Goal: Transaction & Acquisition: Purchase product/service

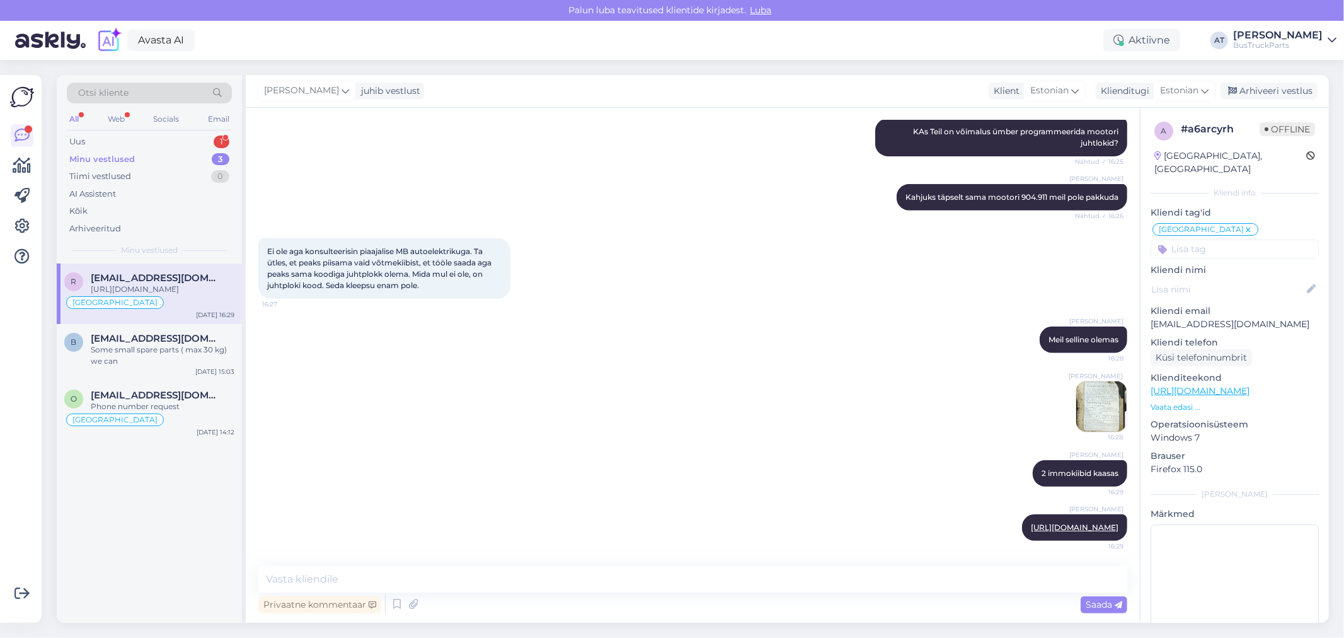
click at [136, 134] on div "Uus 1" at bounding box center [149, 142] width 165 height 18
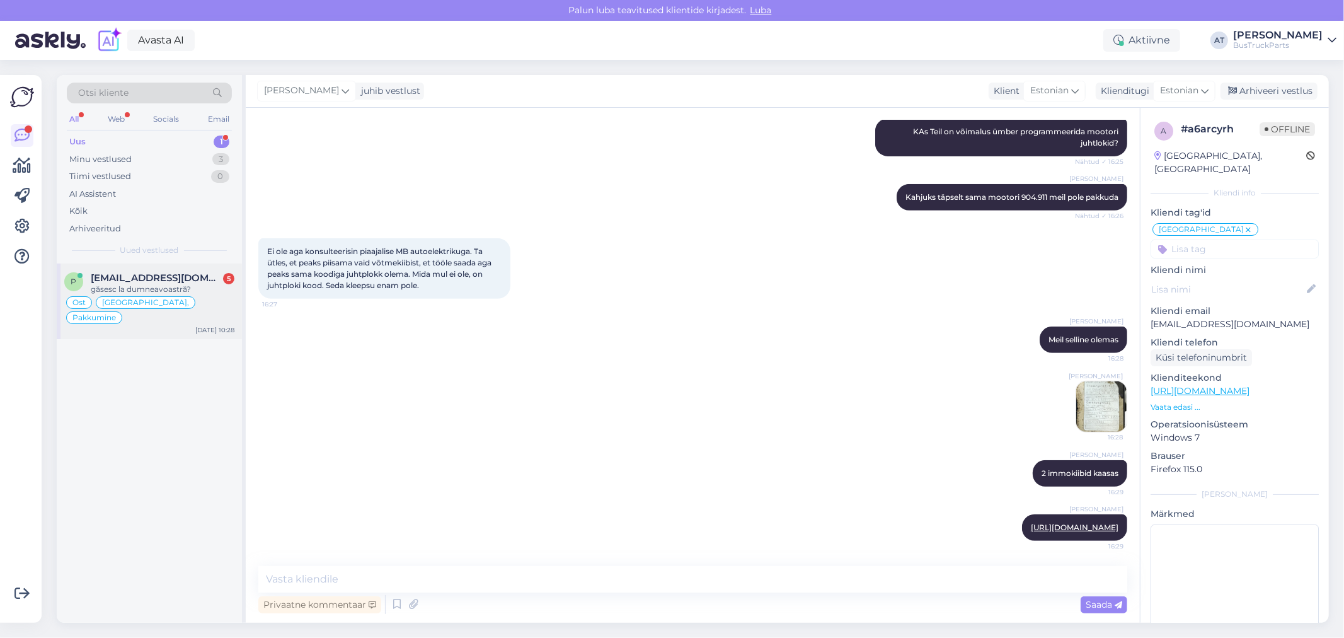
click at [143, 271] on div "p [EMAIL_ADDRESS][DOMAIN_NAME] 5 găsesc la dumneavoastră? [GEOGRAPHIC_DATA], [G…" at bounding box center [149, 301] width 185 height 76
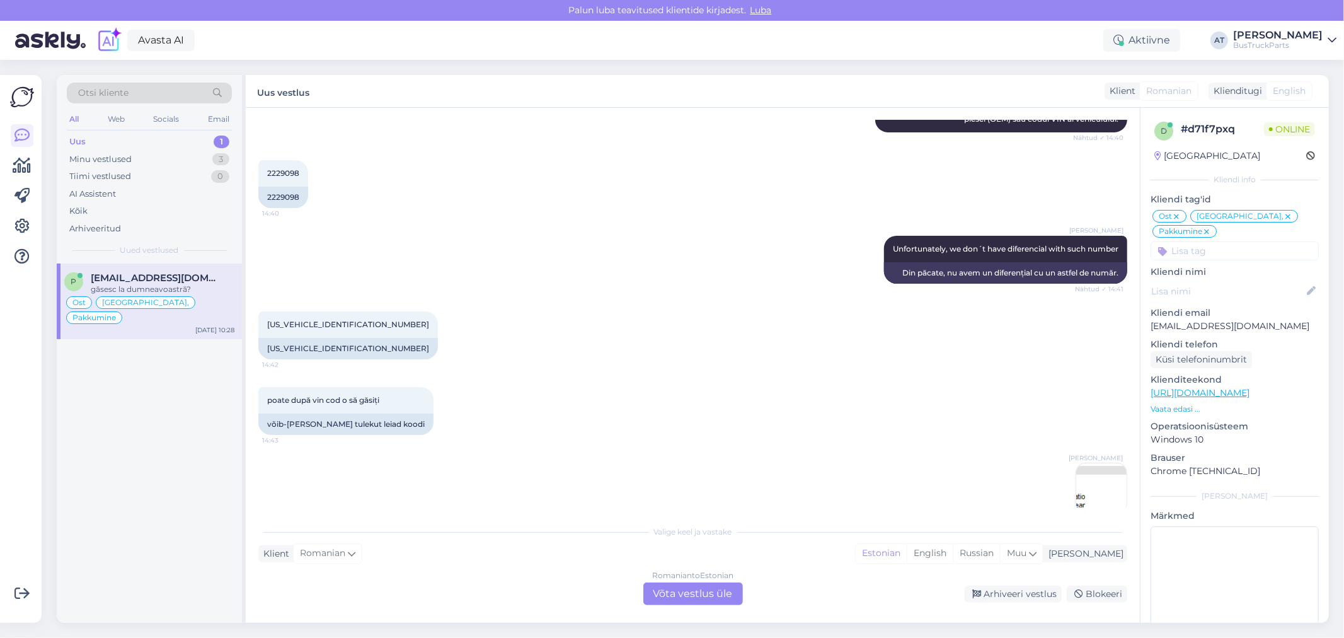
scroll to position [4291, 0]
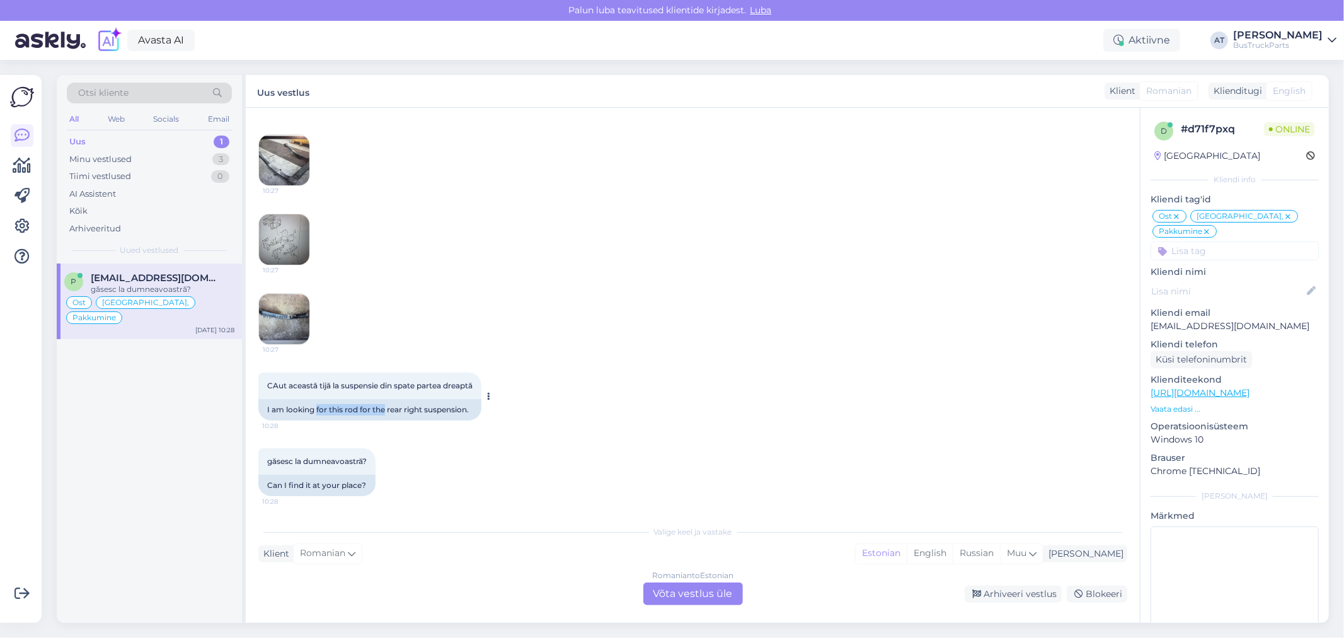
drag, startPoint x: 318, startPoint y: 403, endPoint x: 385, endPoint y: 403, distance: 67.4
click at [385, 403] on div "I am looking for this rod for the rear right suspension." at bounding box center [369, 409] width 223 height 21
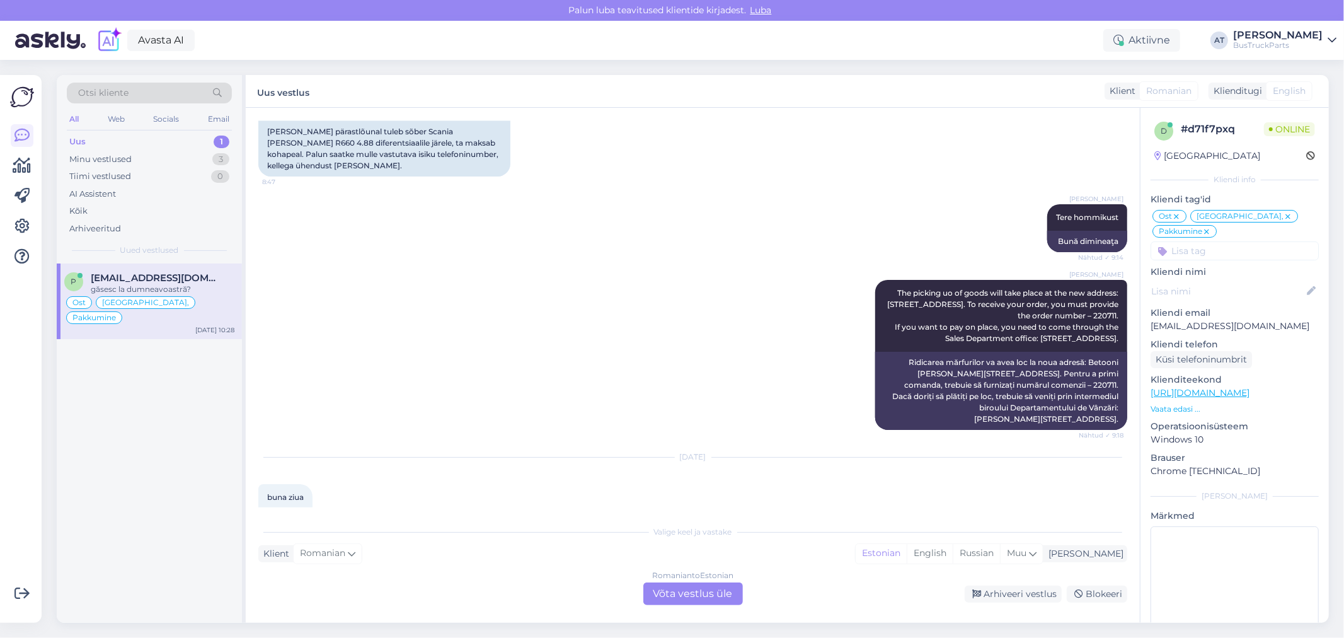
scroll to position [3871, 0]
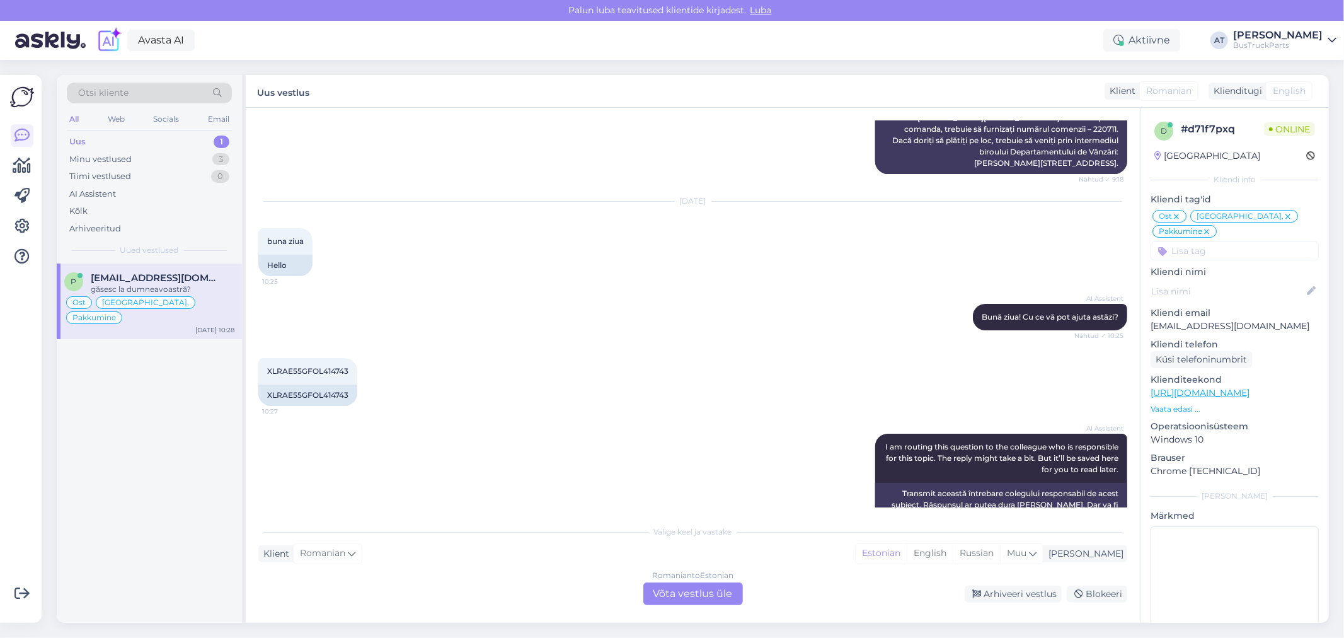
click at [699, 587] on div "Romanian to Estonian Võta vestlus üle" at bounding box center [693, 593] width 100 height 23
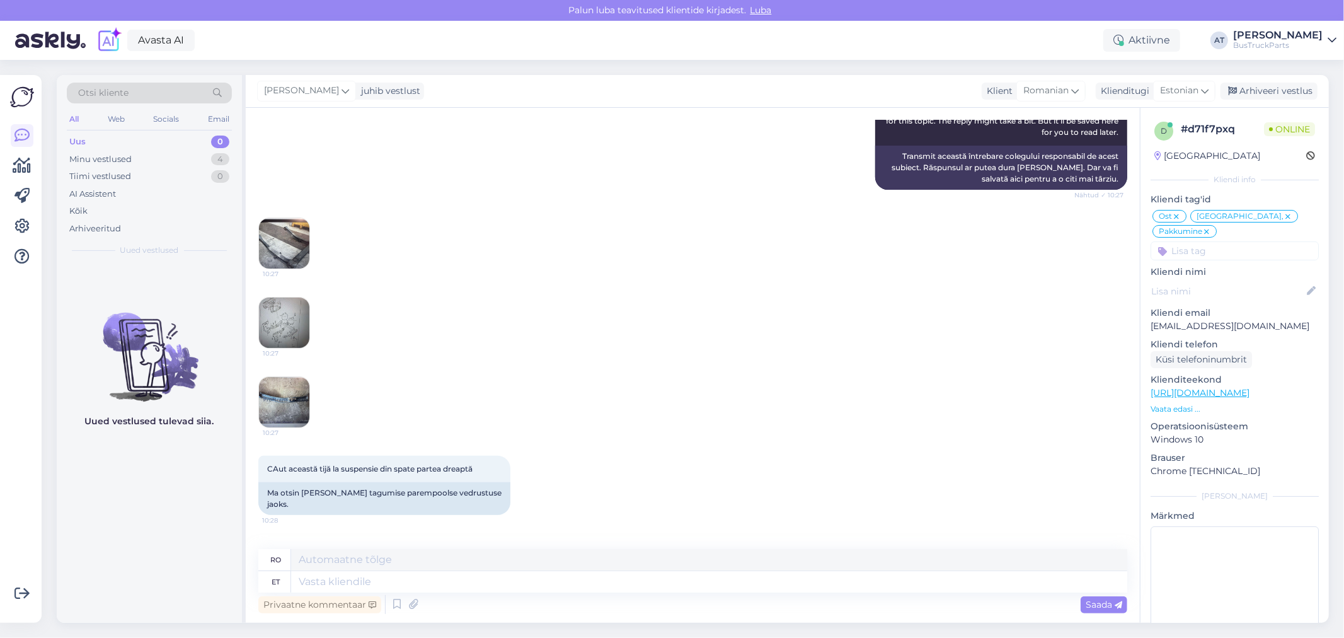
scroll to position [4220, 0]
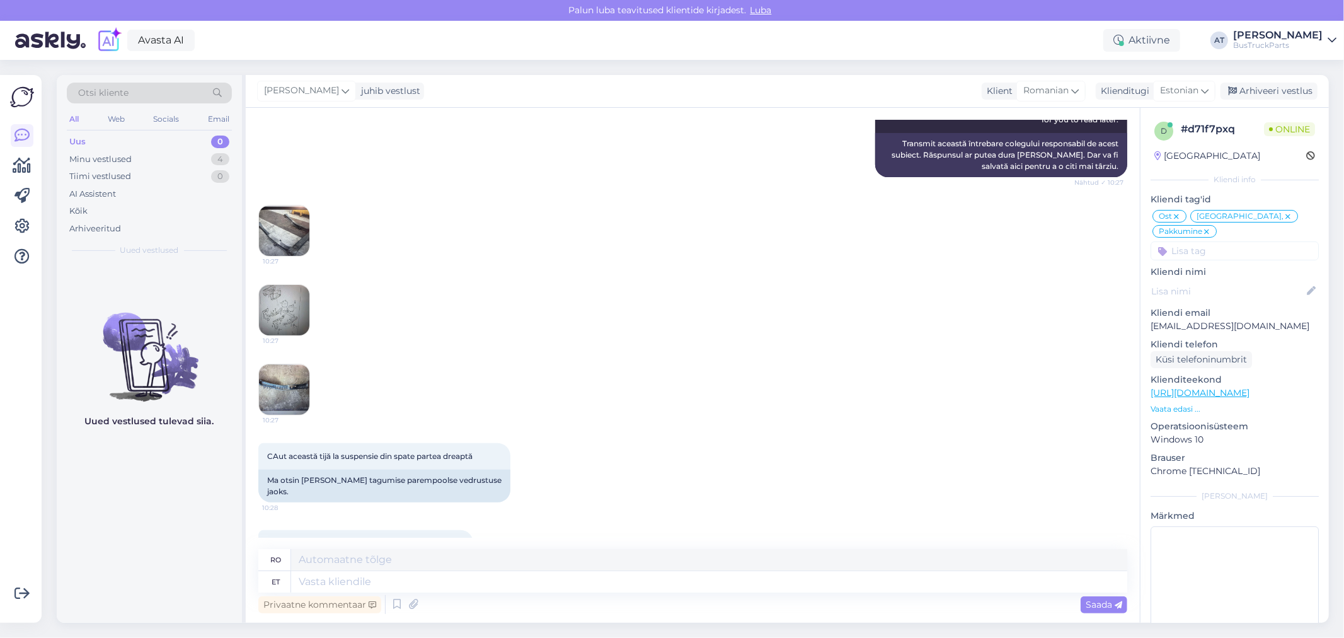
click at [294, 366] on img at bounding box center [284, 389] width 50 height 50
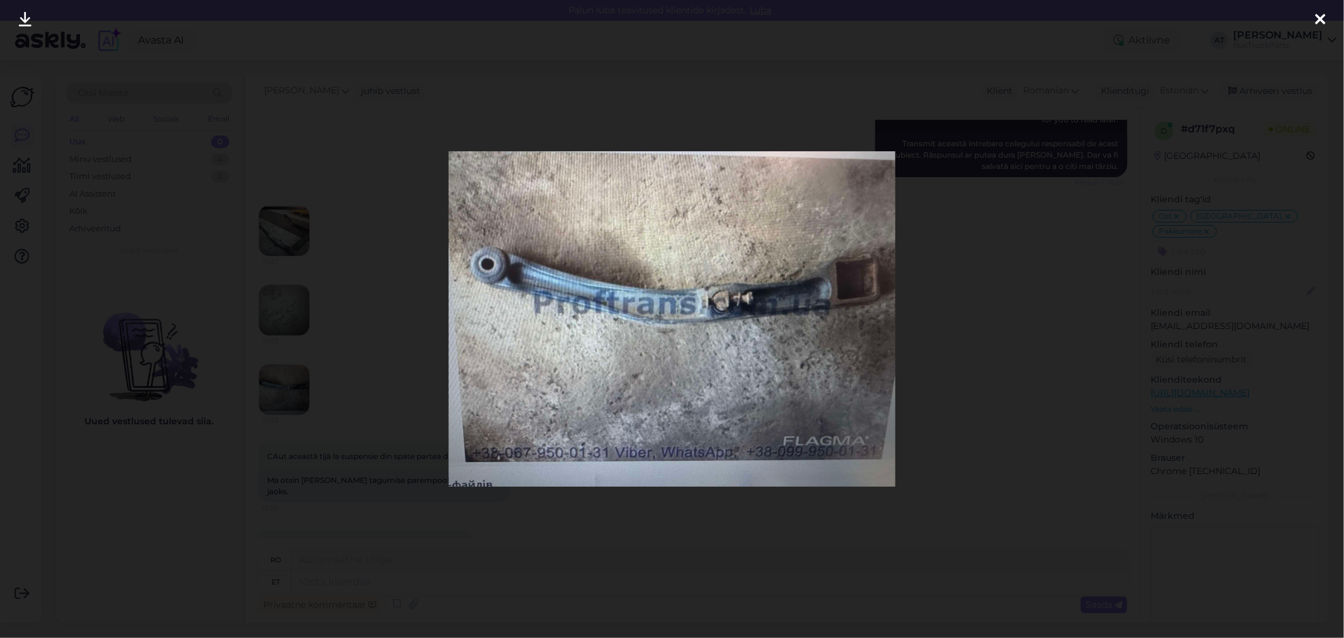
click at [341, 385] on div at bounding box center [672, 319] width 1344 height 638
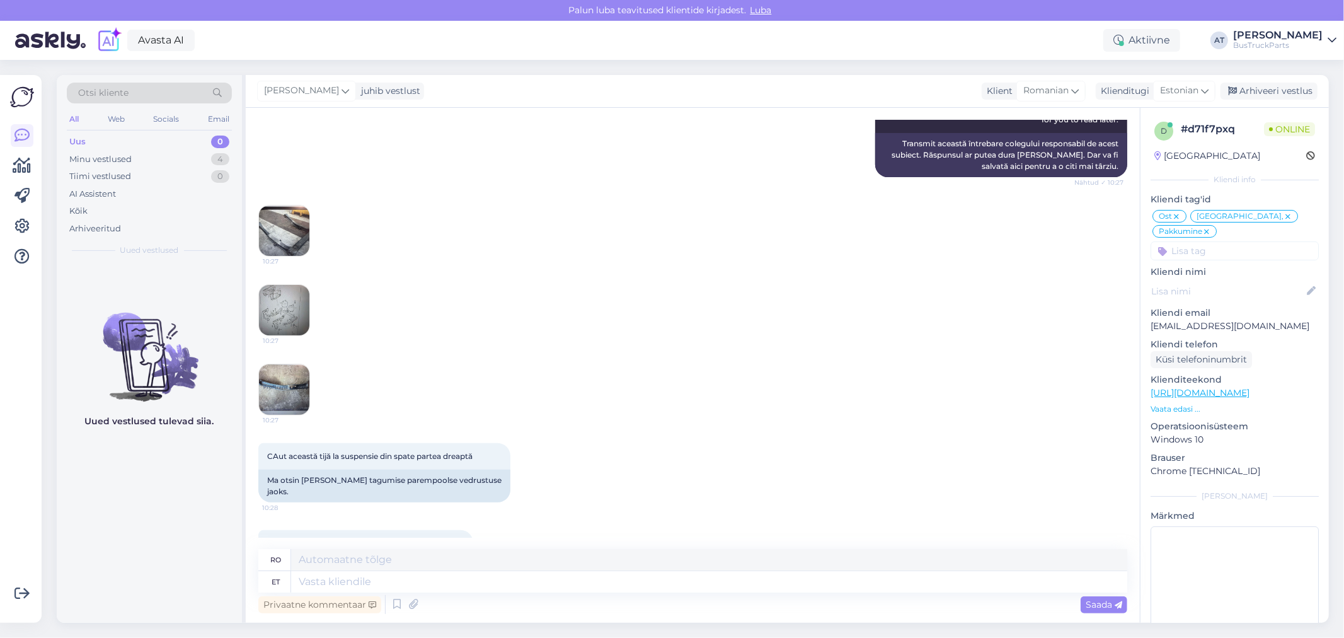
click at [287, 325] on img at bounding box center [284, 310] width 50 height 50
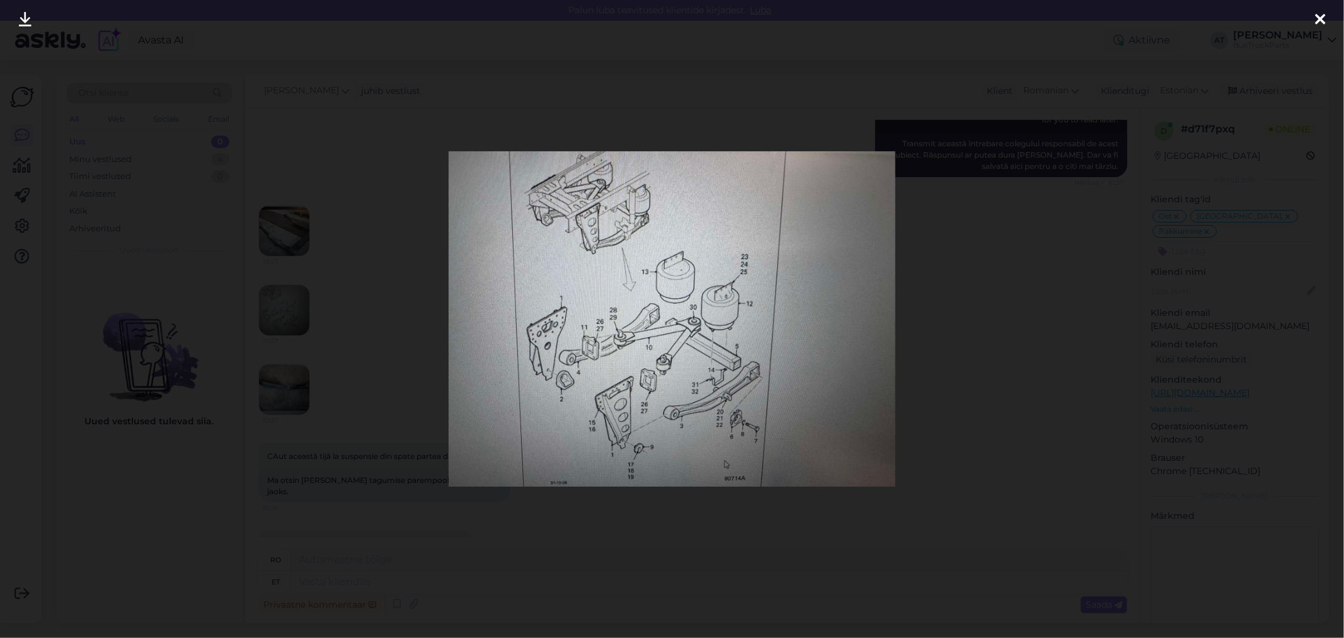
click at [316, 366] on div at bounding box center [672, 319] width 1344 height 638
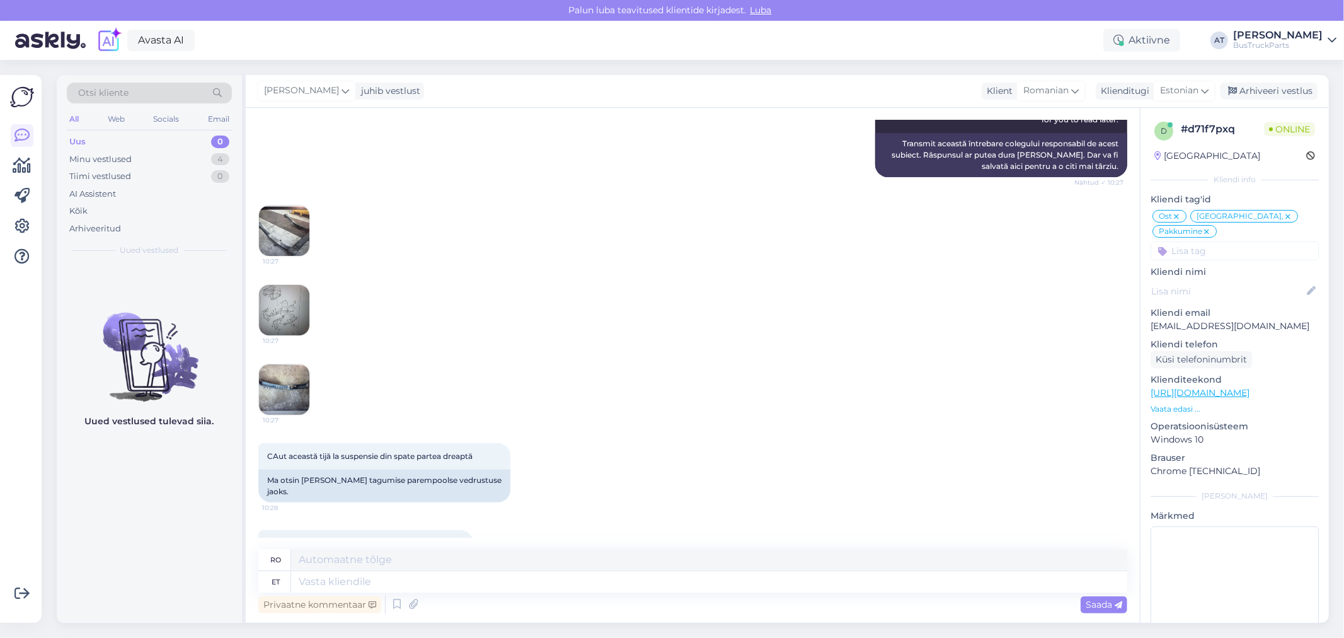
click at [278, 224] on img at bounding box center [284, 230] width 50 height 50
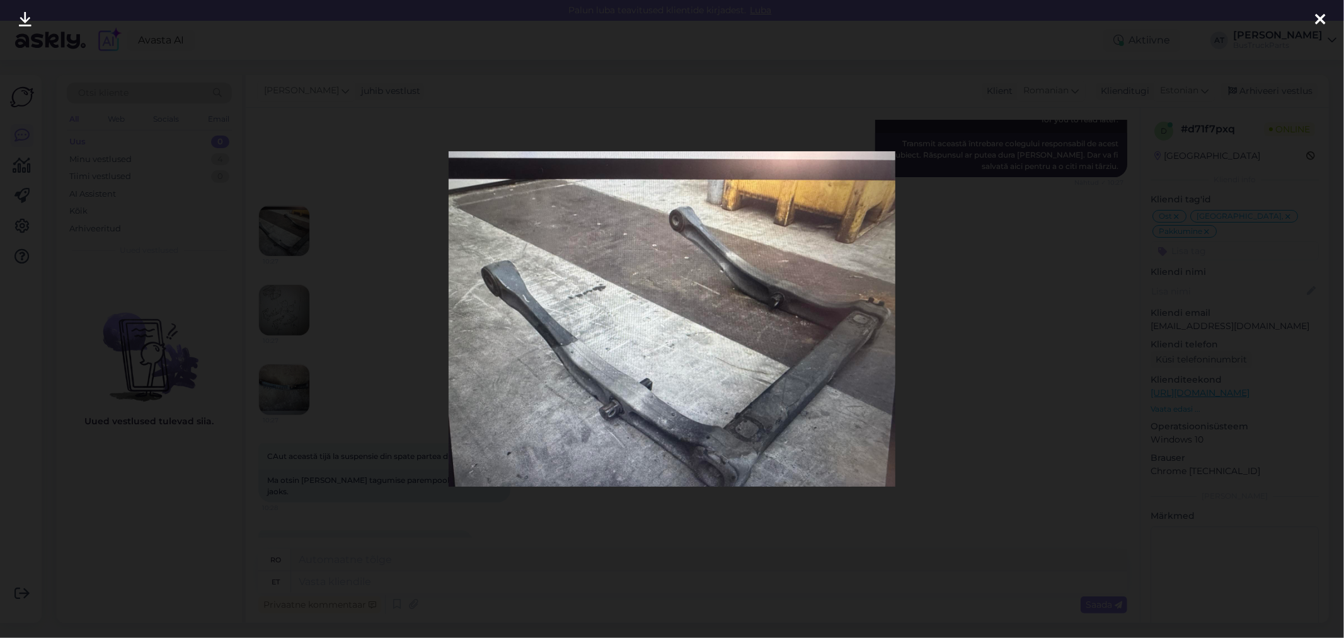
click at [330, 301] on div at bounding box center [672, 319] width 1344 height 638
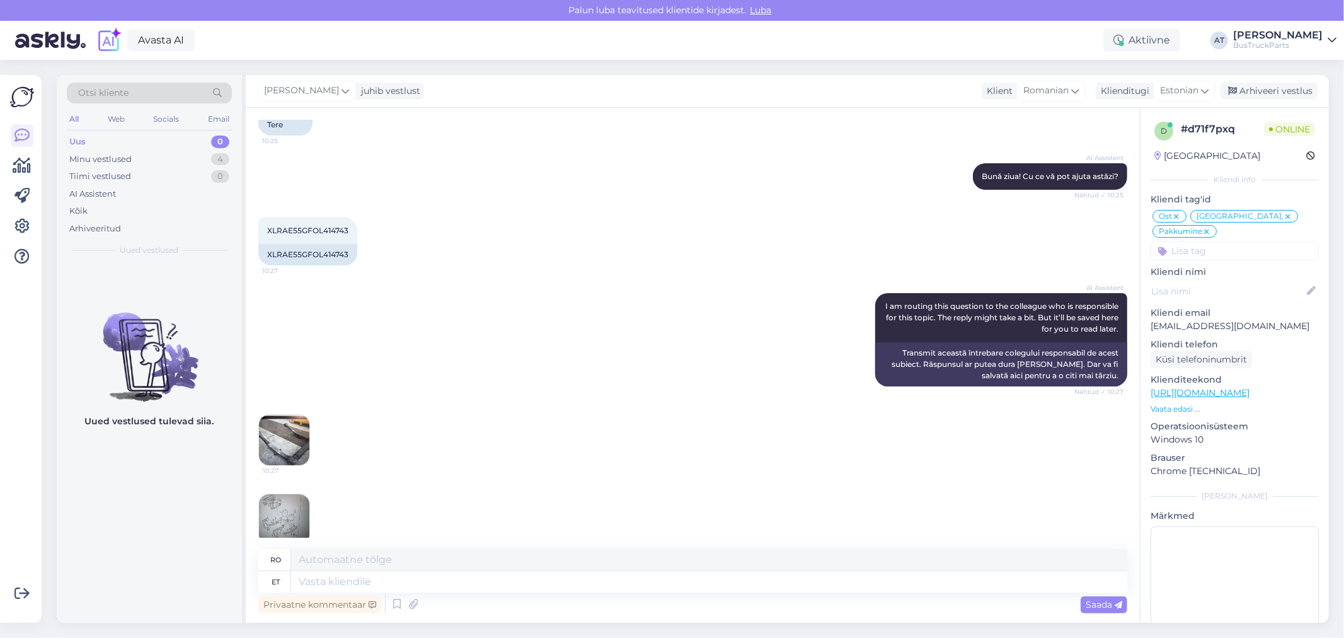
scroll to position [4010, 0]
click at [315, 248] on div "XLRAE55GFOL414743" at bounding box center [307, 254] width 99 height 21
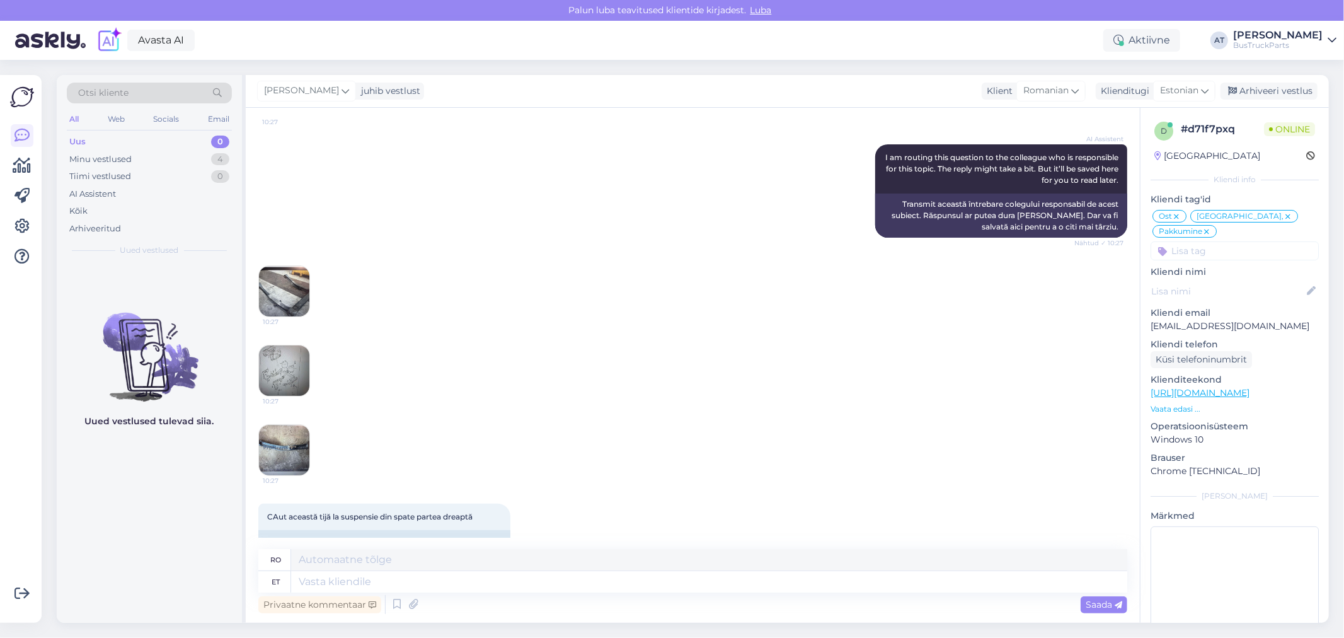
scroll to position [4272, 0]
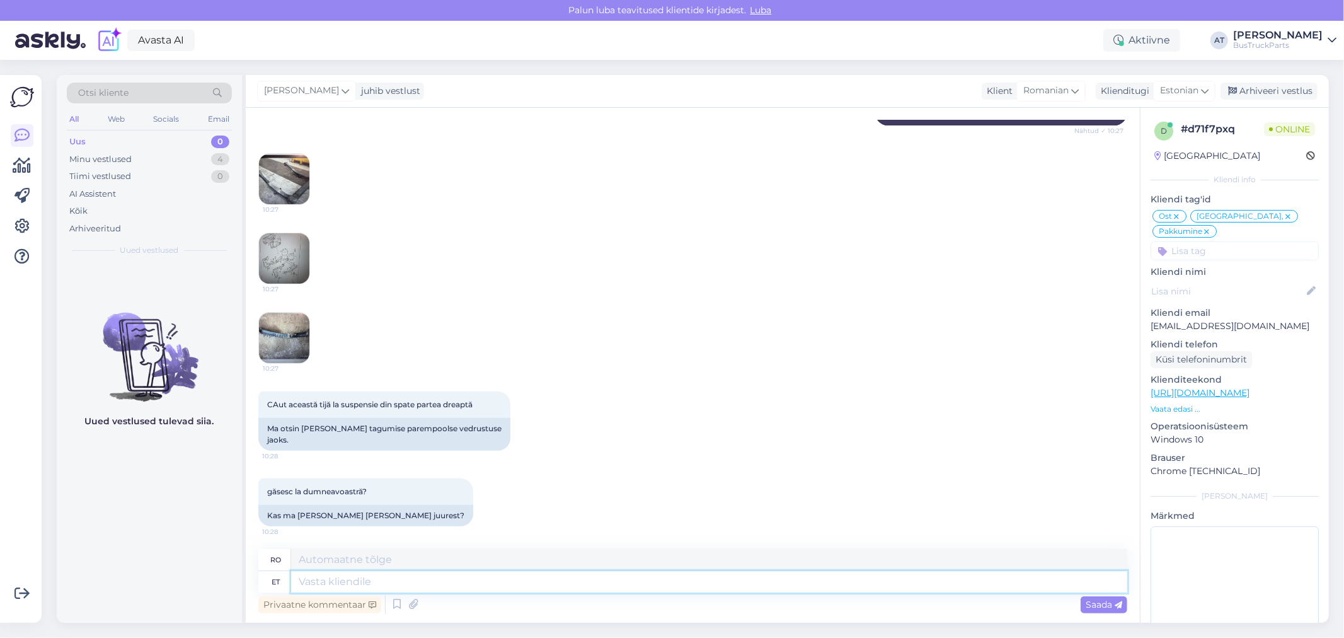
click at [426, 574] on textarea at bounding box center [709, 581] width 836 height 21
type textarea "Tere!"
type textarea "Buna ziua!"
type textarea "Tere! Võib o"
type textarea "Salut! Mai"
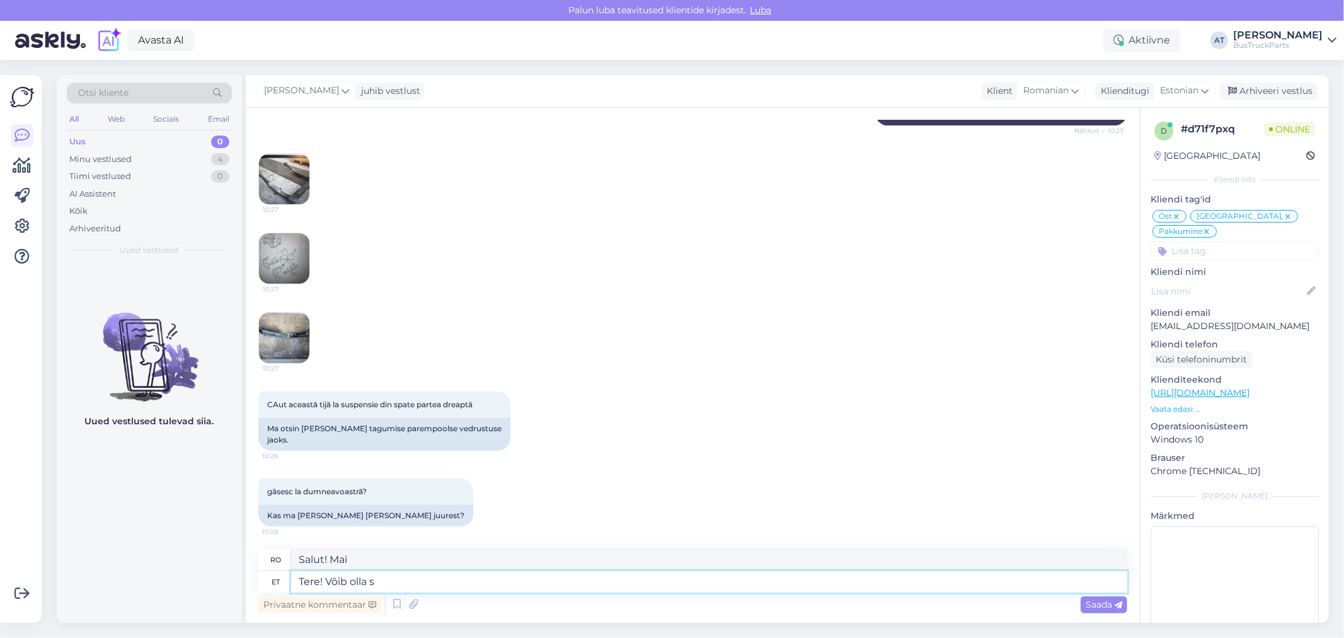
type textarea "Tere! Võib olla sa"
type textarea "Alo! Poate."
type textarea "Tere! Võib olla saate ka"
type textarea "Salut! Poate poți"
type textarea "Tere! Võib olla saate ka"
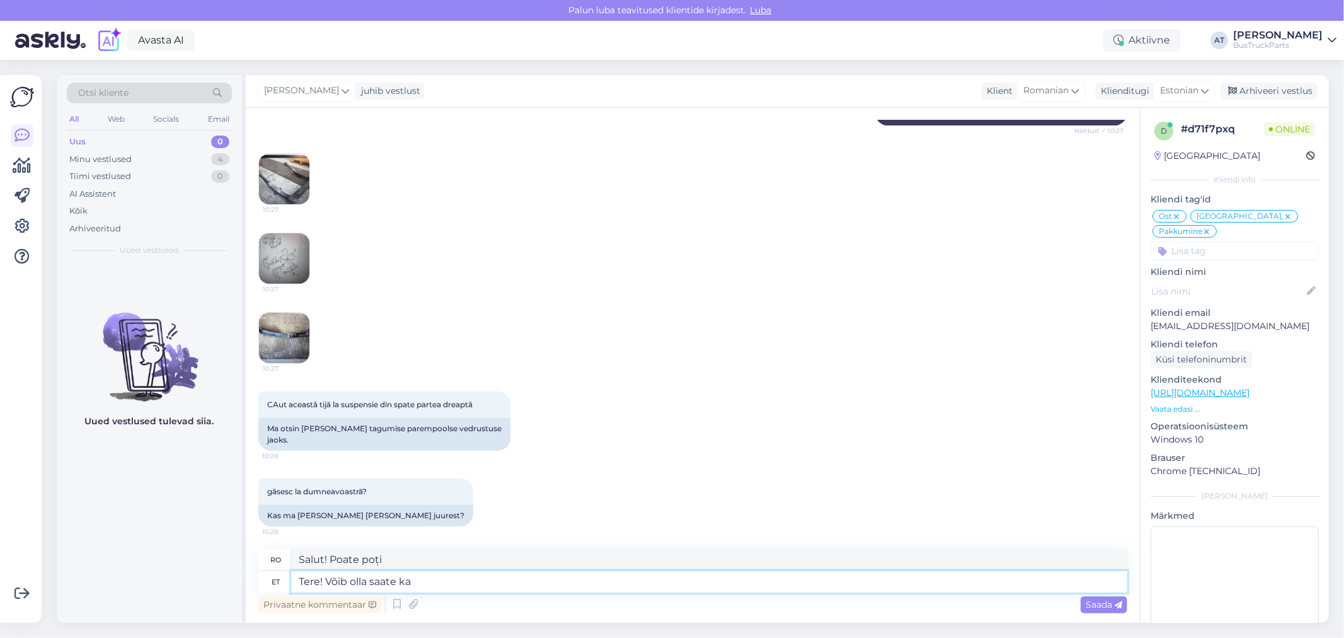
type textarea "Salut! S-ar putea să-ți placă și"
type textarea "Tere! Võib olla saate ka originaal nu"
type textarea "Salut! Poate că și serialul este original."
type textarea "Tere! Võib olla saate ka originaal number sa"
type textarea "Salut! Ar putea fi și numărul original al emisiunii."
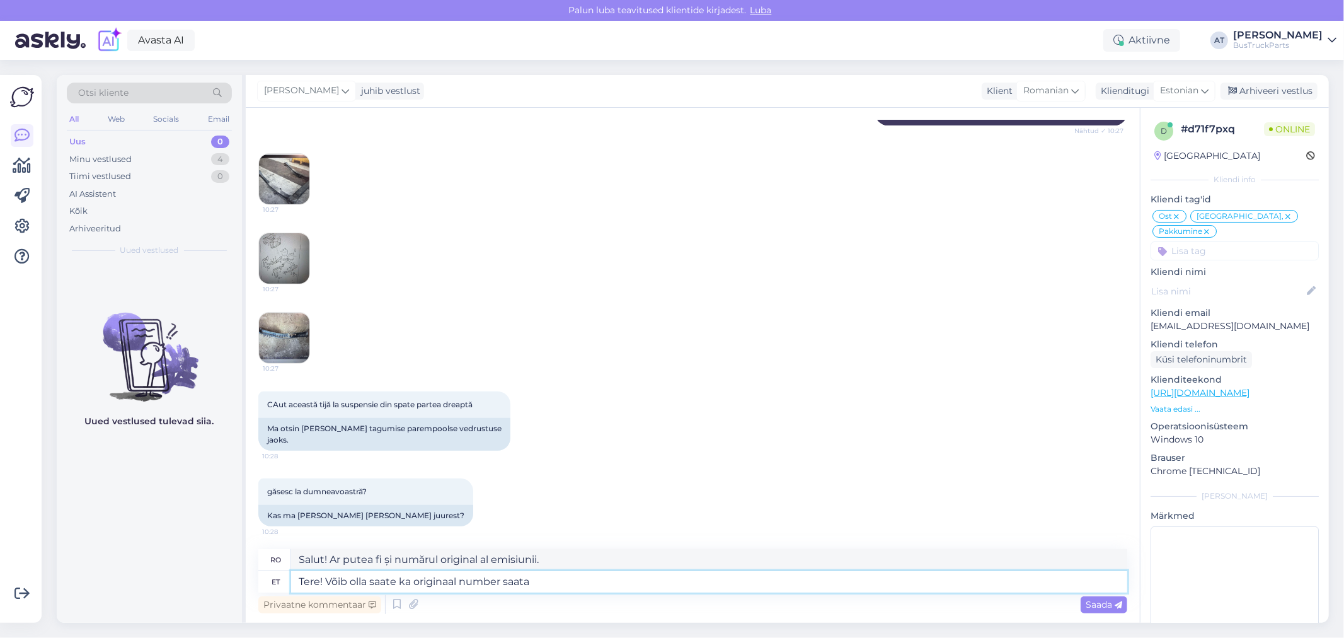
type textarea "Tere! Võib olla saate ka originaal number saata?"
type textarea "Salut! Poate poți trimite și numărul original?"
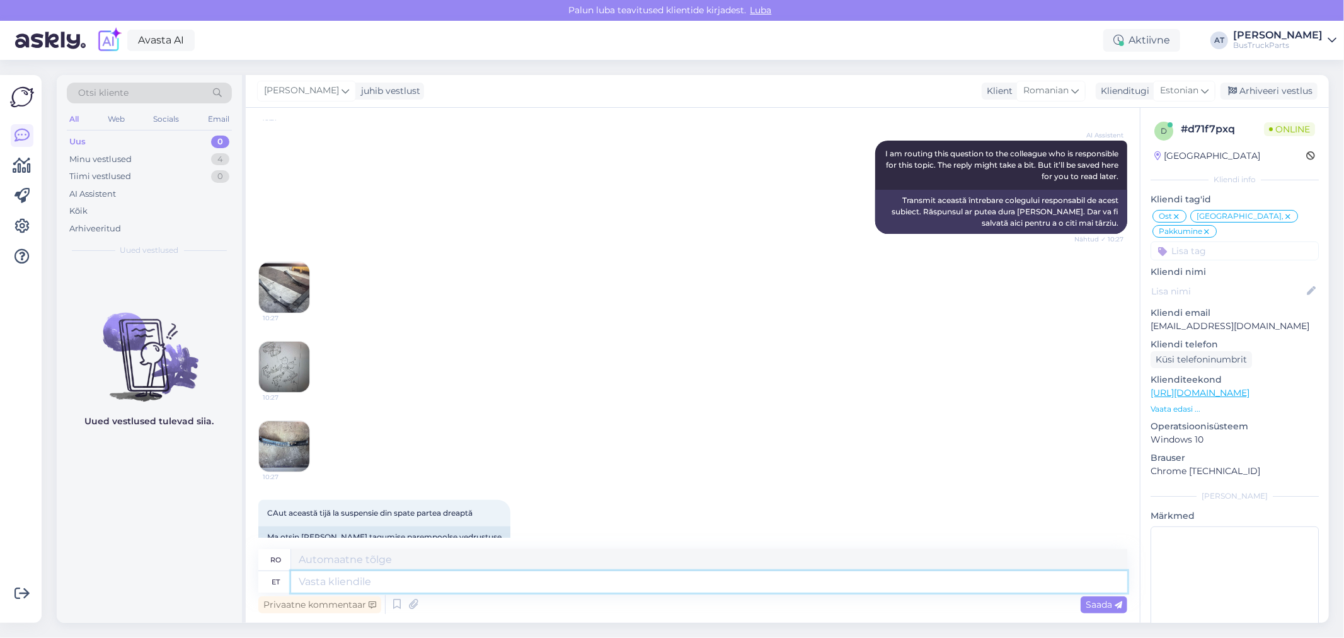
scroll to position [4067, 0]
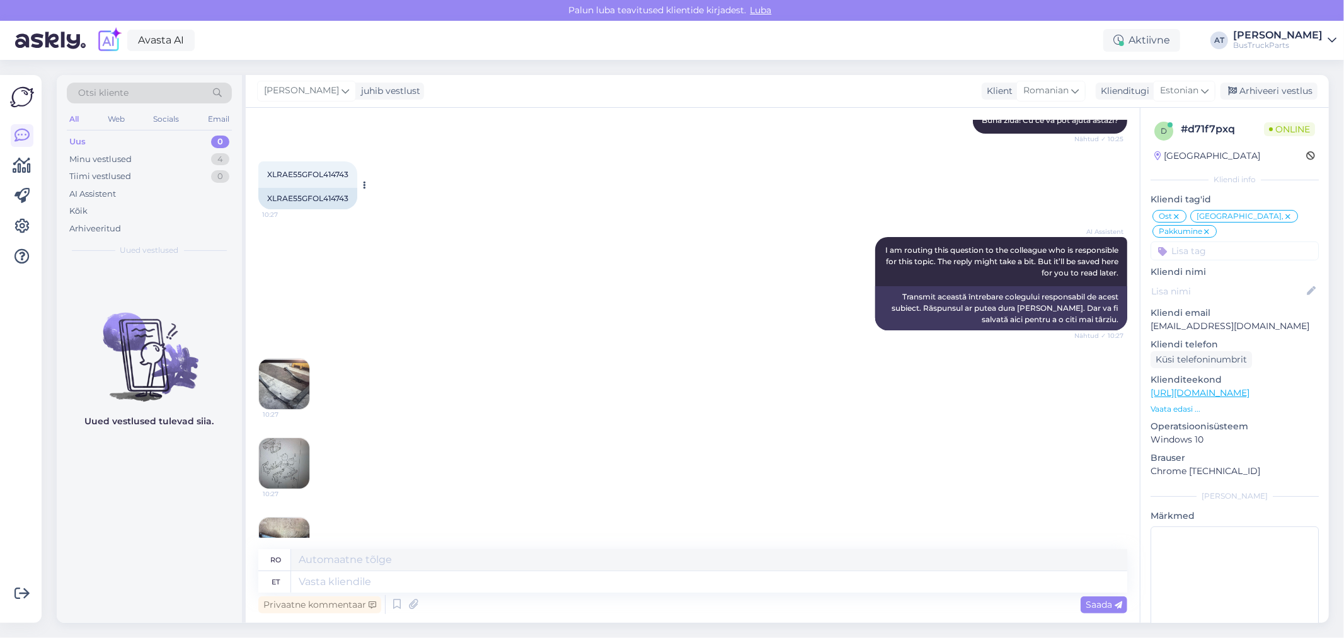
click at [306, 195] on div "XLRAE55GFOL414743" at bounding box center [307, 198] width 99 height 21
copy div "XLRAE55GFOL414743"
click at [276, 454] on img at bounding box center [284, 463] width 50 height 50
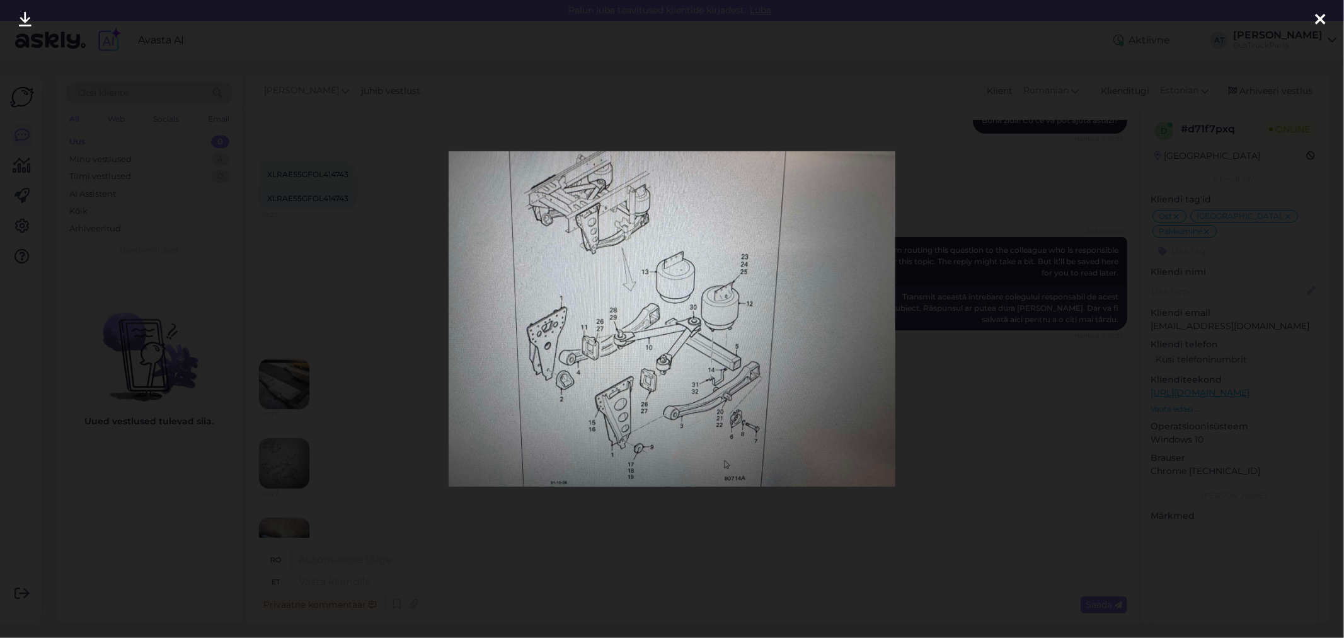
click at [561, 548] on div at bounding box center [672, 319] width 1344 height 638
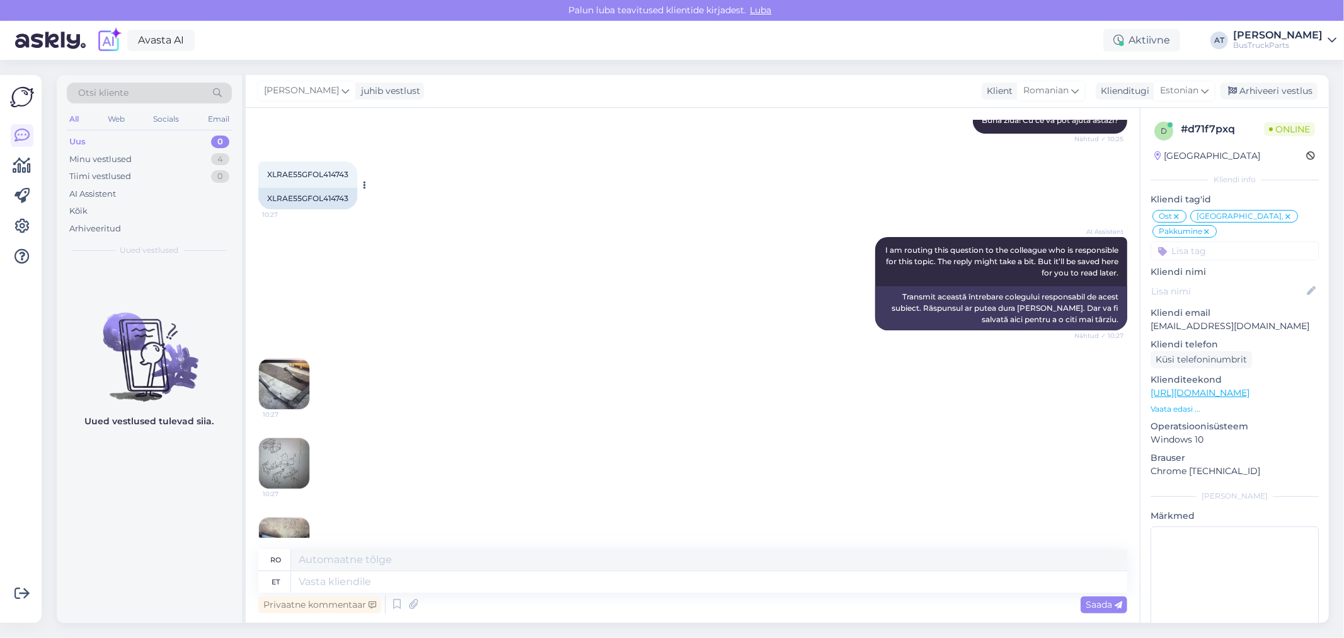
click at [317, 194] on div "XLRAE55GFOL414743" at bounding box center [307, 198] width 99 height 21
copy div "XLRAE55GFOL414743"
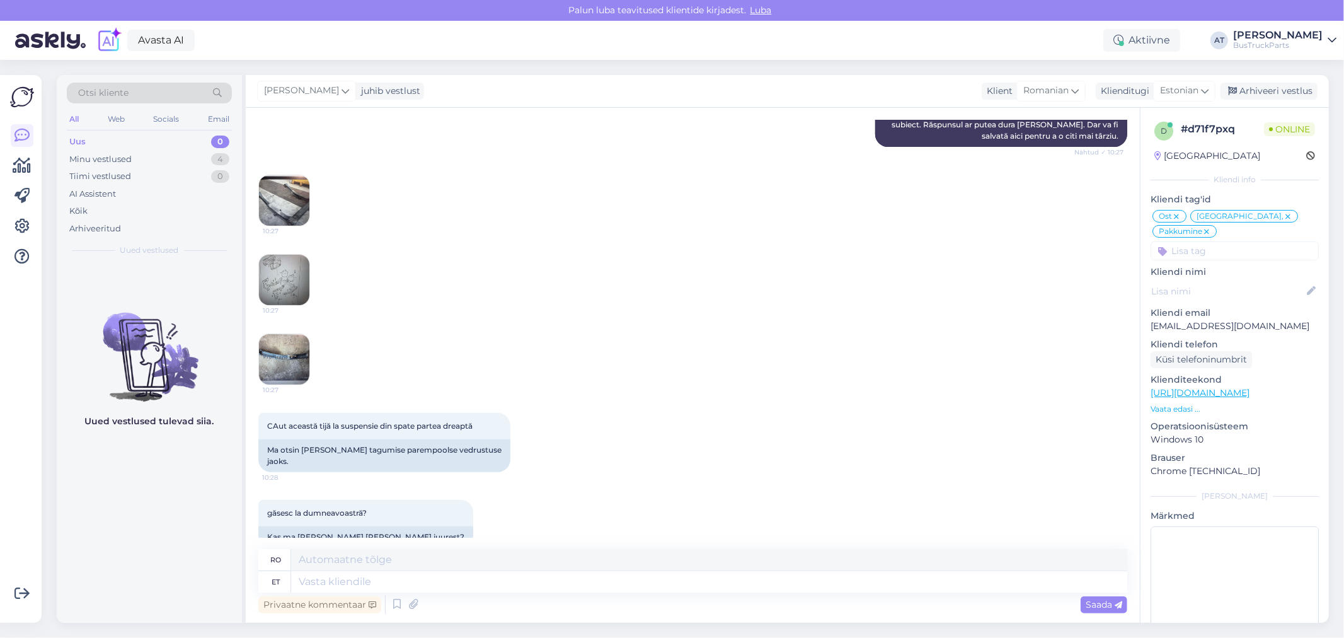
scroll to position [4347, 0]
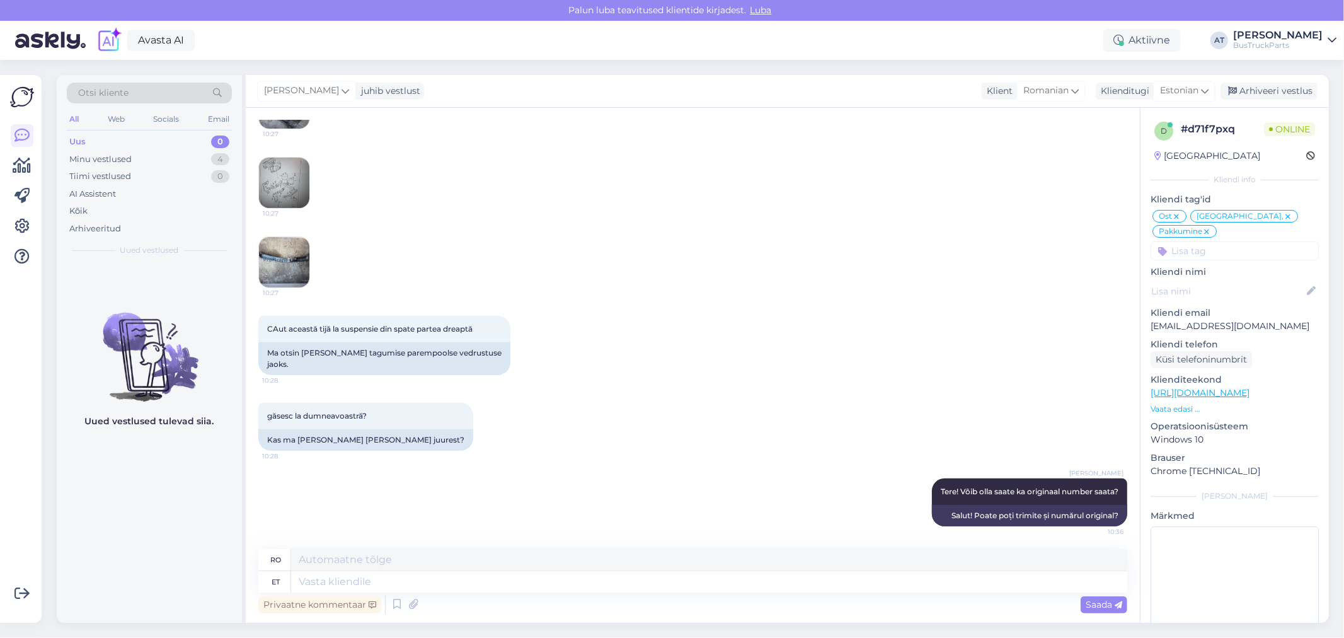
click at [250, 256] on div "Vestlus algas [DATE] Bună ziua 14:38 Tere AI Assistent Bună ziua! Cu ce vă pot …" at bounding box center [693, 365] width 894 height 515
click at [291, 256] on img at bounding box center [284, 262] width 50 height 50
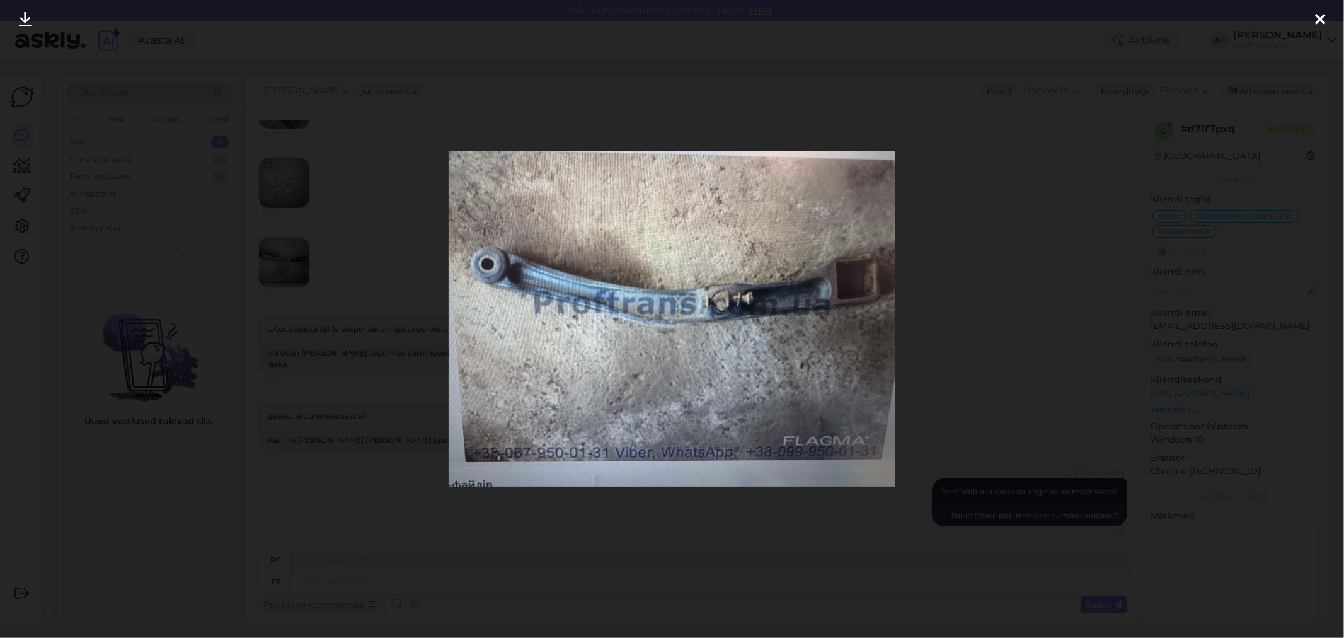
click at [345, 360] on div at bounding box center [672, 319] width 1344 height 638
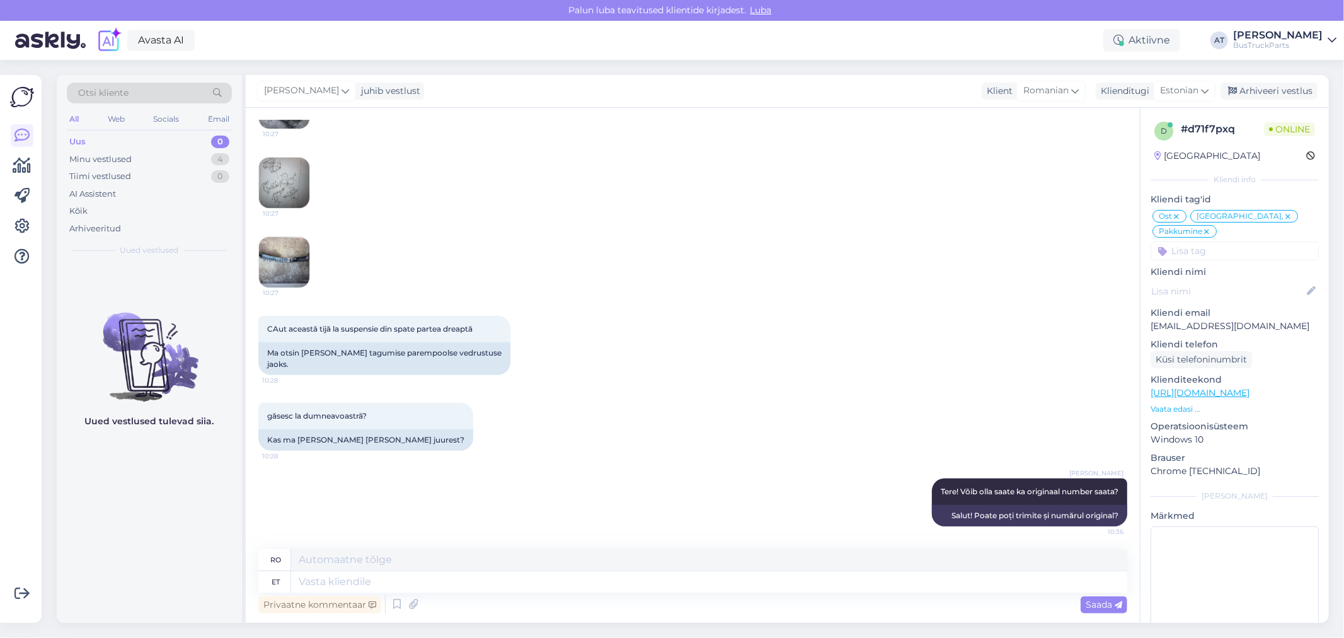
click at [280, 263] on img at bounding box center [284, 262] width 50 height 50
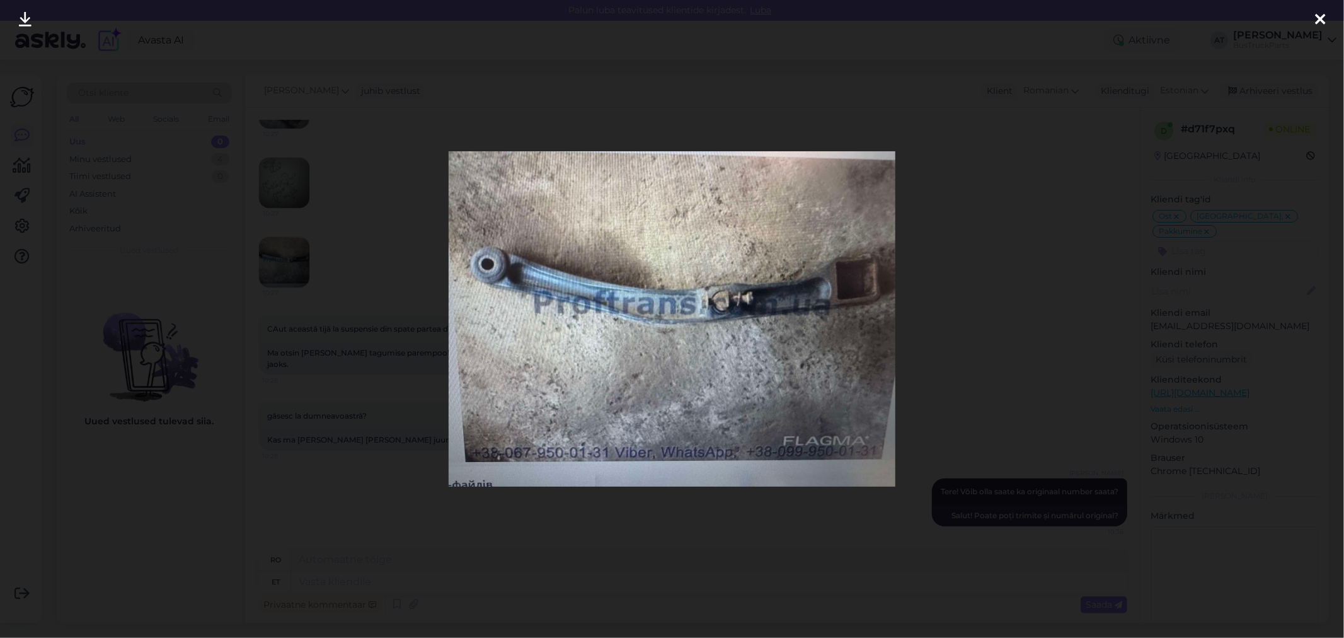
click at [357, 263] on div at bounding box center [672, 319] width 1344 height 638
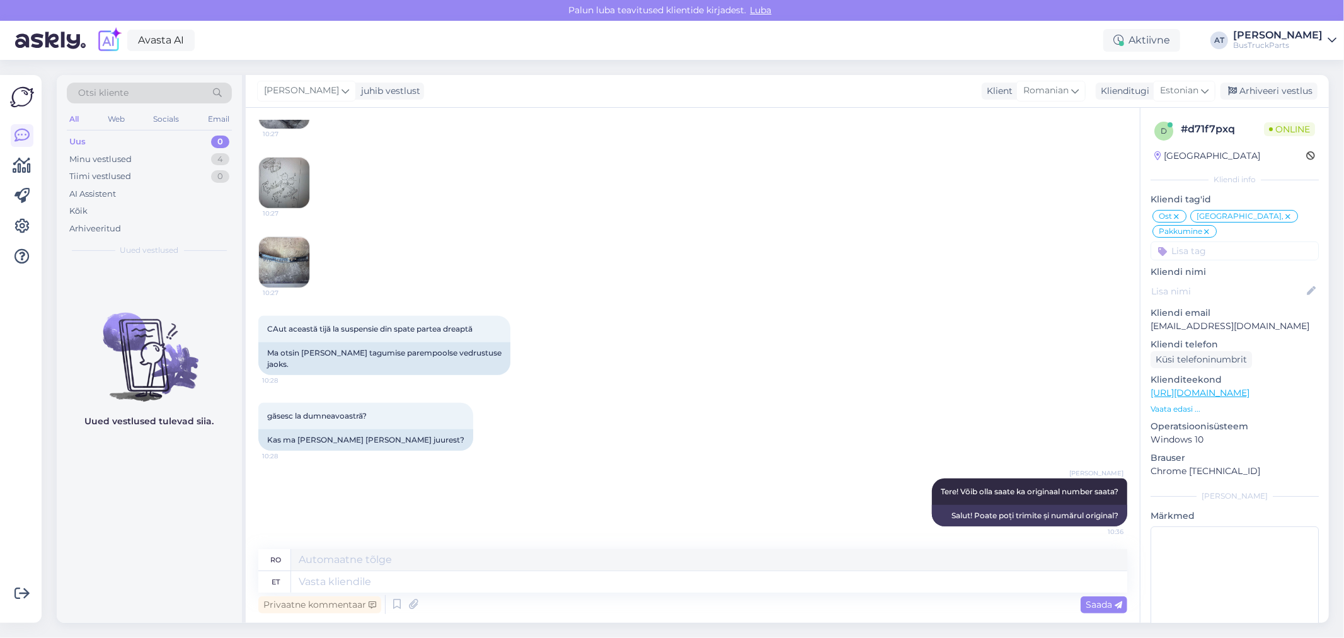
click at [273, 192] on img at bounding box center [284, 183] width 50 height 50
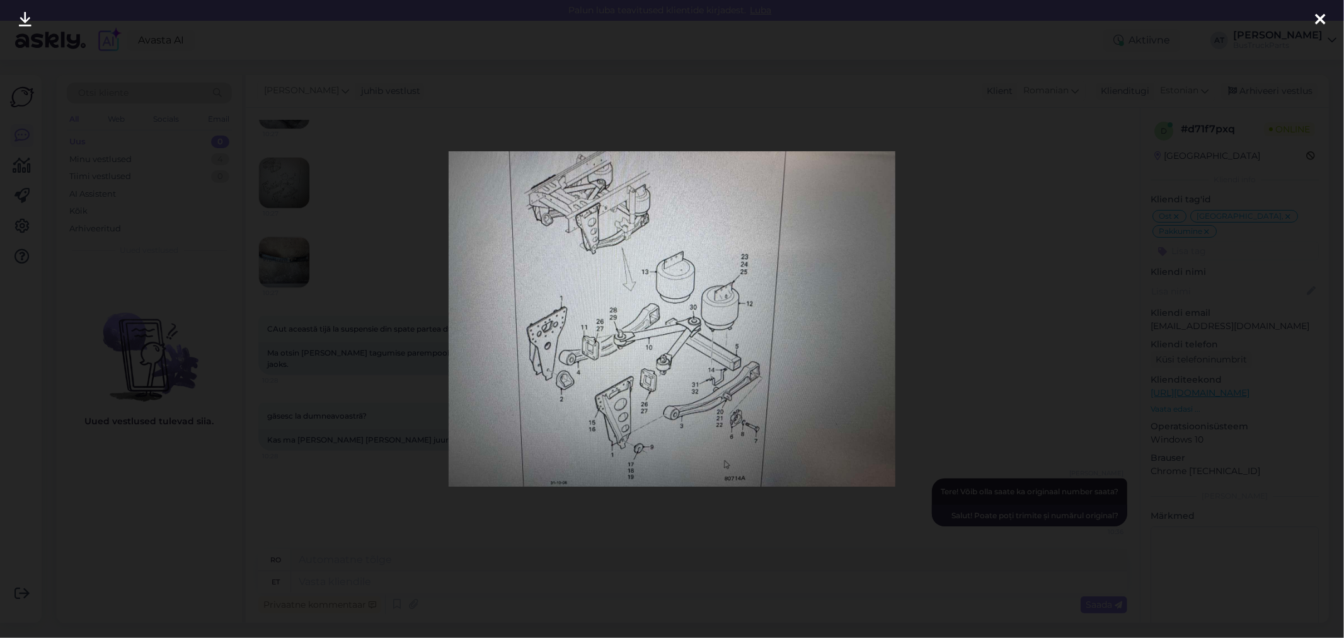
click at [323, 294] on div at bounding box center [672, 319] width 1344 height 638
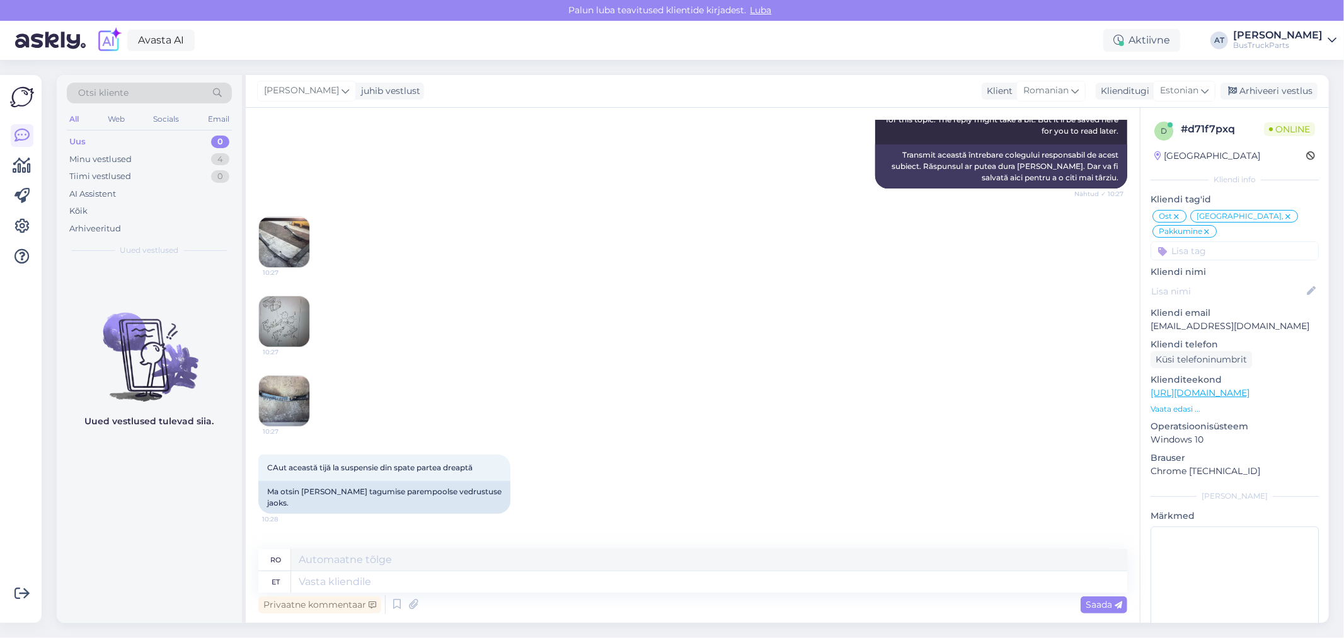
scroll to position [4207, 0]
click at [275, 248] on img at bounding box center [284, 244] width 50 height 50
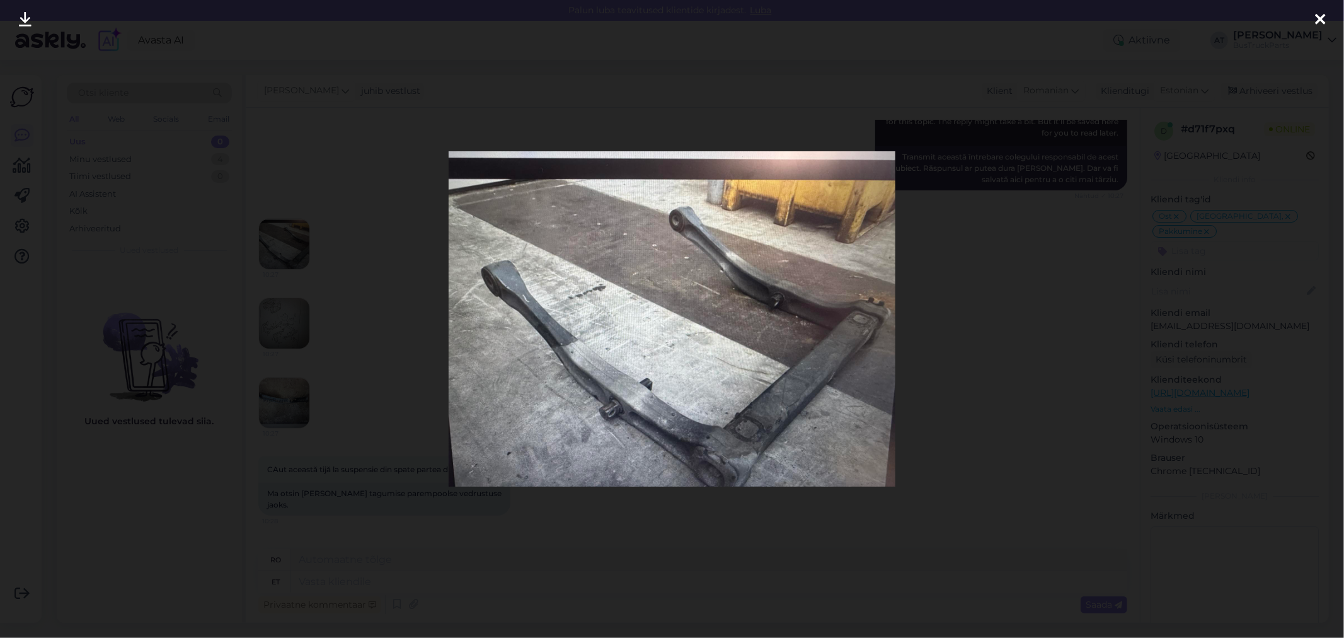
click at [387, 350] on div at bounding box center [672, 319] width 1344 height 638
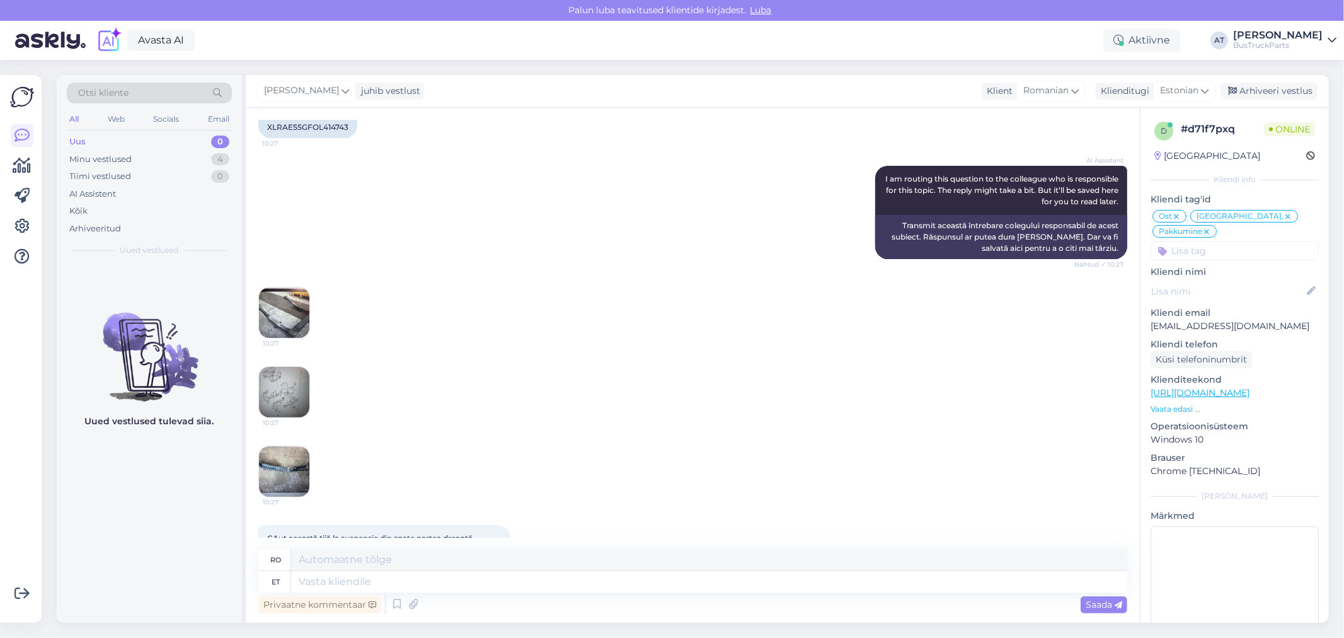
scroll to position [4347, 0]
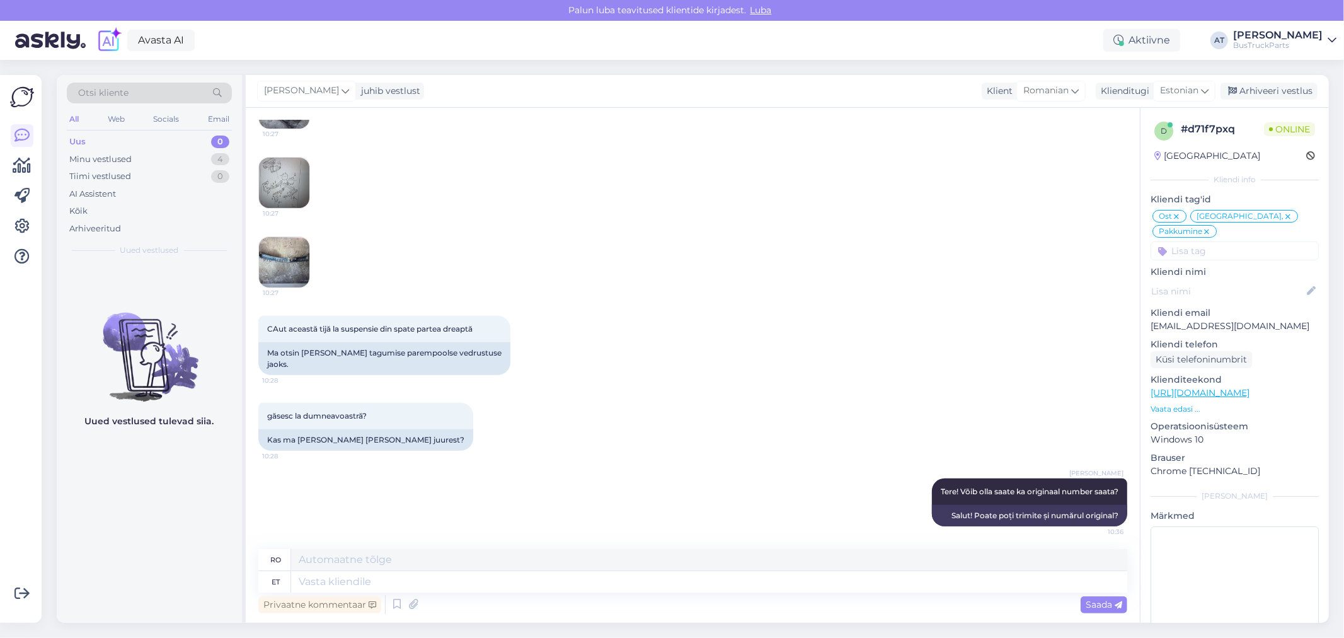
click at [297, 188] on img at bounding box center [284, 183] width 50 height 50
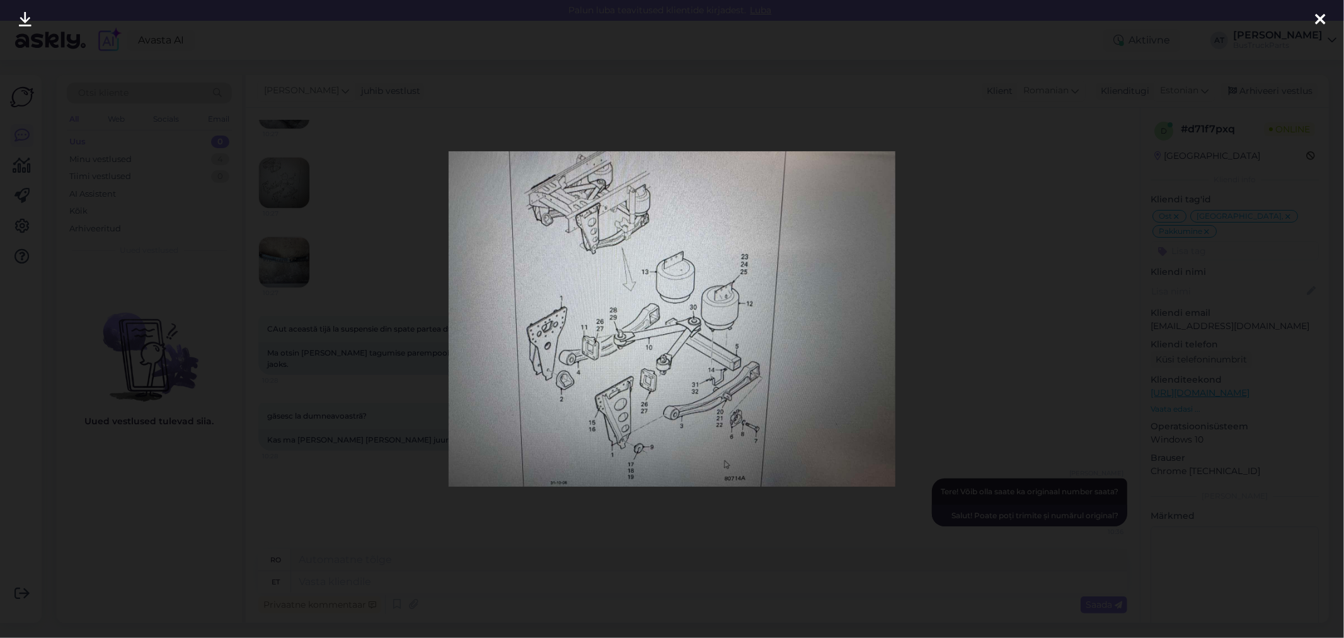
click at [978, 307] on div at bounding box center [672, 319] width 1344 height 638
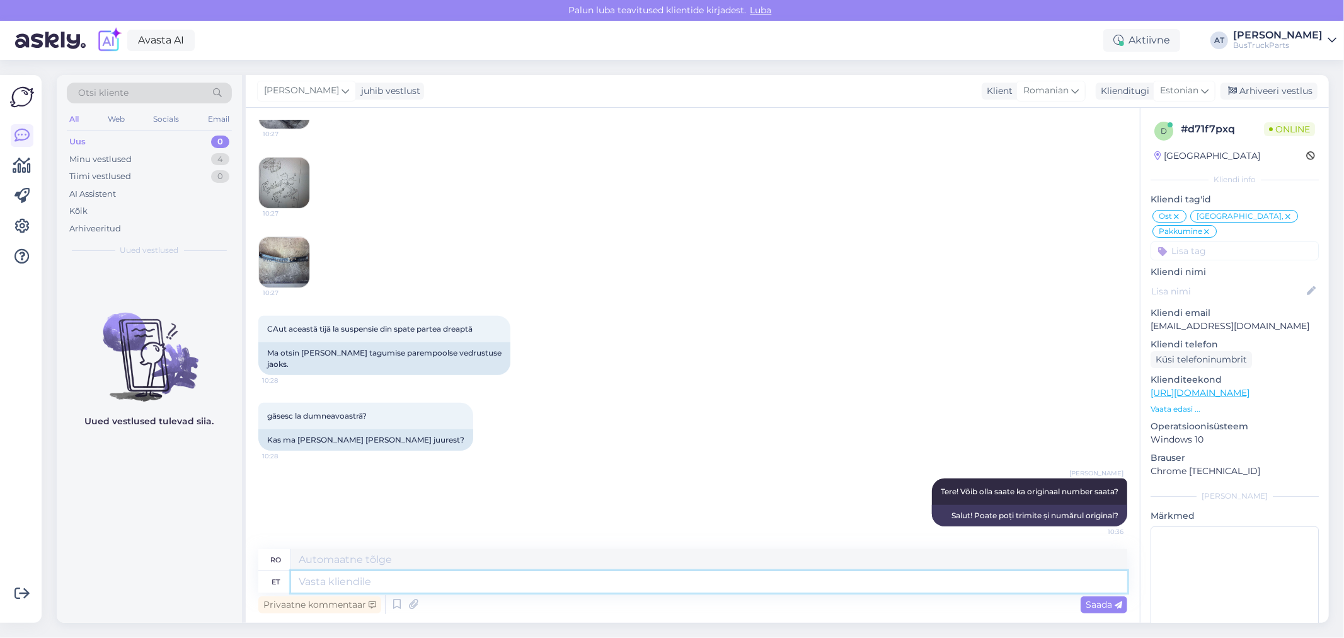
click at [807, 582] on textarea at bounding box center [709, 581] width 836 height 21
type textarea "From"
type textarea "Din"
type textarea "From picture Yo"
type textarea "Din imagine"
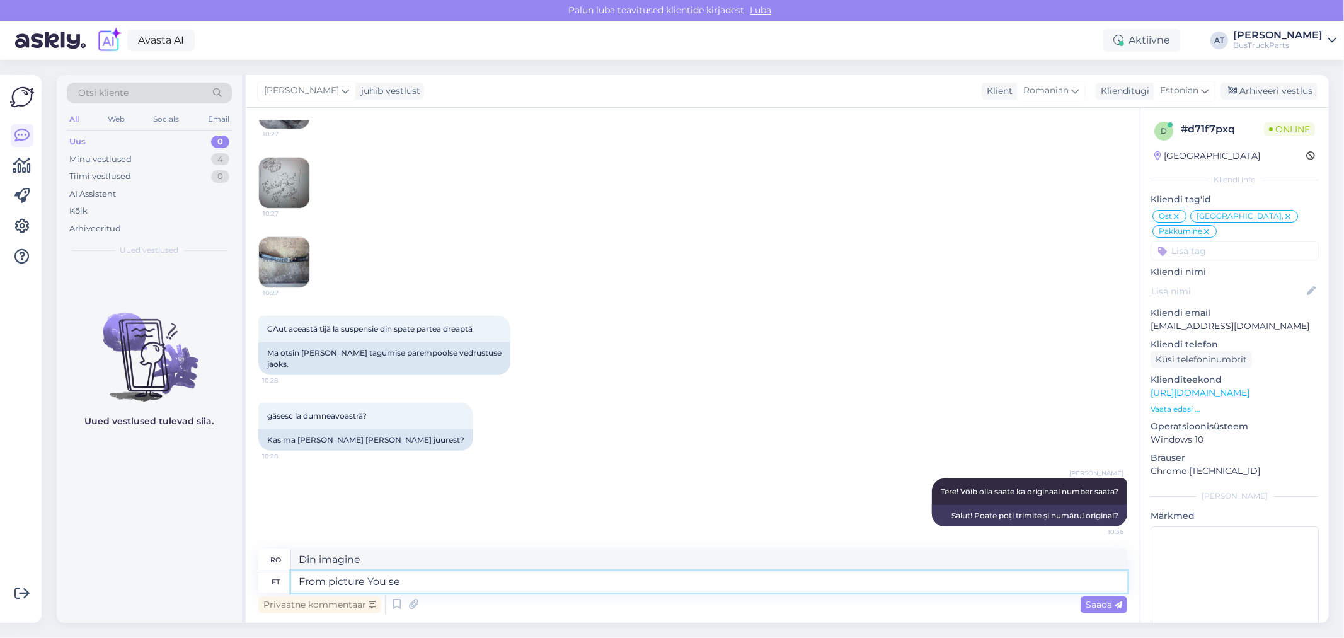
type textarea "From picture You sen"
type textarea "Din imaginea Tu"
type textarea "From picture You sent"
type textarea "Din poza pe care ai trimis-o"
type textarea "From picture You sent which n"
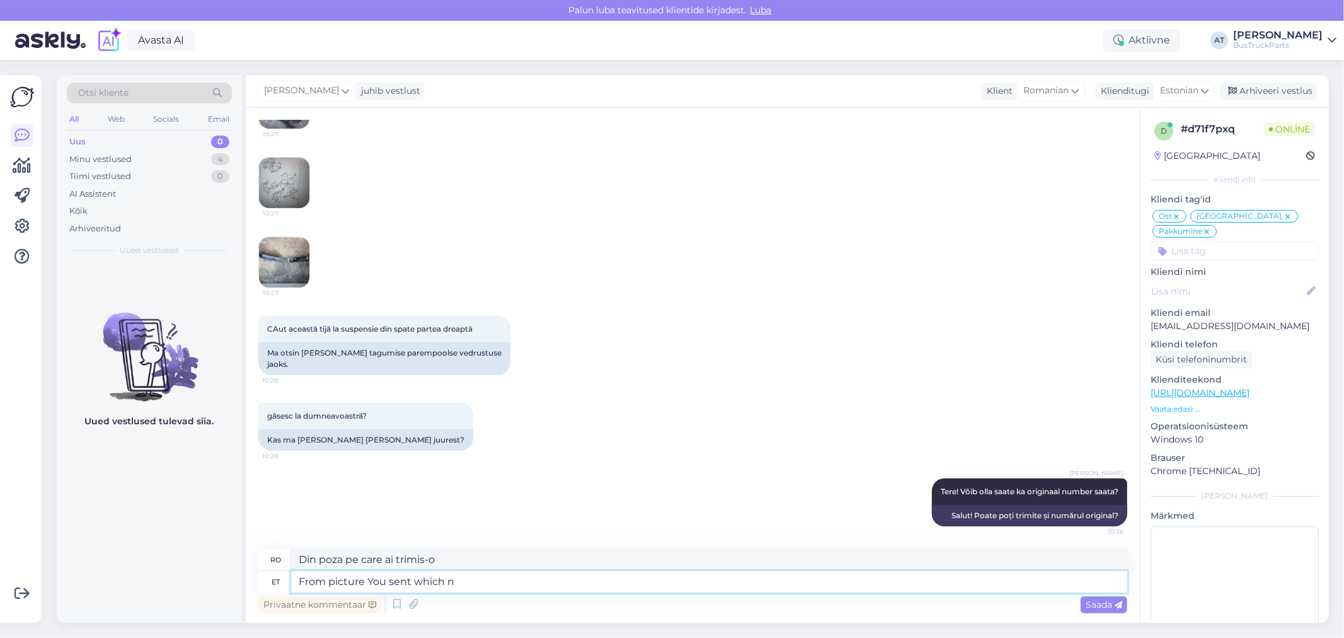
type textarea "Din poza pe care ai trimis-o, pe care"
type textarea "From picture You sent which number"
type textarea "Din imagine, ce număr ai trimis?"
type textarea "From picture You sent which numbers"
type textarea "Din imagine, ce numere ai trimis?"
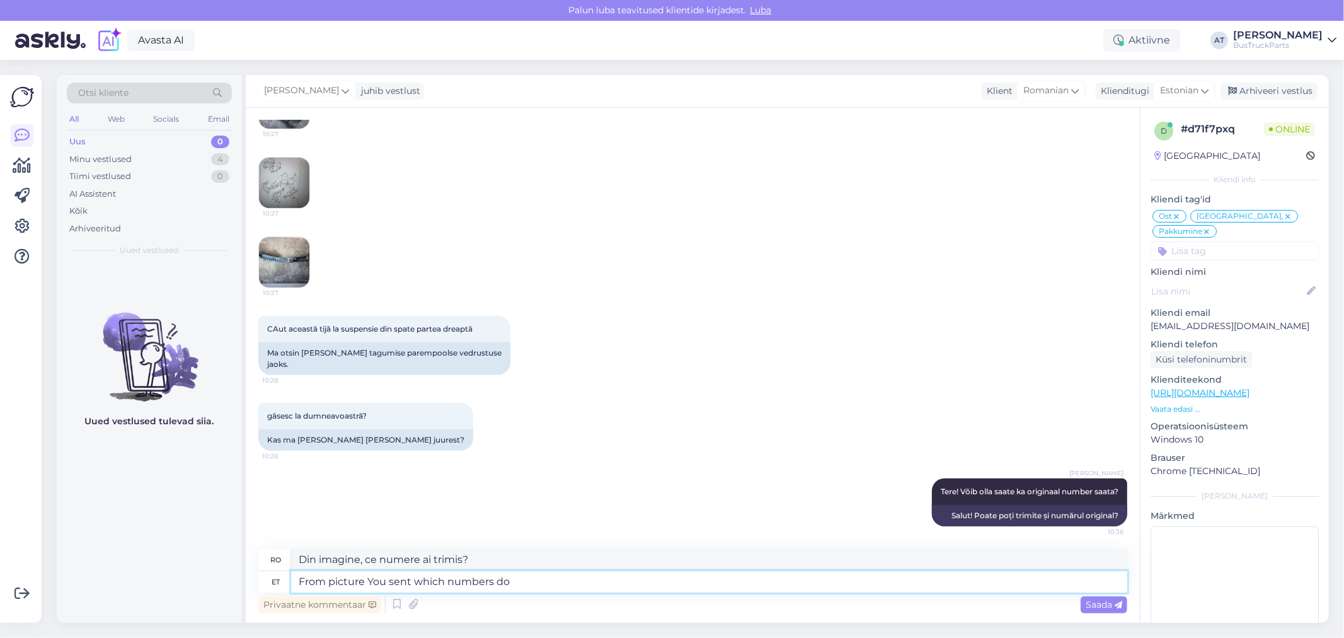
type textarea "From picture You sent which numbers do Y"
type textarea "Din imaginea pe care ai trimis-o, ce numere fac"
type textarea "From picture You sent which numbers do YOu ne"
type textarea "Din imaginea pe care ai trimis-o, ce numere folosești?"
type textarea "From picture You sent which numbers do YOu need?"
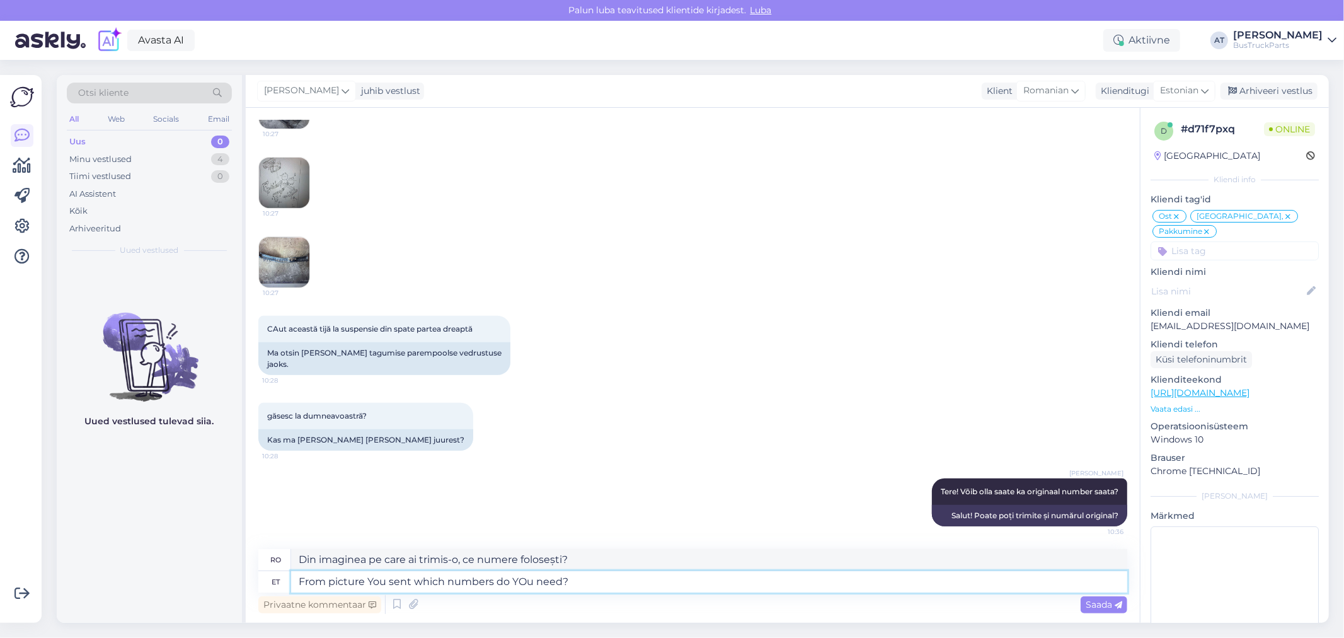
type textarea "Din poza pe care ai trimis-o, de ce numere ai nevoie?"
click at [520, 583] on textarea "From picture You sent which numbers do YOu need?" at bounding box center [709, 581] width 836 height 21
type textarea "From picture You sent which numbers do You need?"
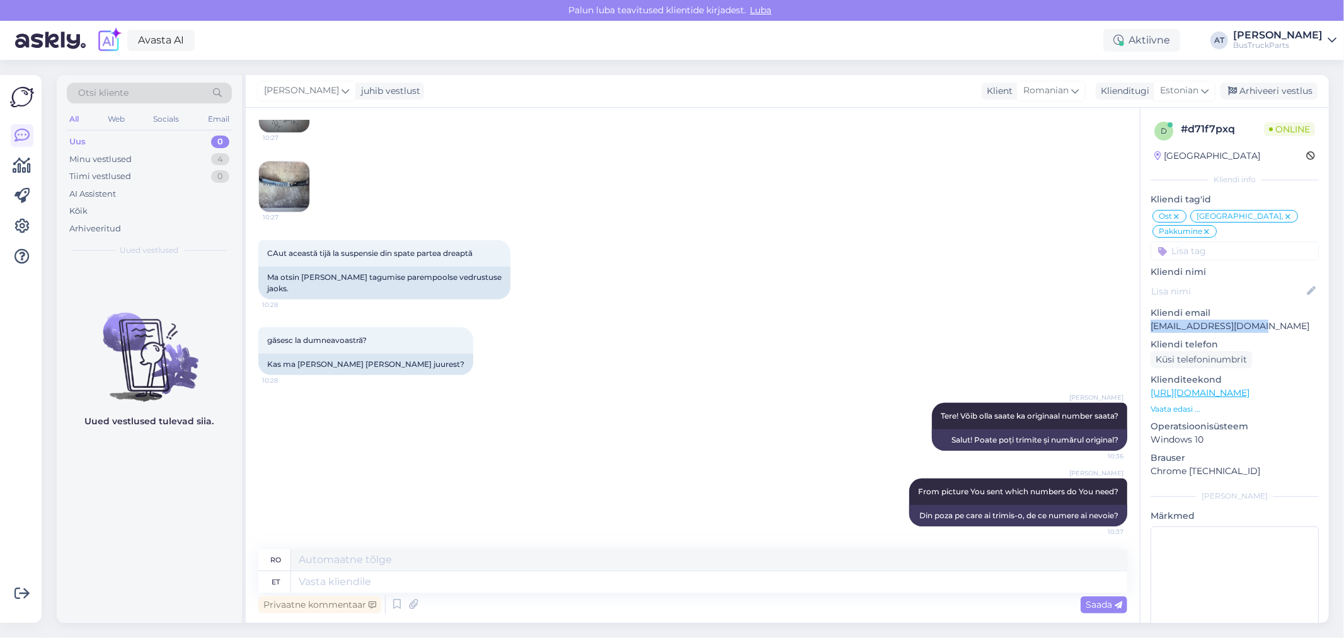
drag, startPoint x: 1258, startPoint y: 324, endPoint x: 1147, endPoint y: 324, distance: 111.5
click at [1147, 324] on div "d # d71f7pxq Online [GEOGRAPHIC_DATA] Kliendi info Kliendi tag'[GEOGRAPHIC_DATA…" at bounding box center [1234, 383] width 188 height 551
copy p "[EMAIL_ADDRESS][DOMAIN_NAME]"
click at [600, 580] on textarea at bounding box center [709, 581] width 836 height 21
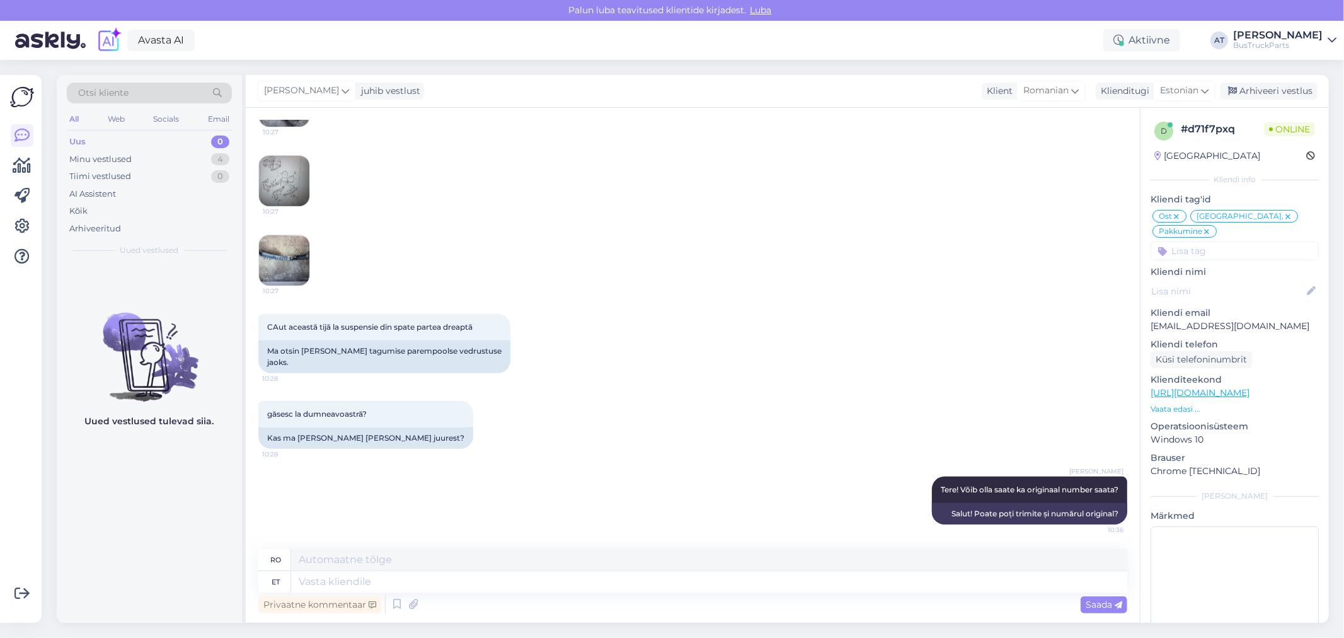
scroll to position [4223, 0]
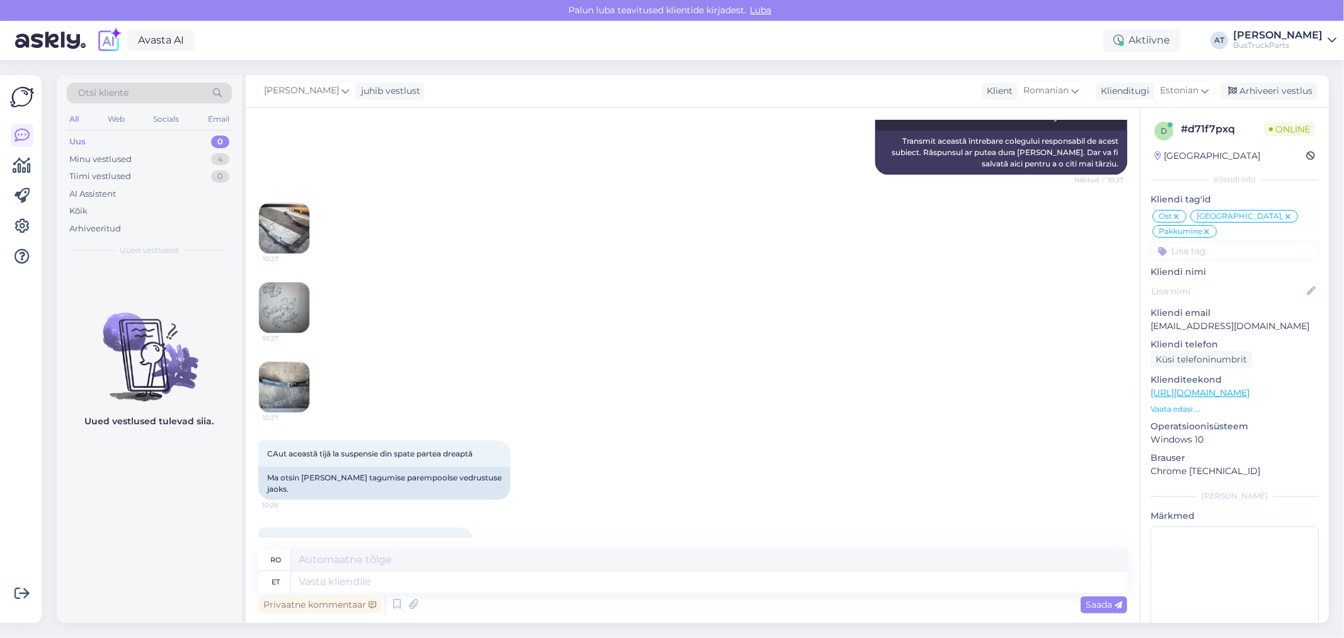
click at [268, 307] on img at bounding box center [284, 307] width 50 height 50
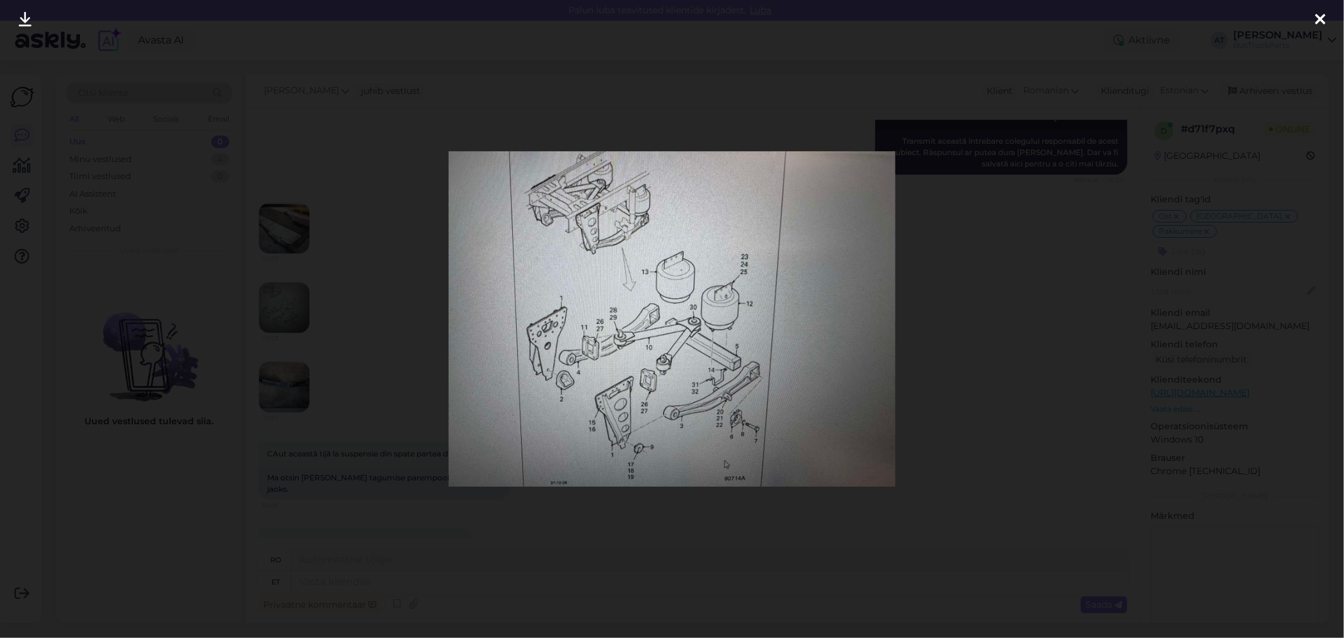
click at [978, 343] on div at bounding box center [672, 319] width 1344 height 638
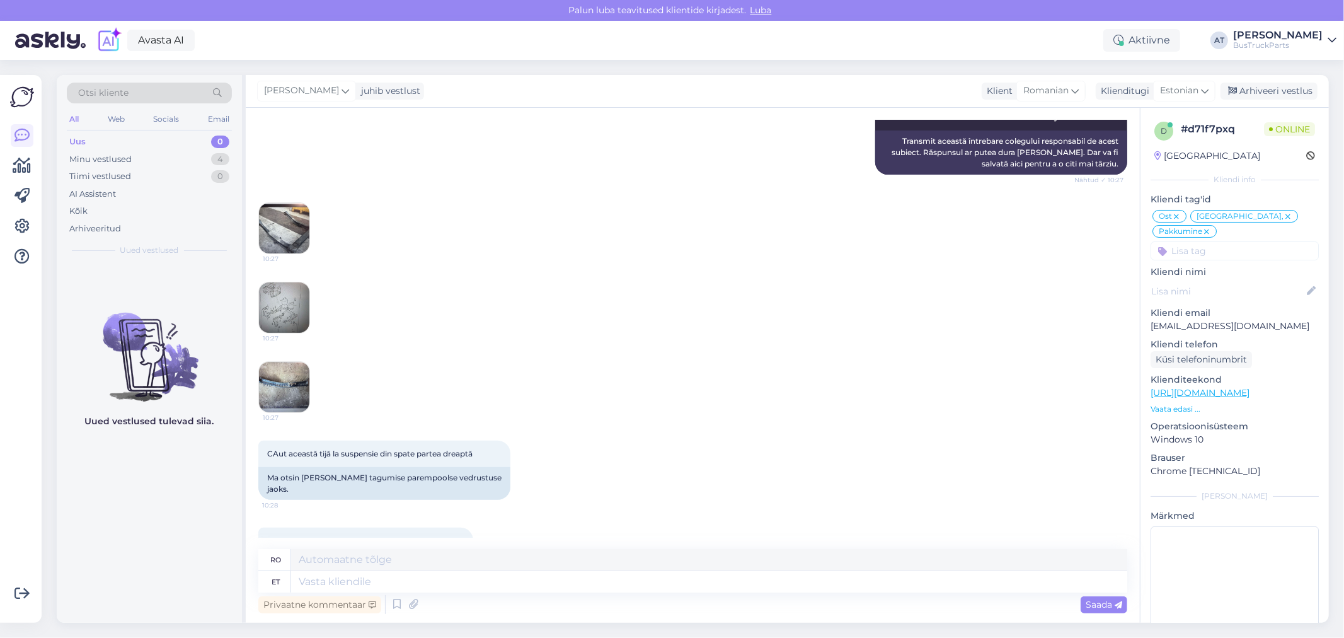
click at [272, 399] on img at bounding box center [284, 387] width 50 height 50
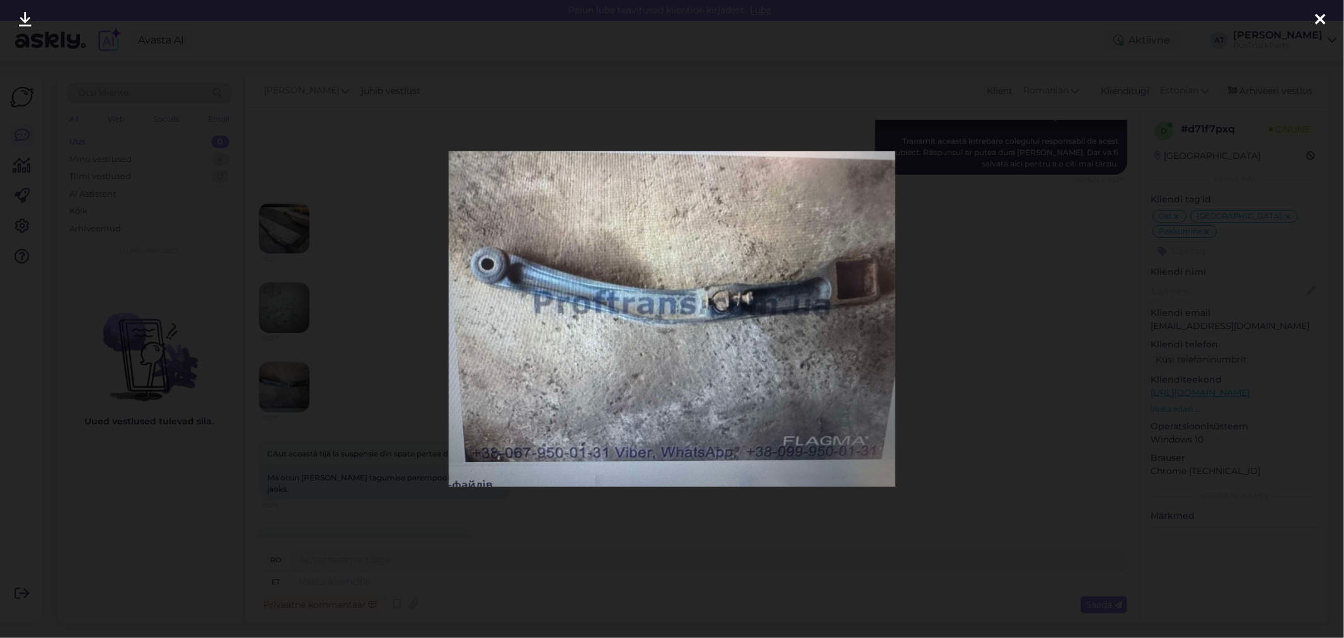
click at [955, 318] on div at bounding box center [672, 319] width 1344 height 638
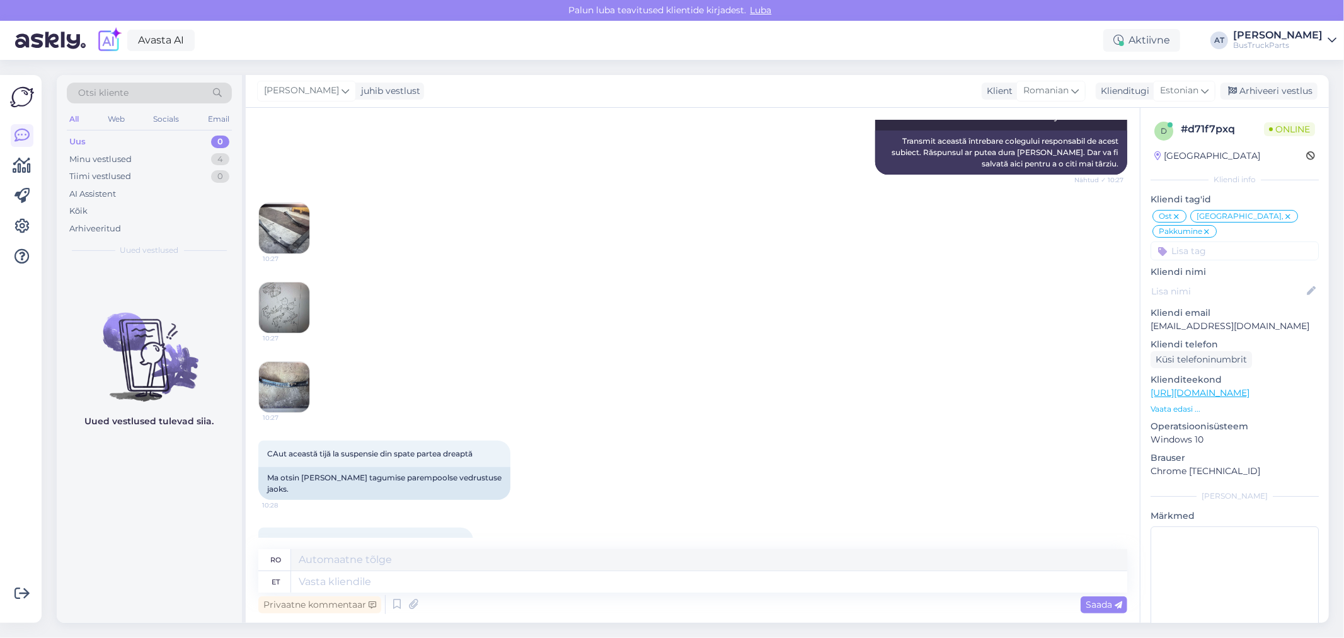
click at [255, 221] on div "Vestlus algas [DATE] Bună ziua 14:38 Tere AI Assistent Bună ziua! Cu ce vă pot …" at bounding box center [693, 365] width 894 height 515
click at [309, 227] on img at bounding box center [284, 228] width 50 height 50
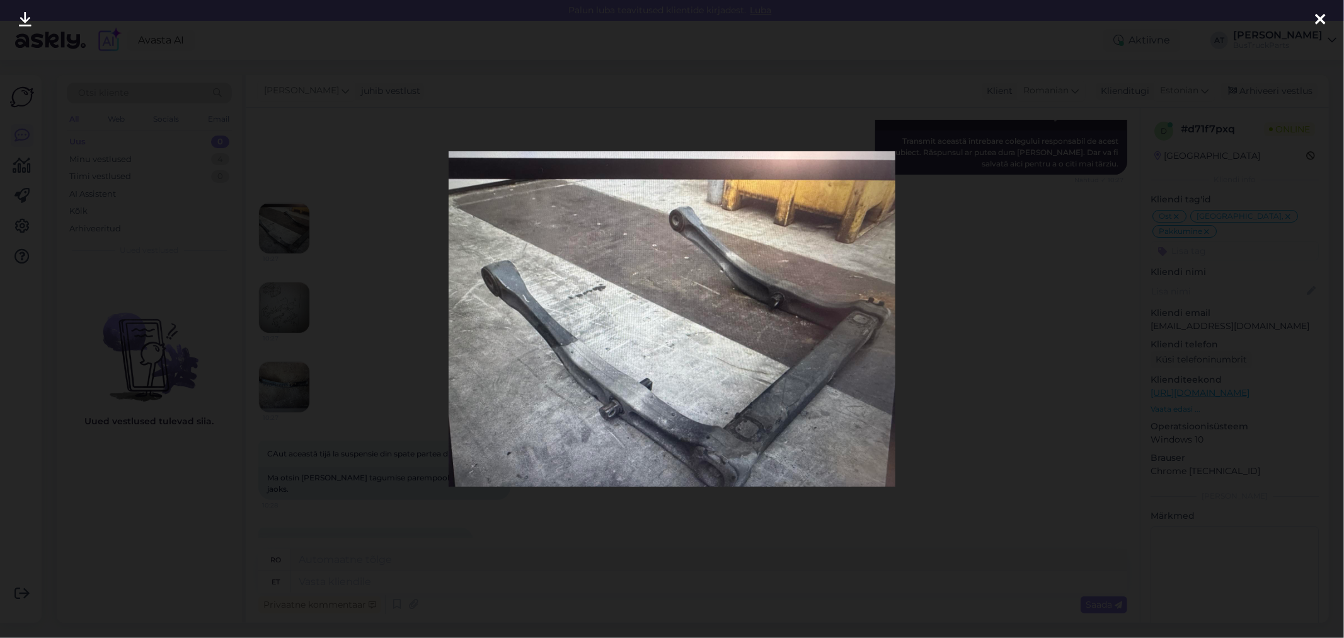
click at [1048, 255] on div at bounding box center [672, 319] width 1344 height 638
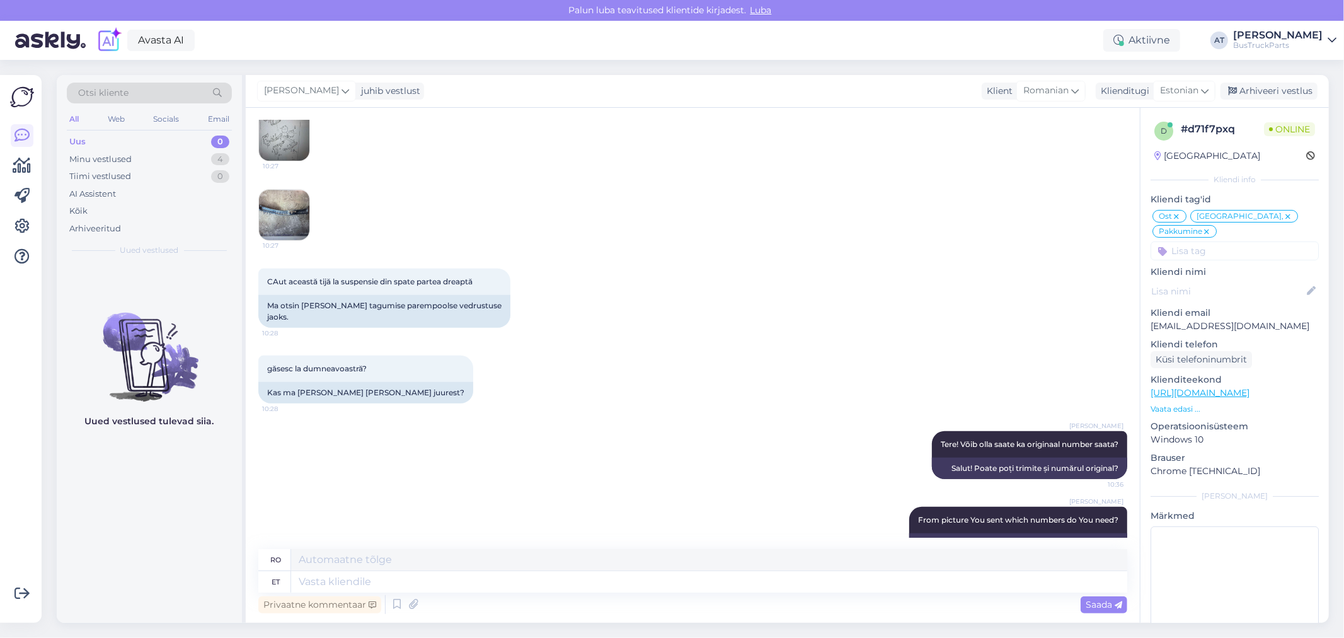
scroll to position [4502, 0]
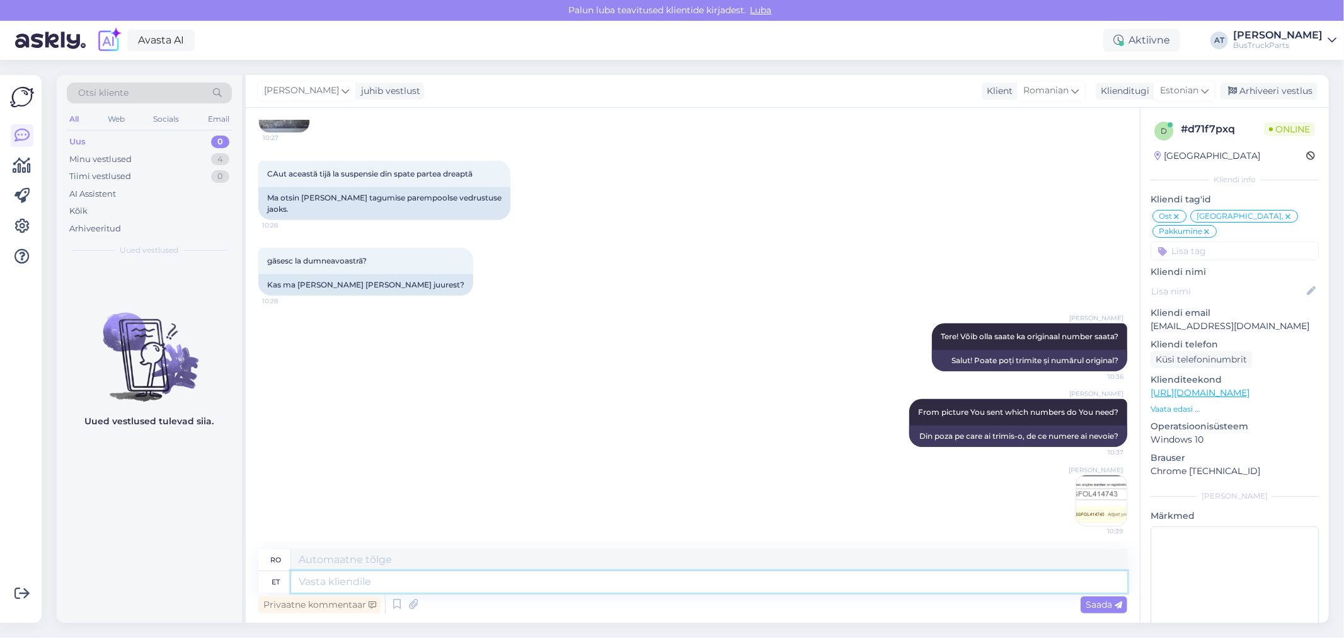
click at [858, 576] on textarea at bounding box center [709, 581] width 836 height 21
type textarea "U"
type textarea "I"
type textarea "Eu"
type textarea "I checked."
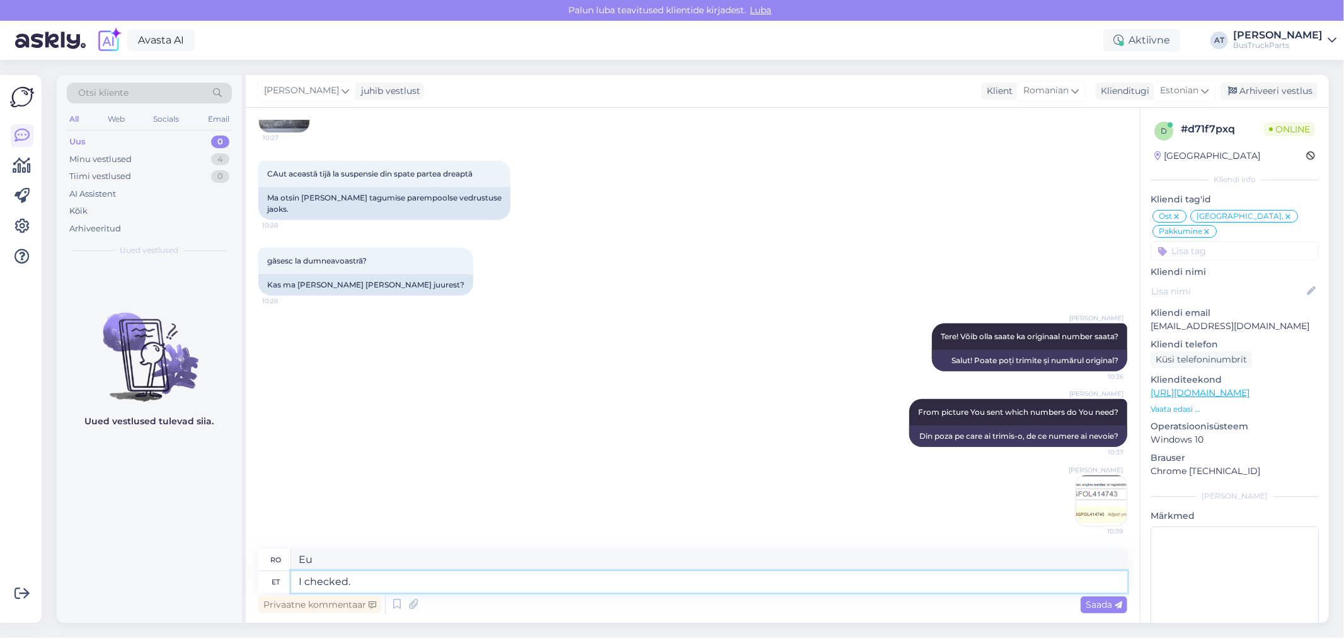
type textarea "Am verificat."
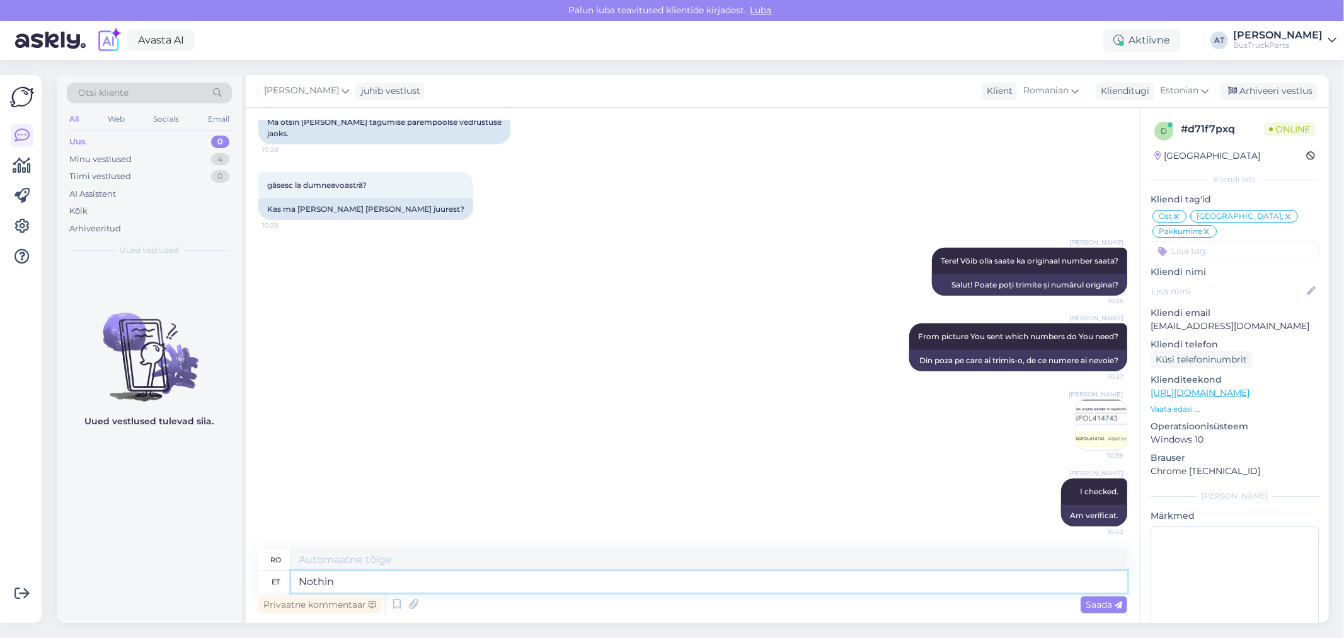
type textarea "Nothing"
type textarea "Nimic"
type textarea "Nothing from th"
type textarea "Nimic de la"
type textarea "Nothing from this p"
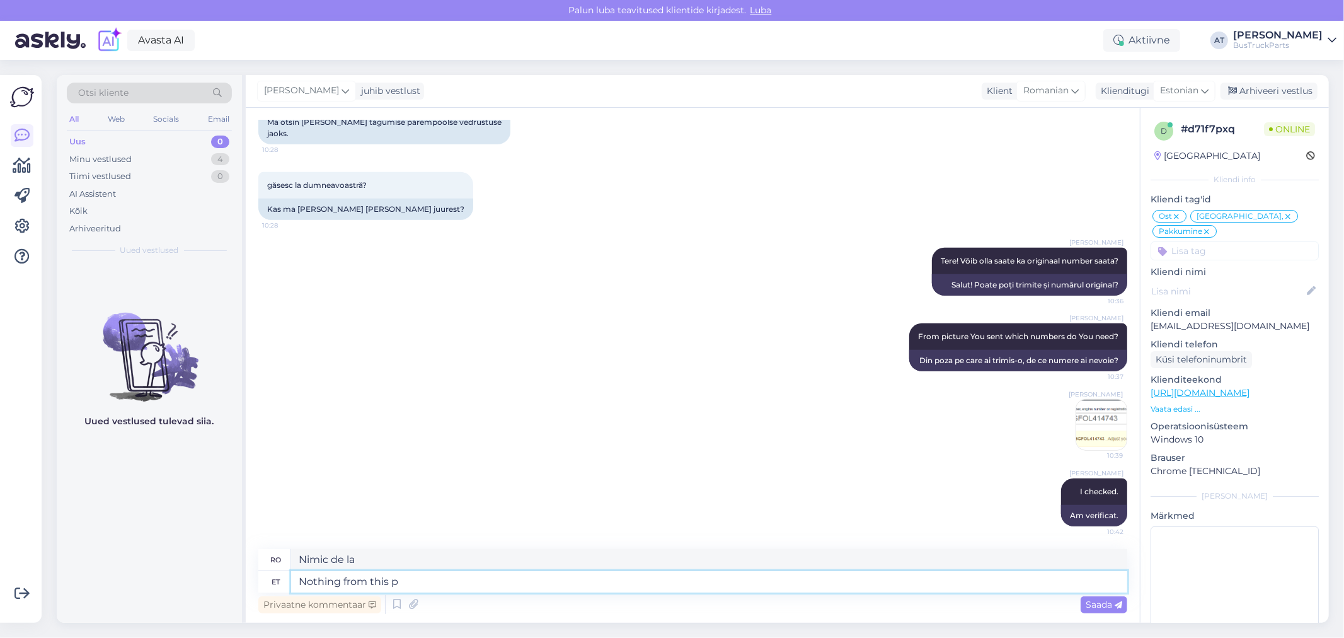
type textarea "Nimic din asta"
type textarea "Nothing from this picture"
type textarea "Nimic din această imagine"
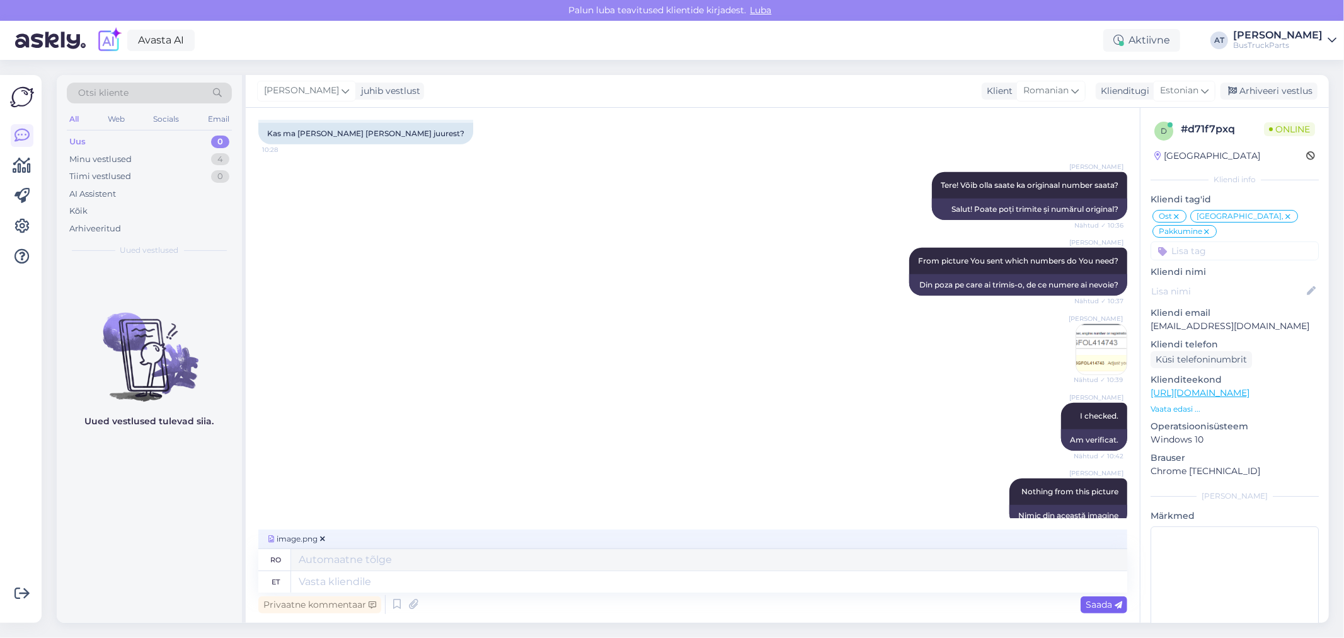
click at [1089, 604] on span "Saada" at bounding box center [1104, 604] width 37 height 11
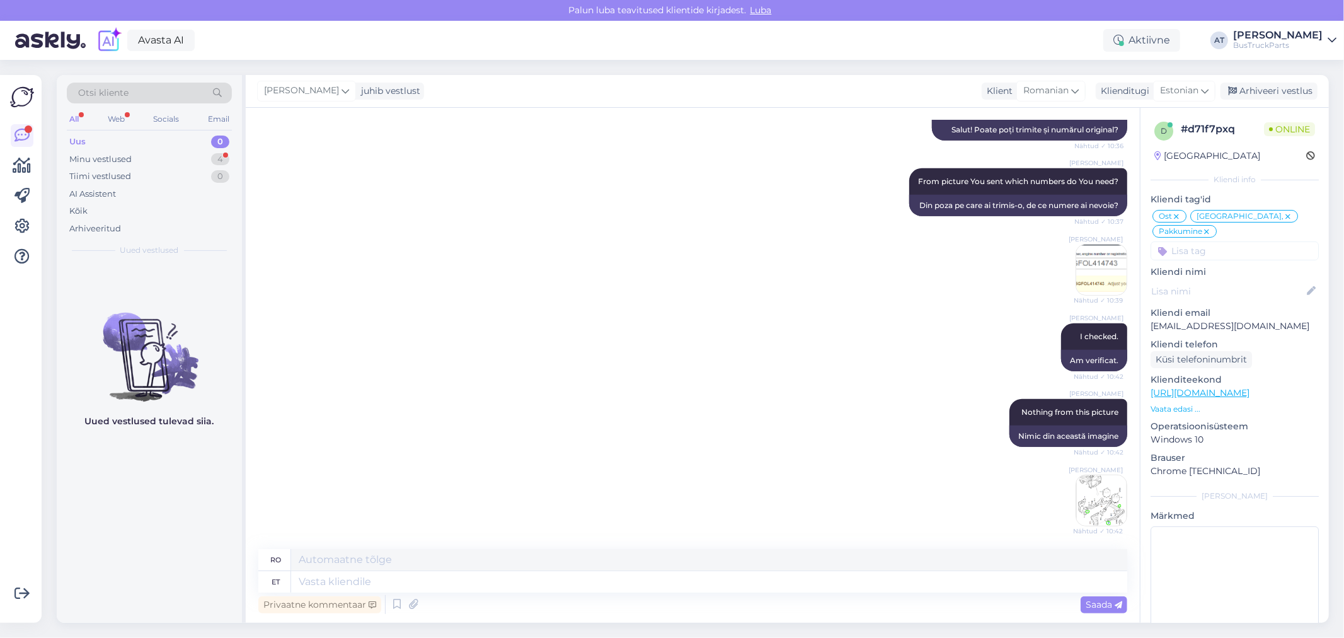
scroll to position [4809, 0]
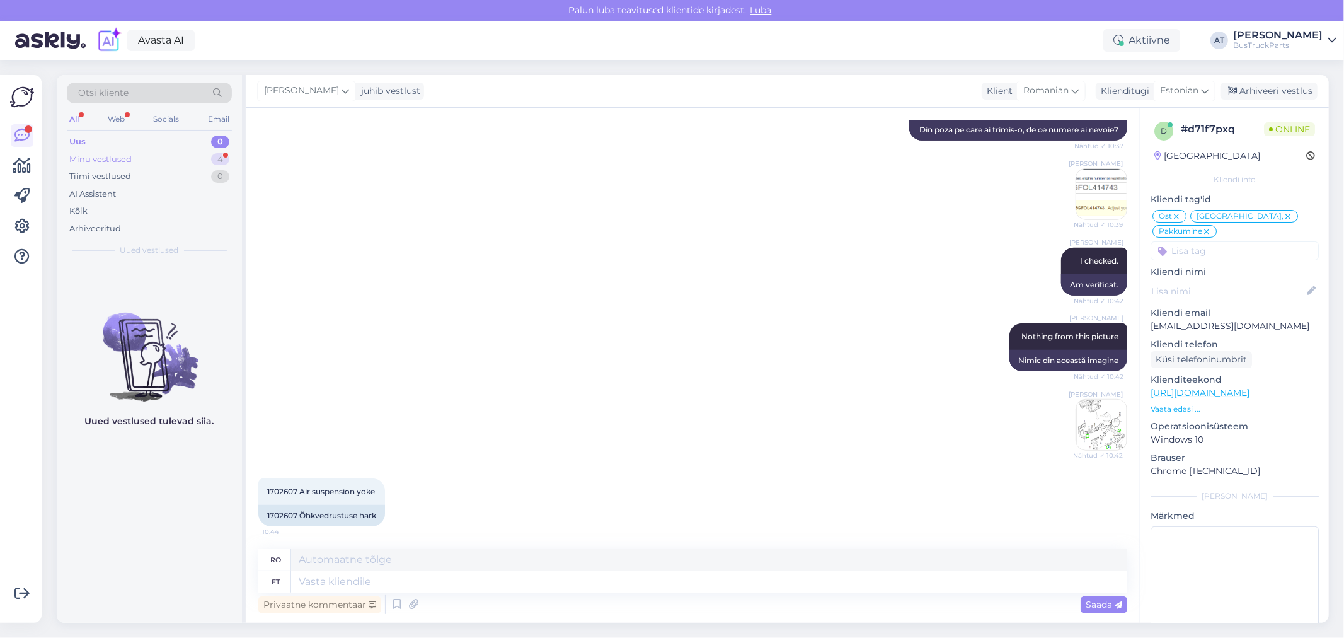
click at [162, 156] on div "Minu vestlused 4" at bounding box center [149, 160] width 165 height 18
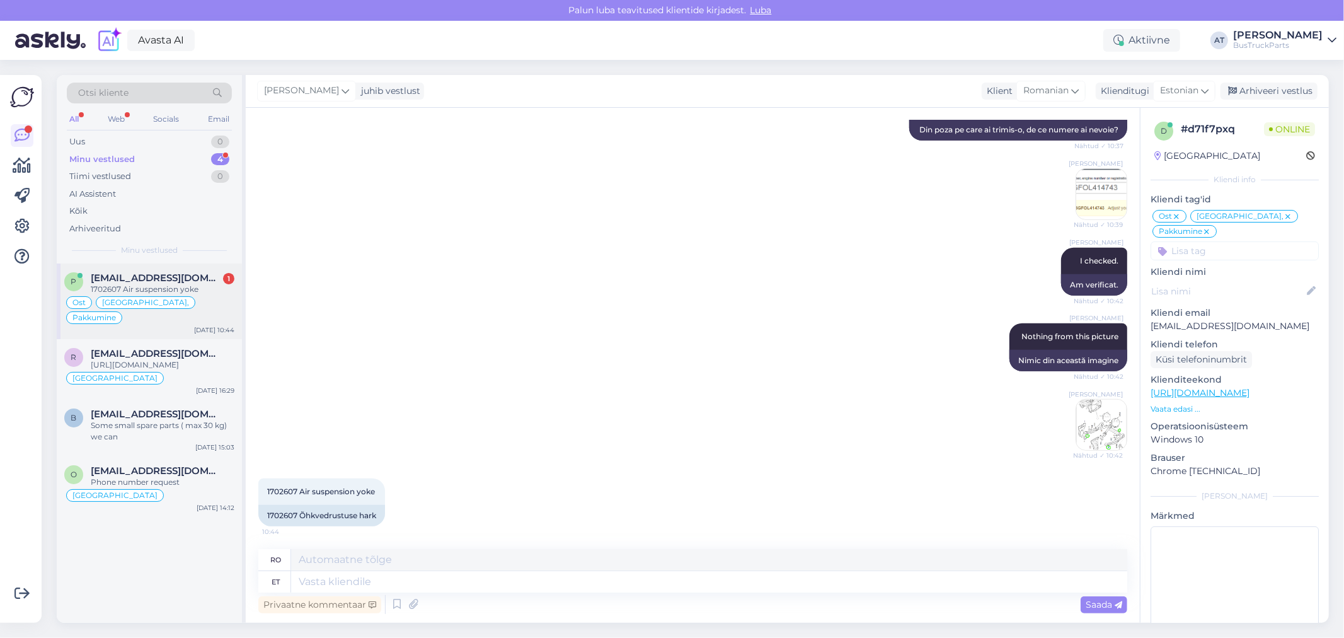
click at [146, 275] on span "[EMAIL_ADDRESS][DOMAIN_NAME]" at bounding box center [156, 277] width 131 height 11
click at [273, 515] on div "1702607 Õhkvedrustuse hark" at bounding box center [321, 515] width 127 height 21
click at [611, 587] on textarea at bounding box center [709, 581] width 836 height 21
type textarea "We do"
type textarea "Noi"
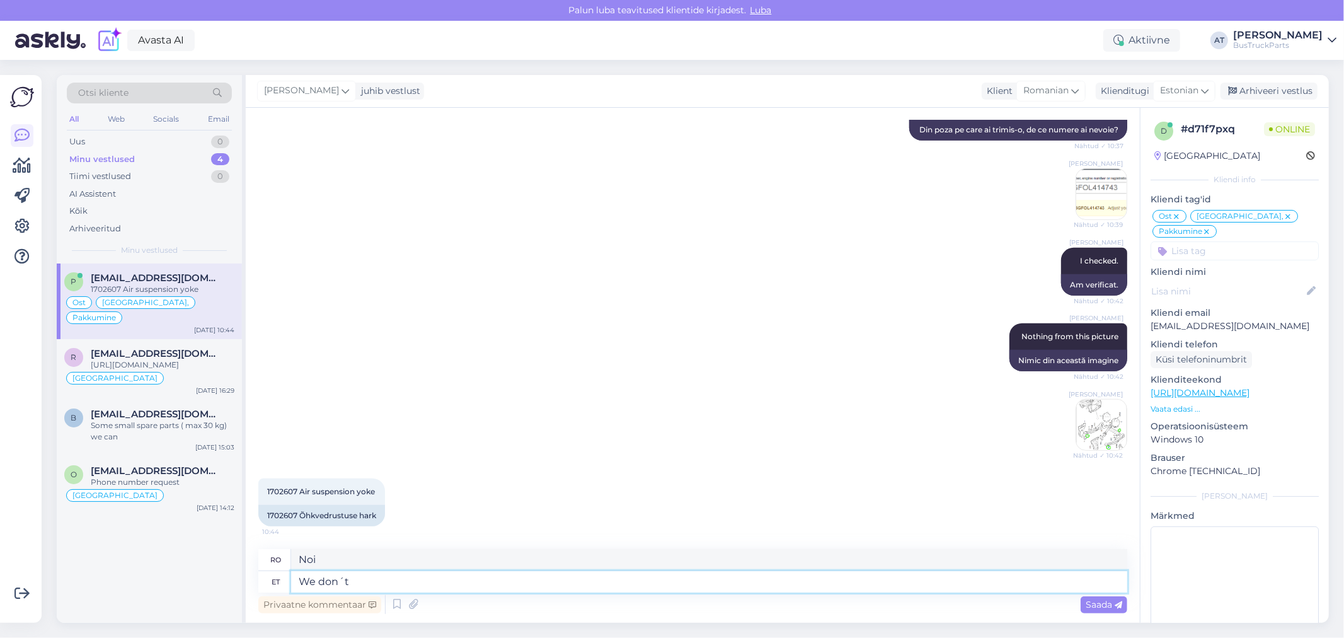
type textarea "We don´t h"
type textarea "Noi nu"
type textarea "We don´t have. So"
type textarea "Nu avem."
type textarea "We don´t have. Sorry!"
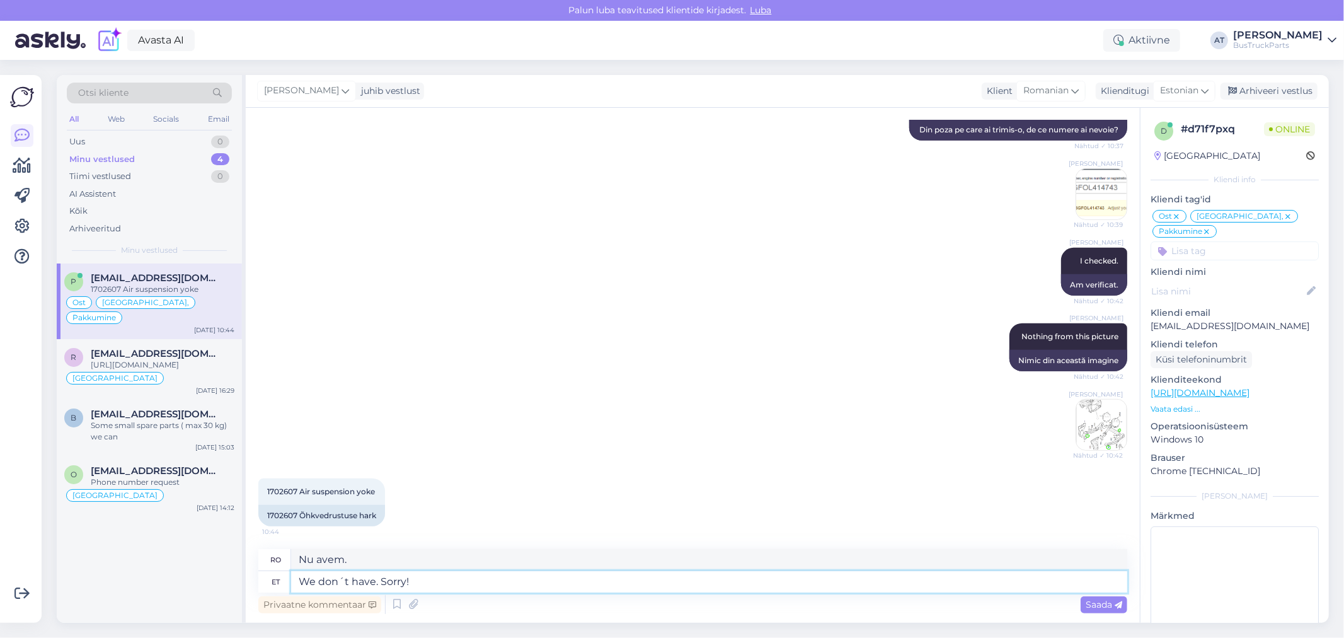
type textarea "Nu avem. Ne pare [PERSON_NAME]!"
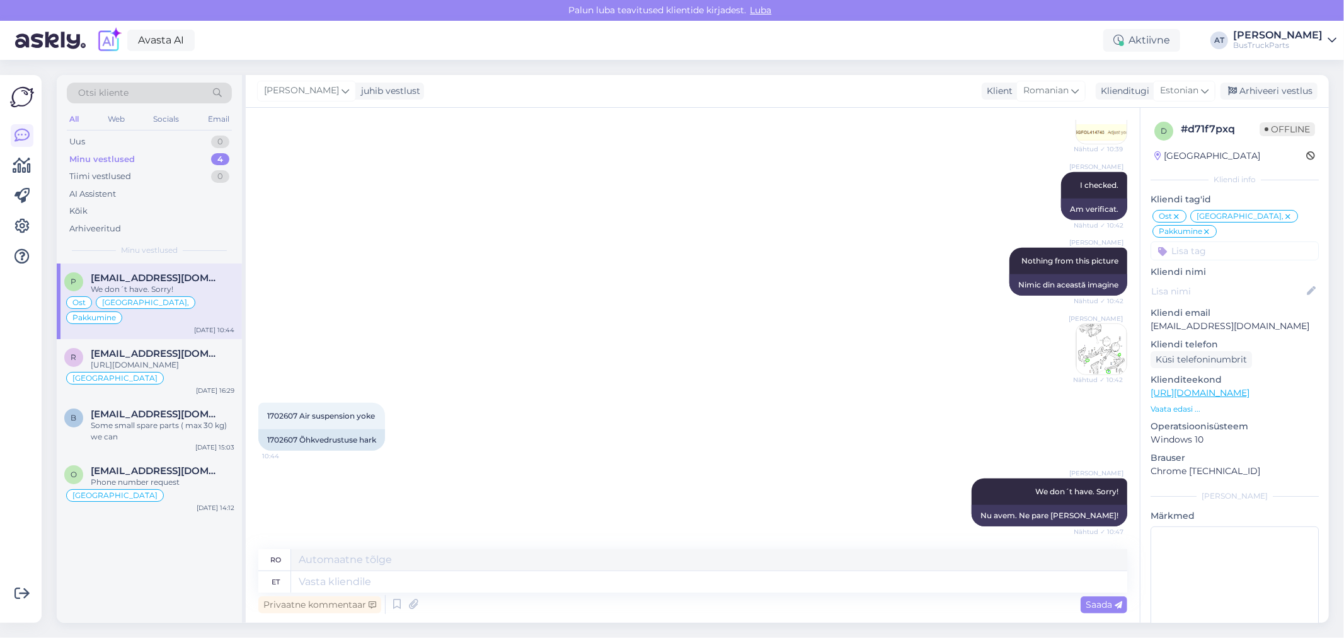
click at [96, 99] on span "Otsi kliente" at bounding box center [103, 92] width 50 height 13
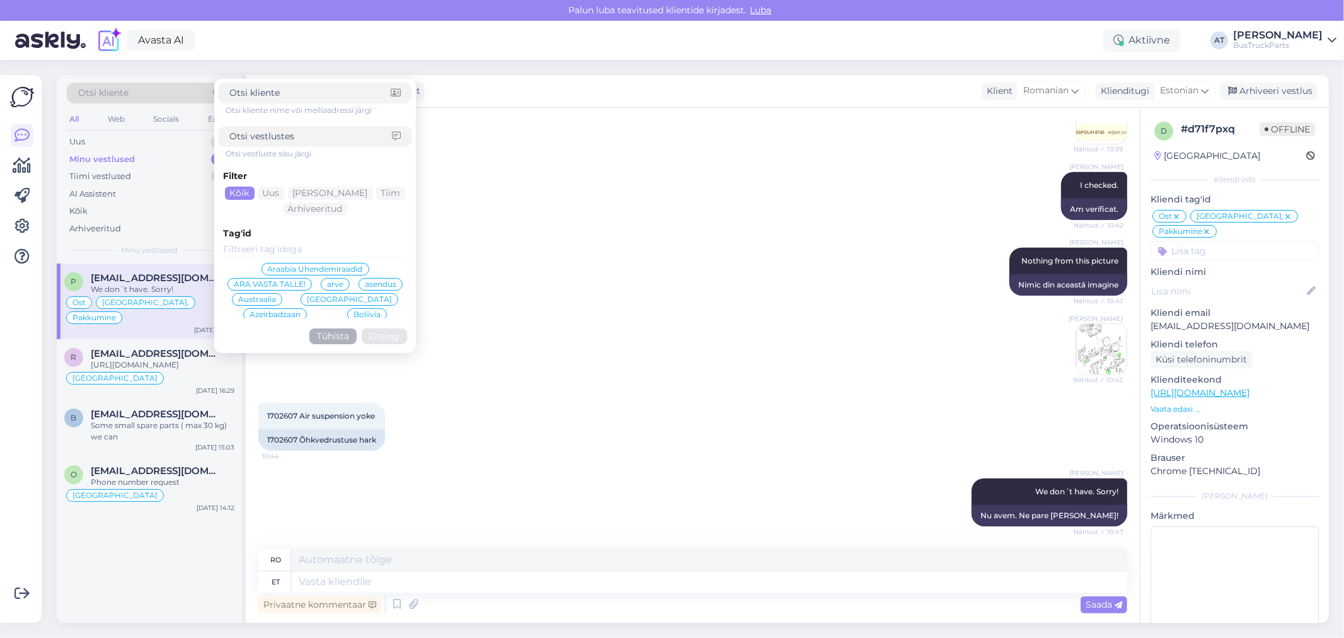
click at [125, 95] on span "Otsi kliente" at bounding box center [103, 92] width 50 height 13
click at [244, 96] on input at bounding box center [309, 92] width 161 height 13
paste input "[EMAIL_ADDRESS][DOMAIN_NAME]"
type input "[EMAIL_ADDRESS][DOMAIN_NAME]"
click button "Otsing" at bounding box center [384, 336] width 45 height 16
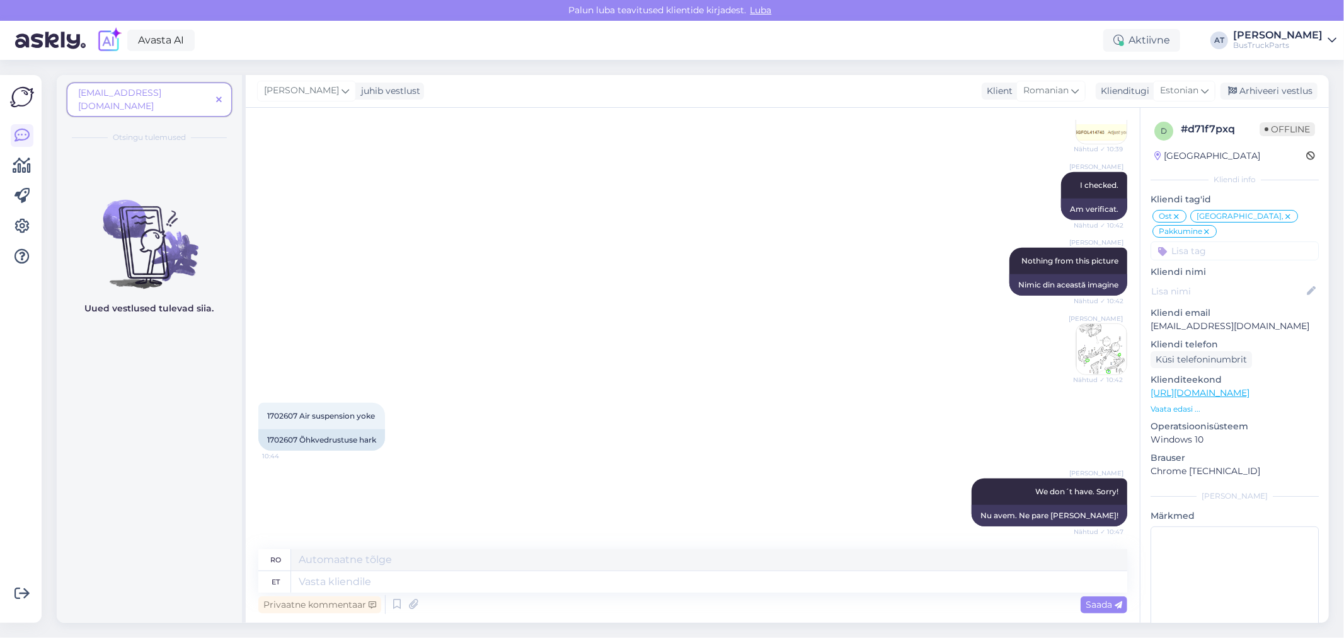
click at [219, 96] on icon at bounding box center [219, 100] width 6 height 9
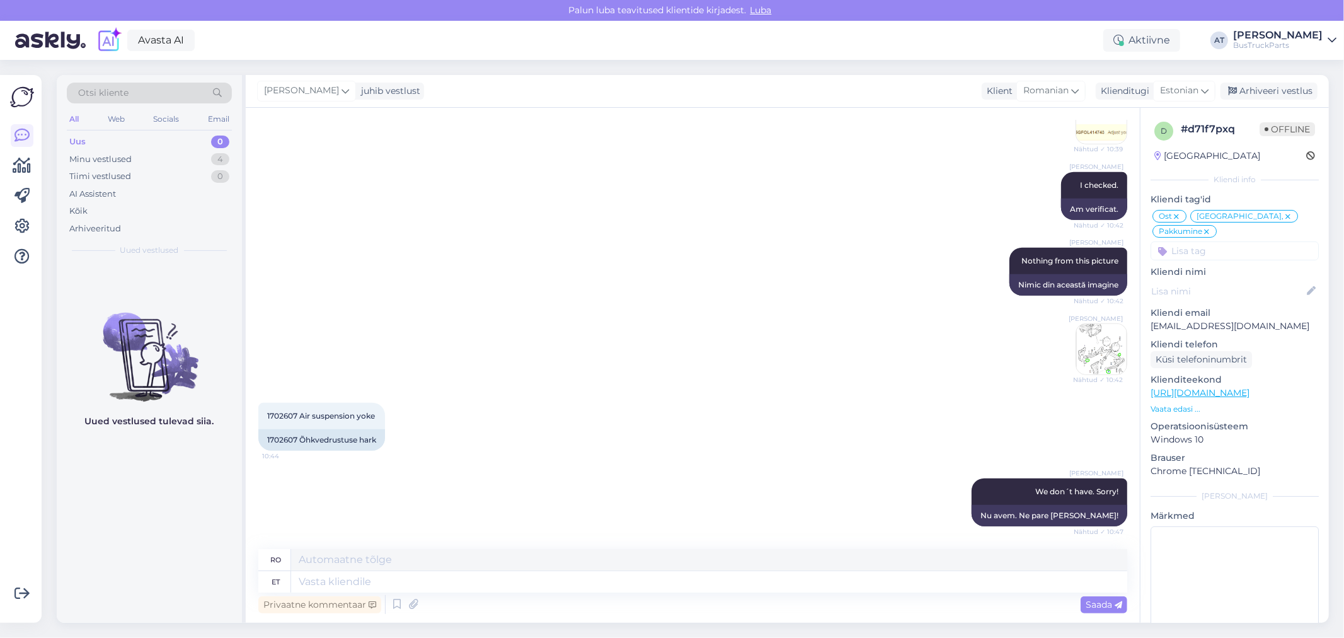
click at [125, 91] on span "Otsi kliente" at bounding box center [103, 92] width 50 height 13
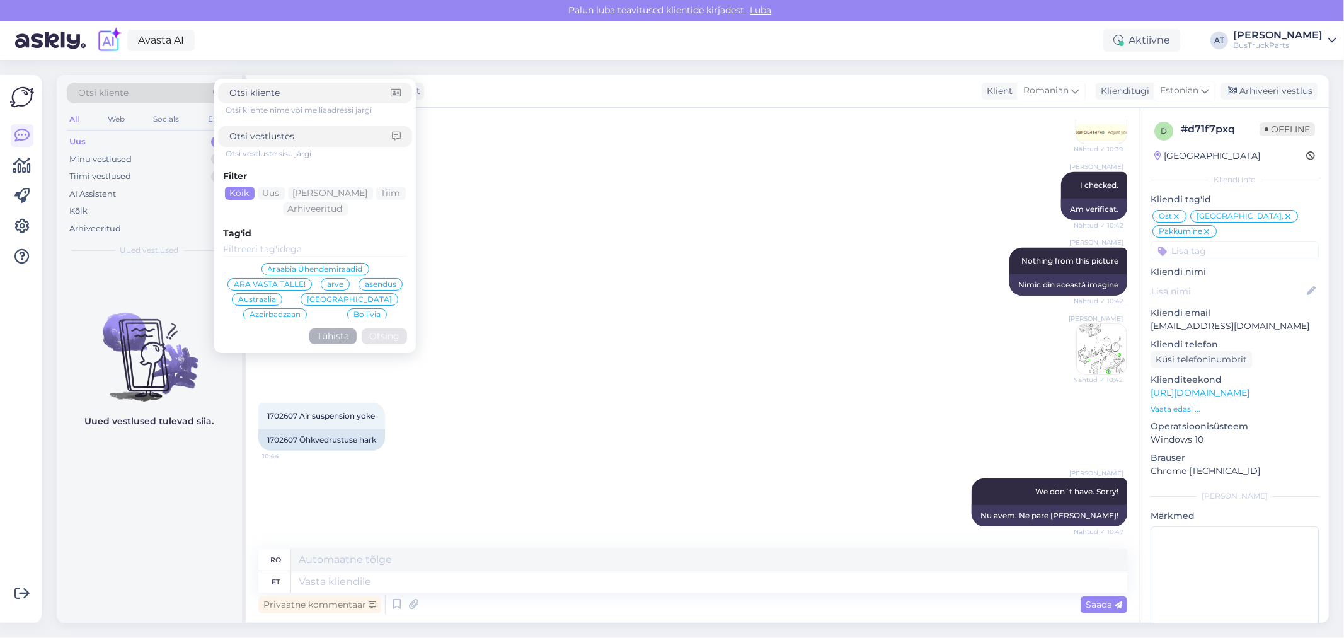
type input "SAUCAR"
click button "Otsing" at bounding box center [384, 336] width 45 height 16
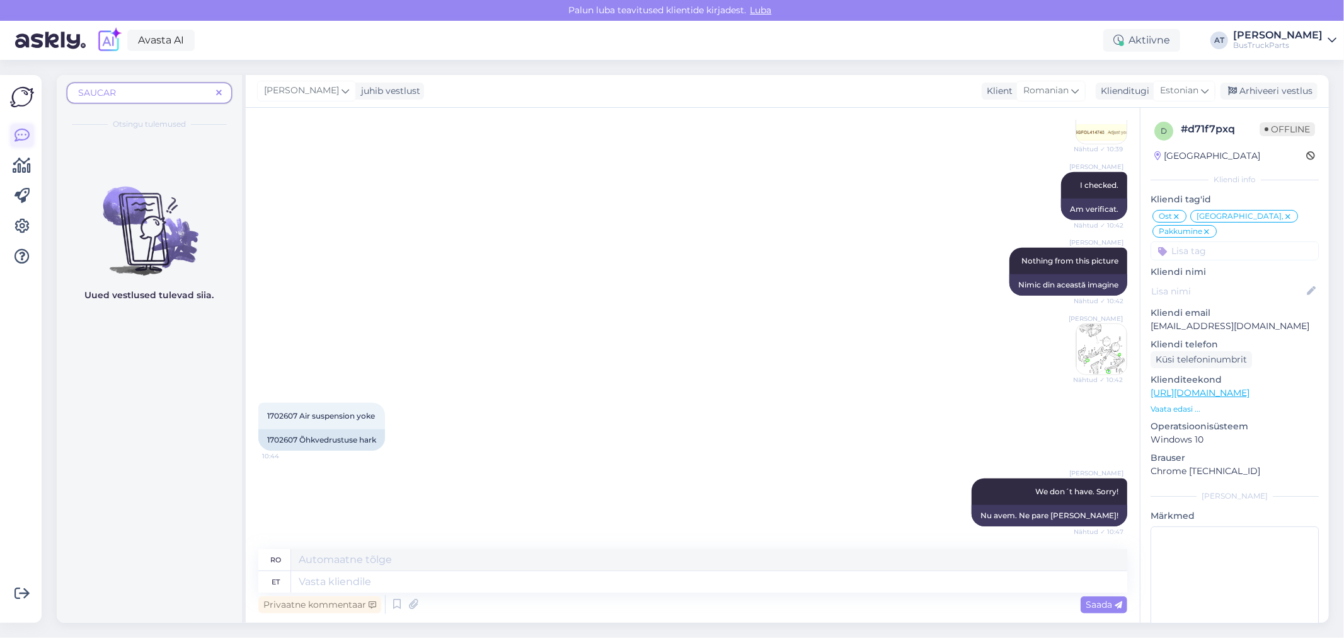
click at [17, 134] on icon at bounding box center [21, 135] width 15 height 15
click at [142, 88] on span "SAUCAR" at bounding box center [144, 92] width 133 height 13
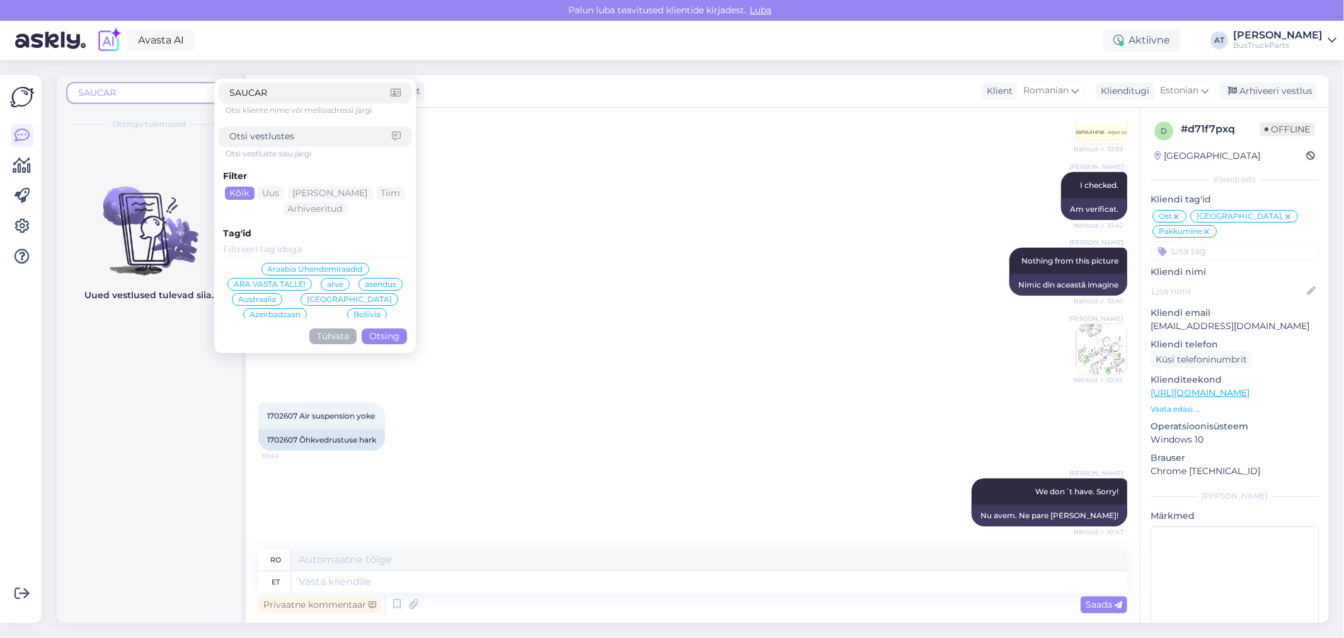
click at [466, 161] on div "[PERSON_NAME] I checked. Nähtud ✓ 10:42 Am verificat." at bounding box center [692, 196] width 869 height 76
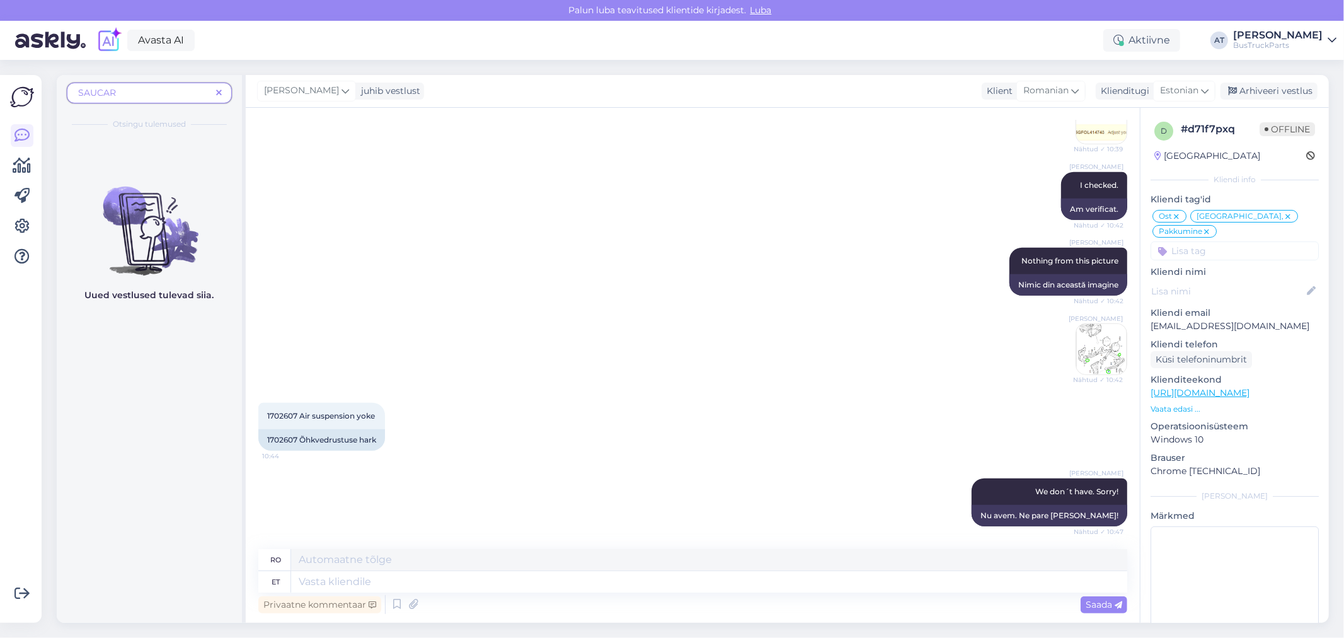
click at [221, 95] on icon at bounding box center [219, 93] width 6 height 9
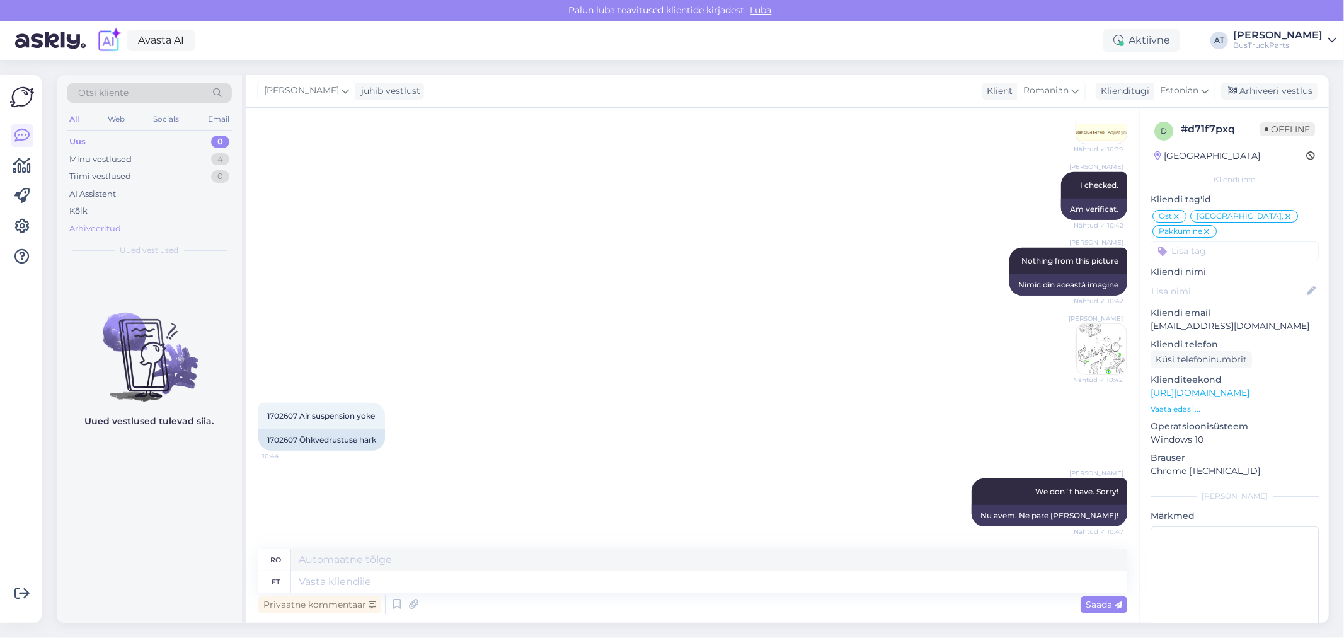
click at [117, 229] on div "Arhiveeritud" at bounding box center [95, 228] width 52 height 13
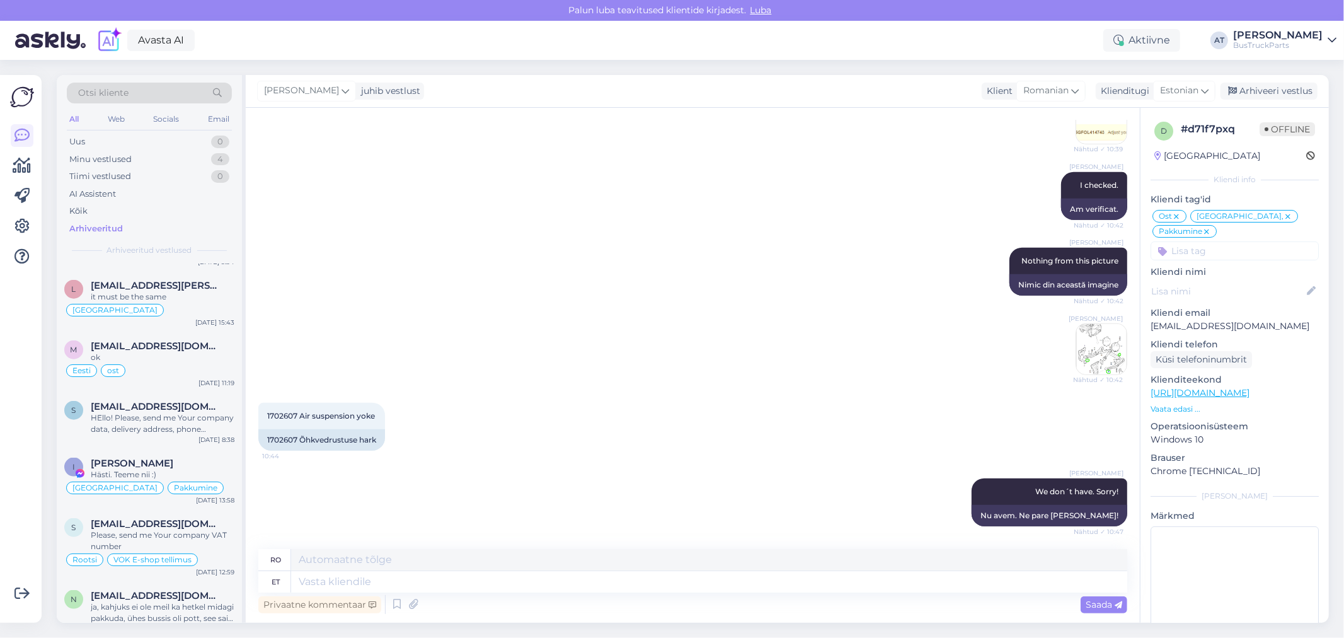
scroll to position [1330, 0]
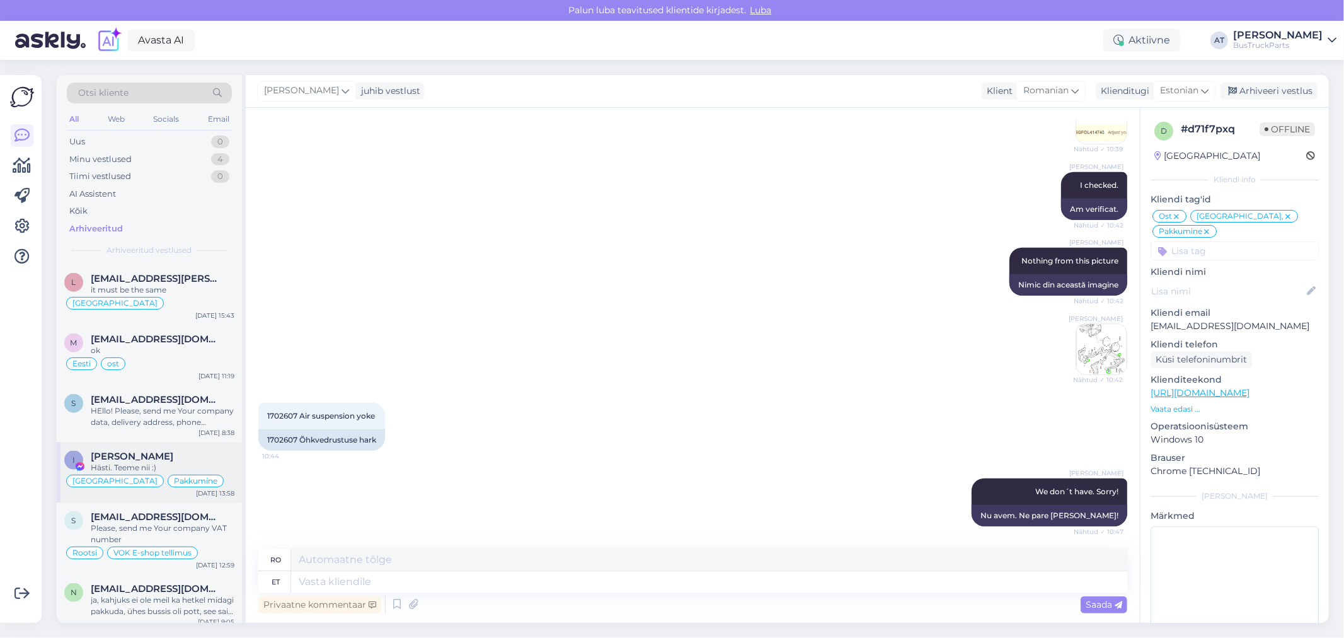
click at [143, 462] on div "Hästi. Teeme nii :)" at bounding box center [163, 467] width 144 height 11
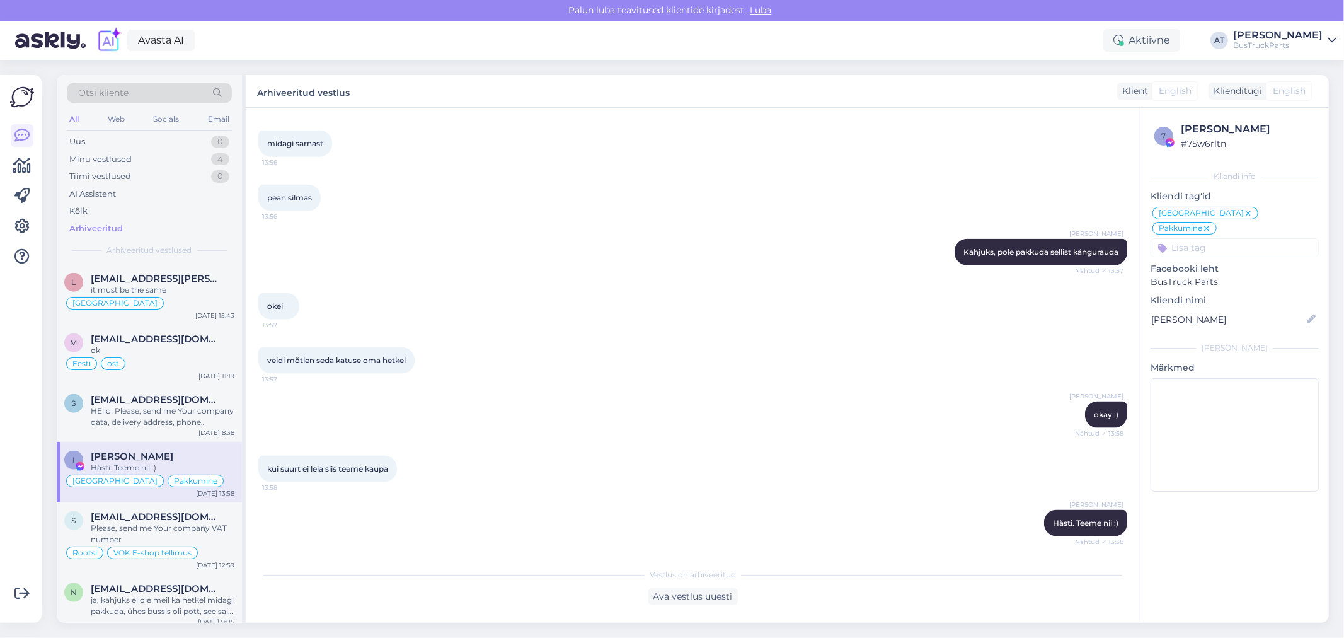
scroll to position [1261, 0]
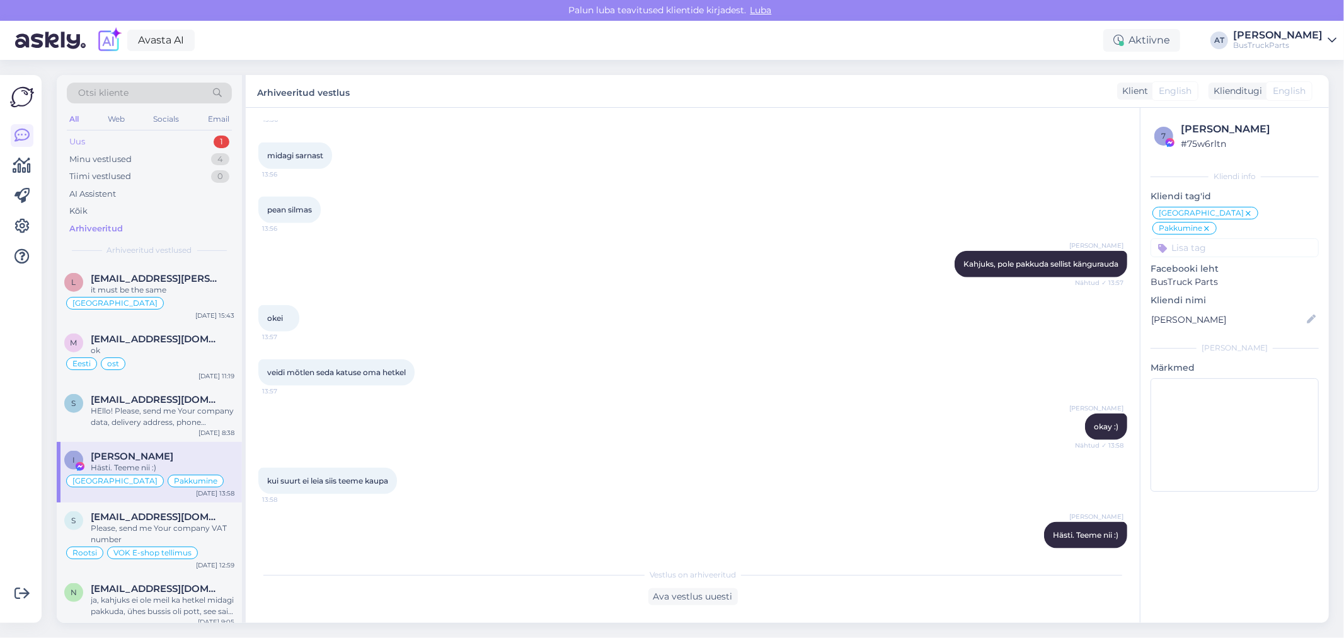
click at [109, 147] on div "Uus 1" at bounding box center [149, 142] width 165 height 18
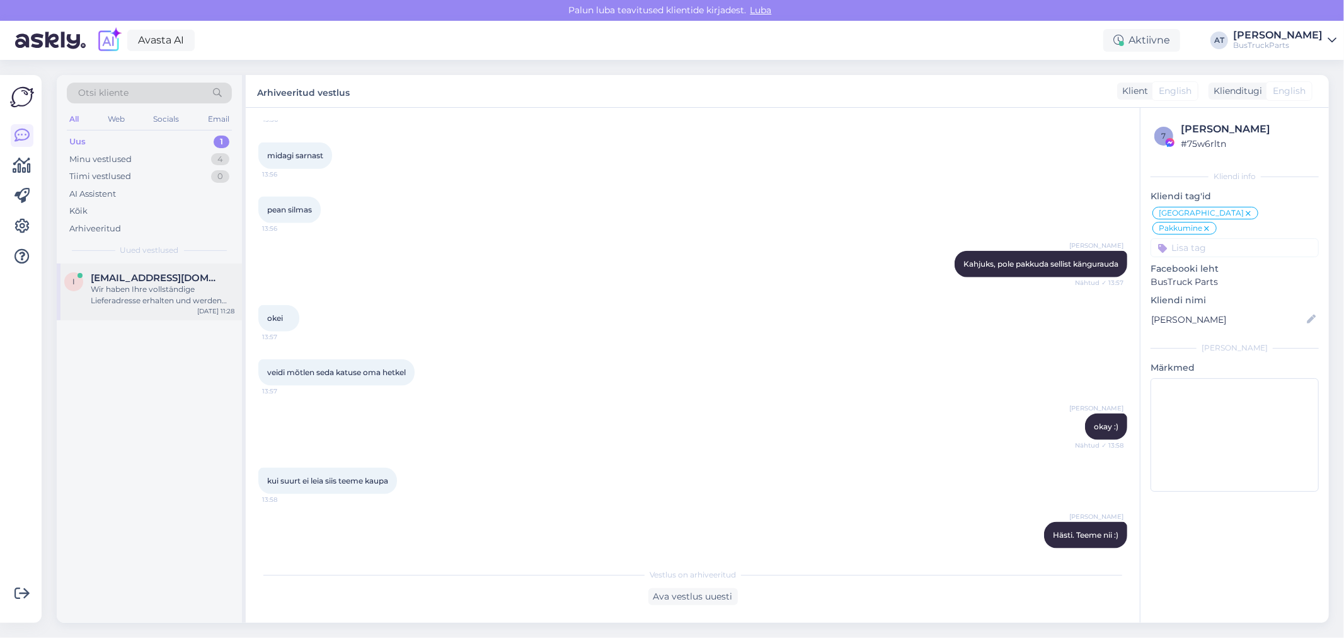
click at [137, 273] on span "[EMAIL_ADDRESS][DOMAIN_NAME]" at bounding box center [156, 277] width 131 height 11
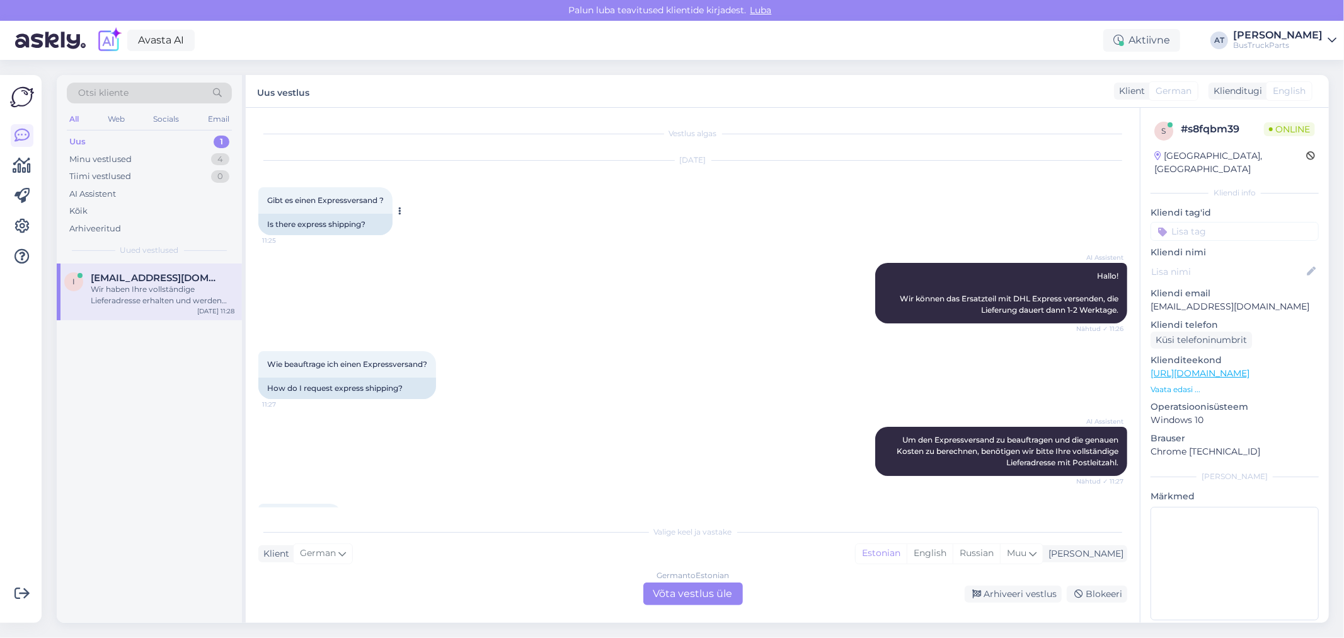
click at [328, 224] on div "Is there express shipping?" at bounding box center [325, 224] width 134 height 21
drag, startPoint x: 272, startPoint y: 224, endPoint x: 378, endPoint y: 223, distance: 106.5
click at [378, 223] on div "Is there express shipping?" at bounding box center [325, 224] width 134 height 21
click at [379, 222] on div "Is there express shipping?" at bounding box center [325, 224] width 134 height 21
drag, startPoint x: 268, startPoint y: 383, endPoint x: 432, endPoint y: 387, distance: 163.9
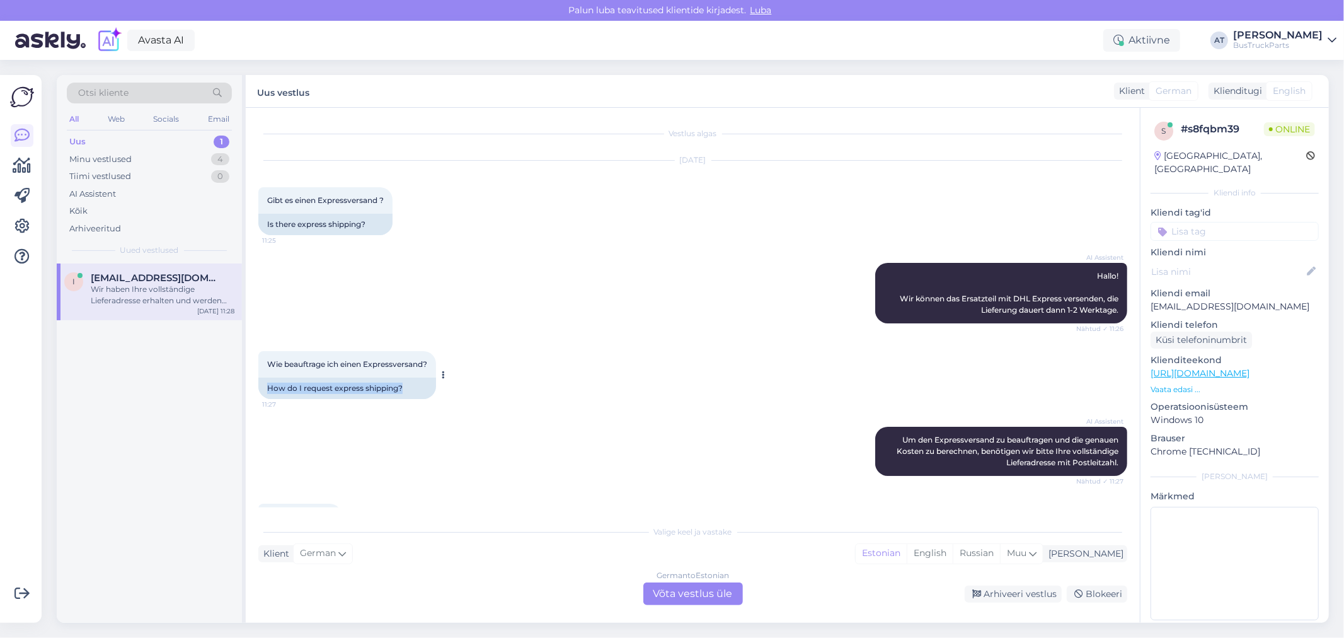
click at [432, 387] on div "How do I request express shipping?" at bounding box center [347, 387] width 178 height 21
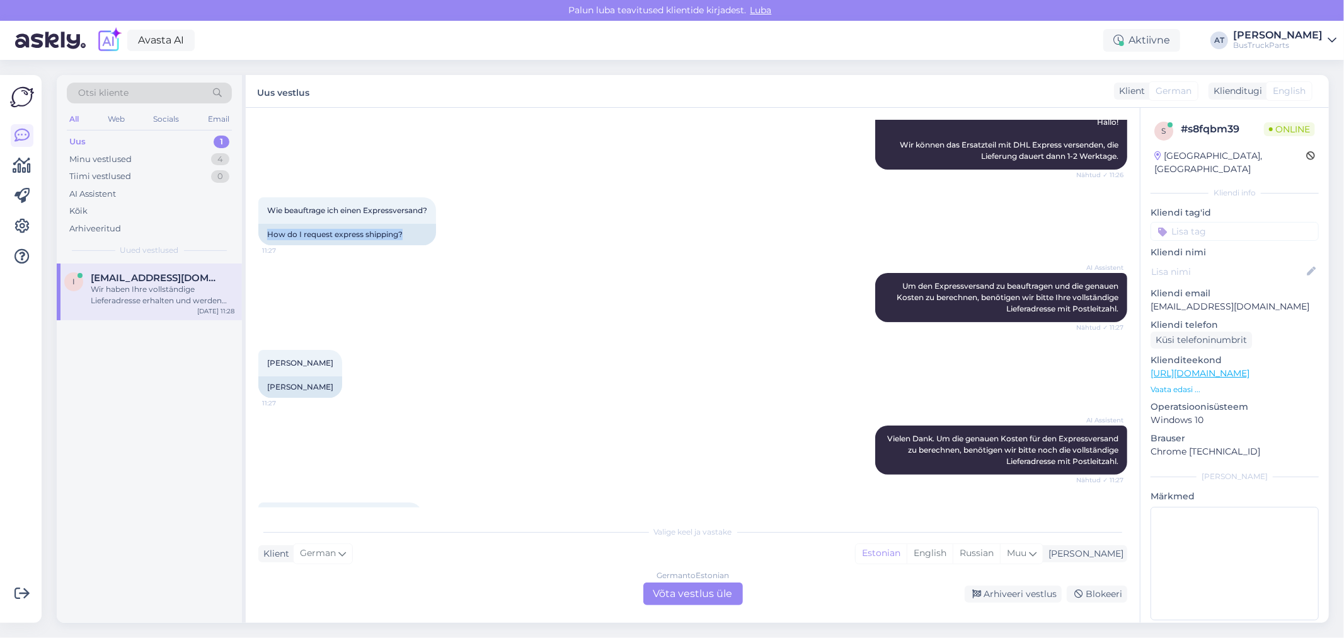
scroll to position [298, 0]
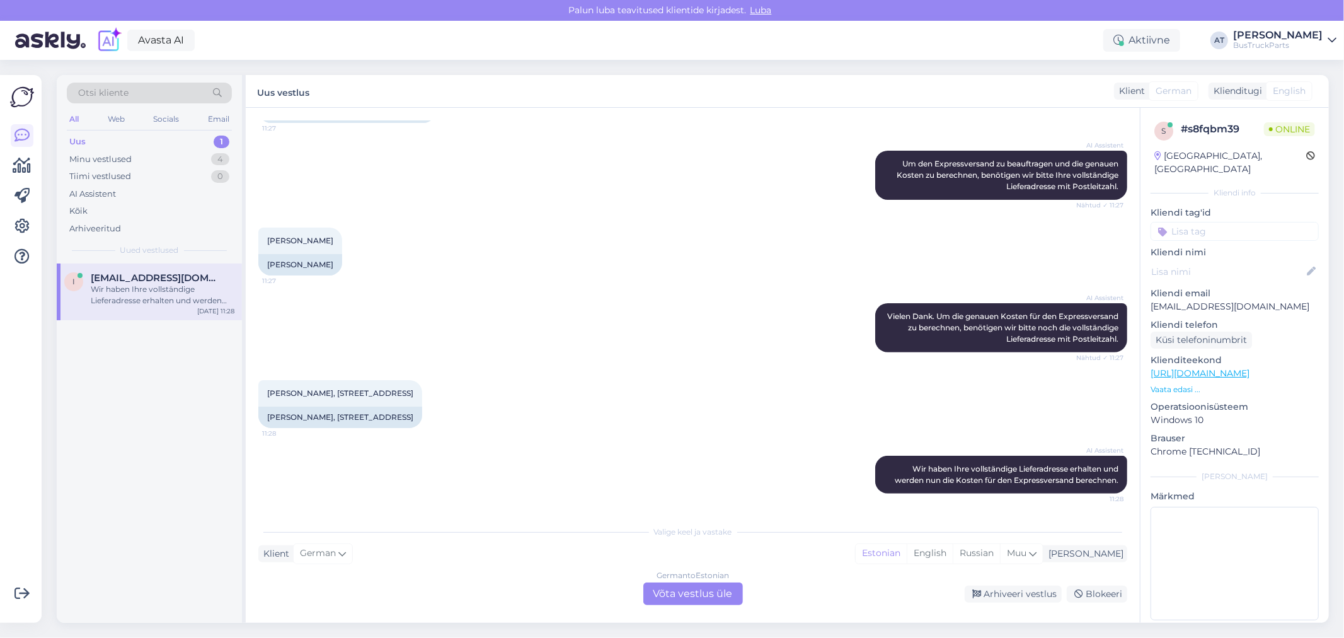
click at [1176, 384] on p "Vaata edasi ..." at bounding box center [1235, 389] width 168 height 11
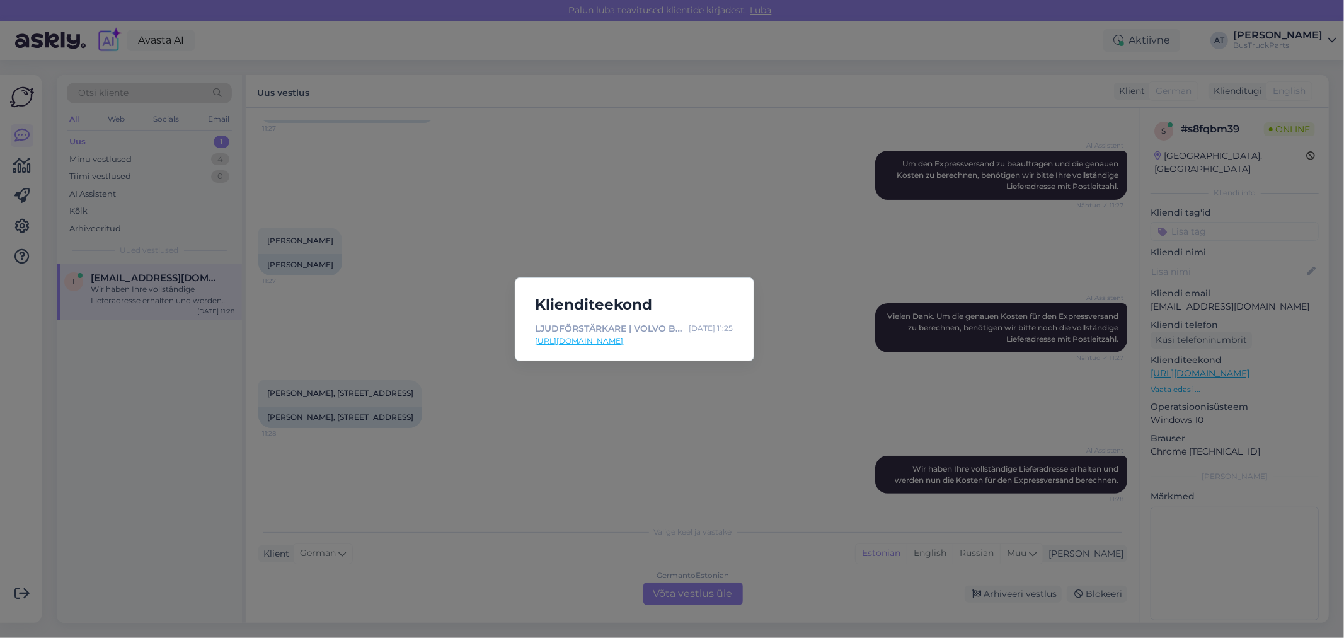
click at [651, 432] on div "Klienditeekond LJUDFÖRSTÄRKARE | VOLVO B6, B7, B9, B10, B12 BUS ([DATE]-[DATE])…" at bounding box center [672, 319] width 1344 height 638
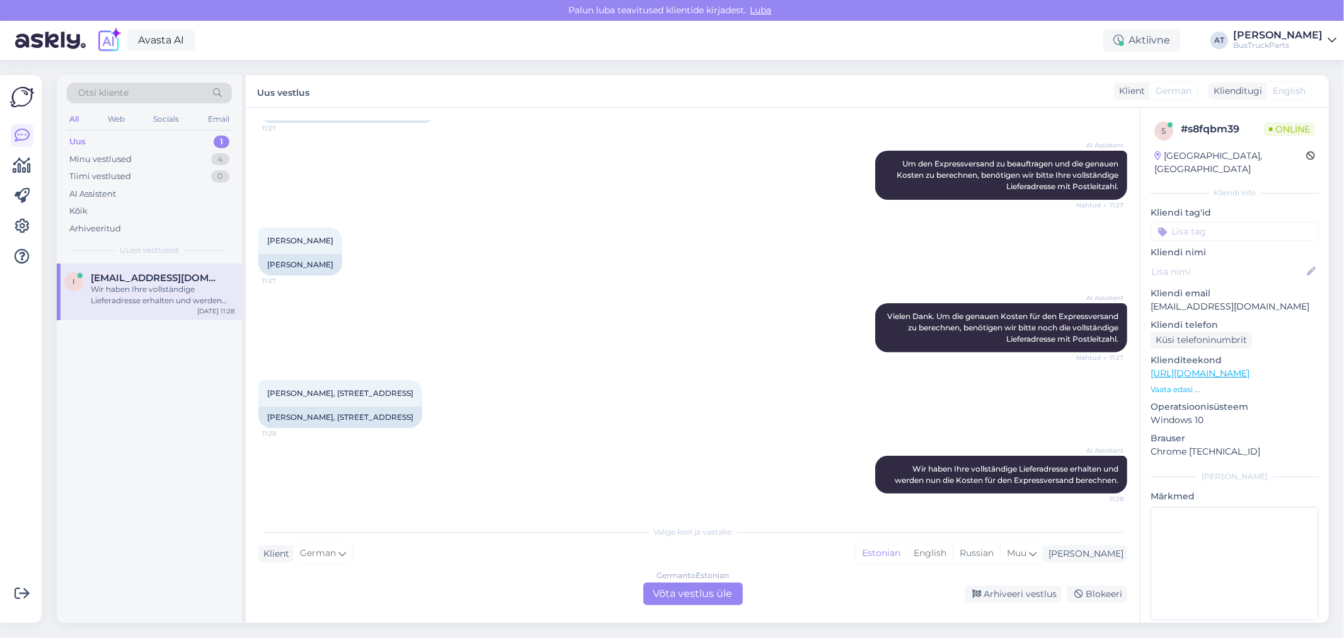
click at [687, 588] on div "German to Estonian Võta vestlus üle" at bounding box center [693, 593] width 100 height 23
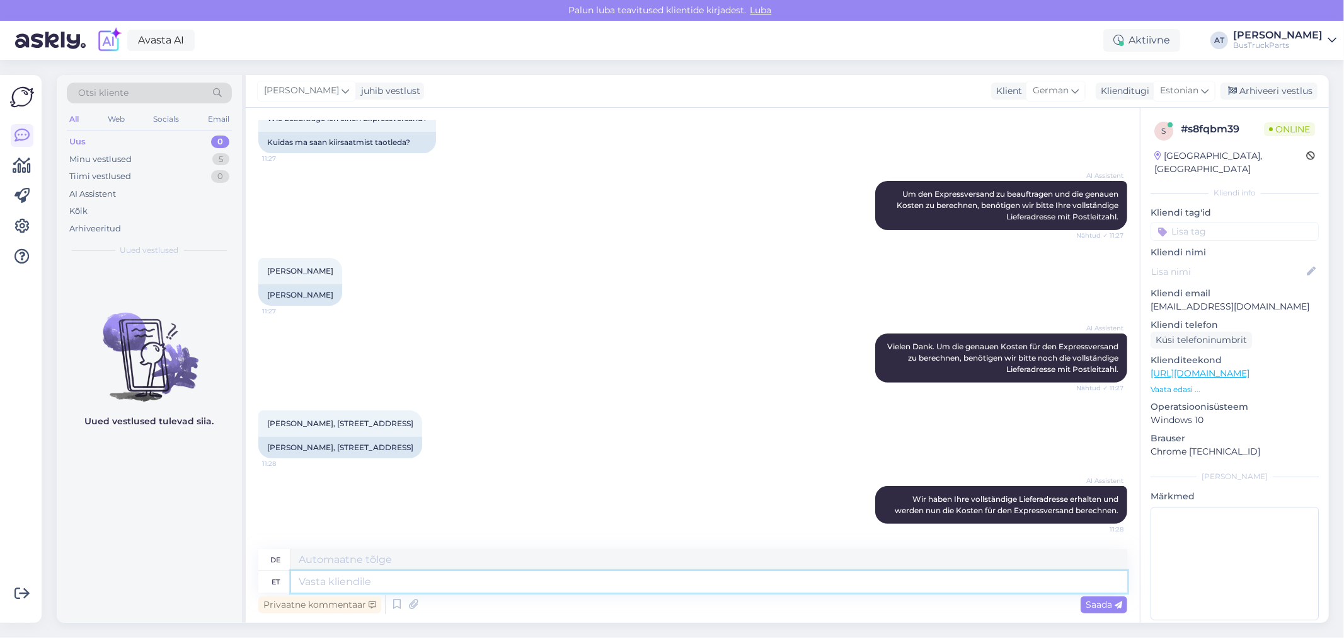
click at [688, 588] on textarea at bounding box center [709, 581] width 836 height 21
type textarea "Руддщ"
type textarea "Ruddsh"
type textarea "Р"
type textarea "Hello"
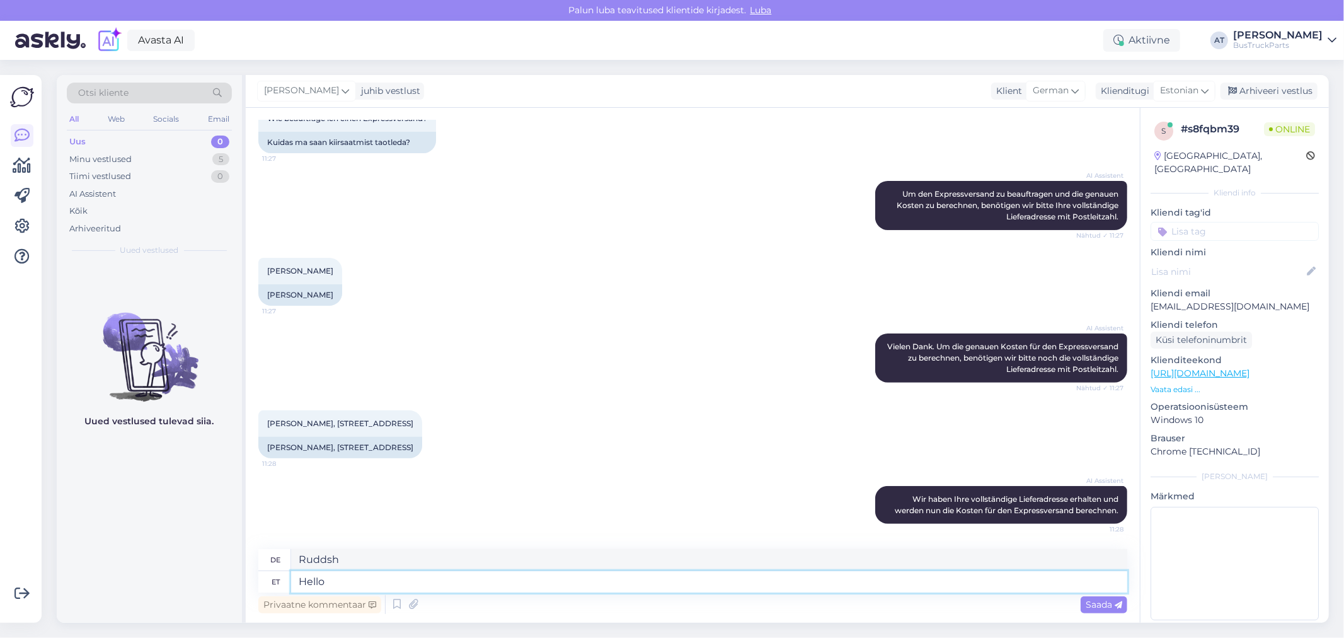
type textarea "Hallo"
type textarea "Hello."
type textarea "Hallo."
type textarea "Hello. do"
type textarea "Hallo. tun"
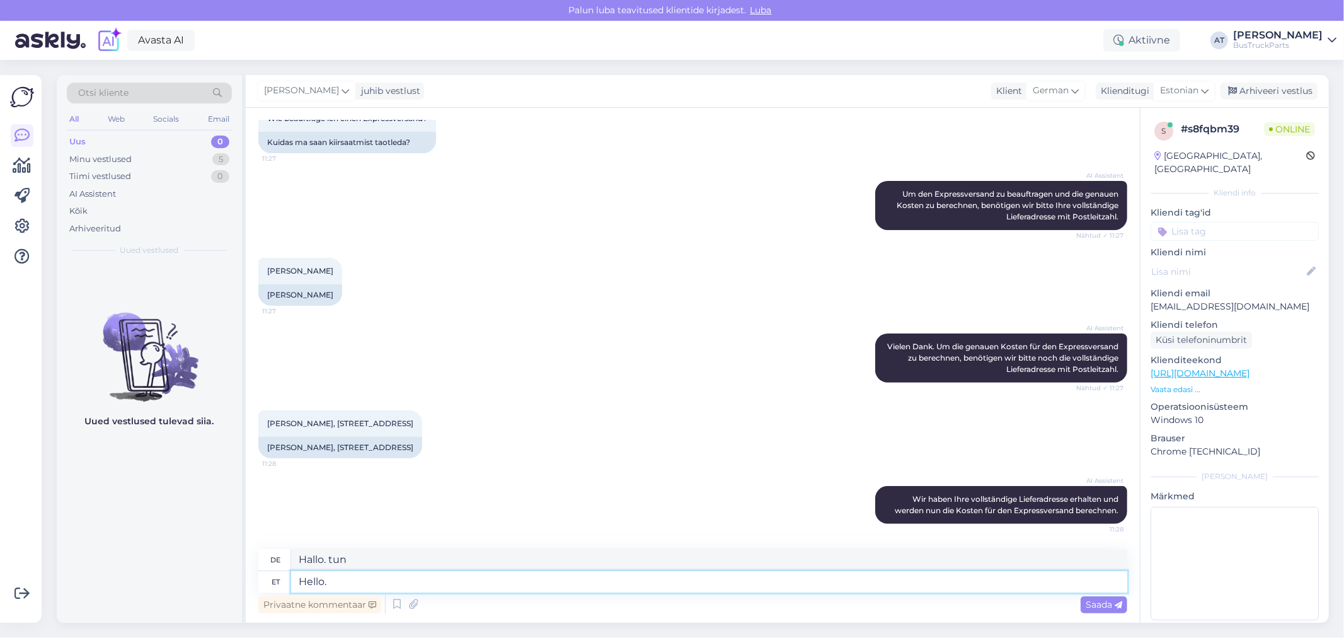
type textarea "Hello. A"
type textarea "Hallo."
type textarea "Hello. Are Y"
type textarea "Hallo. Sind"
type textarea "Hello. Are You i"
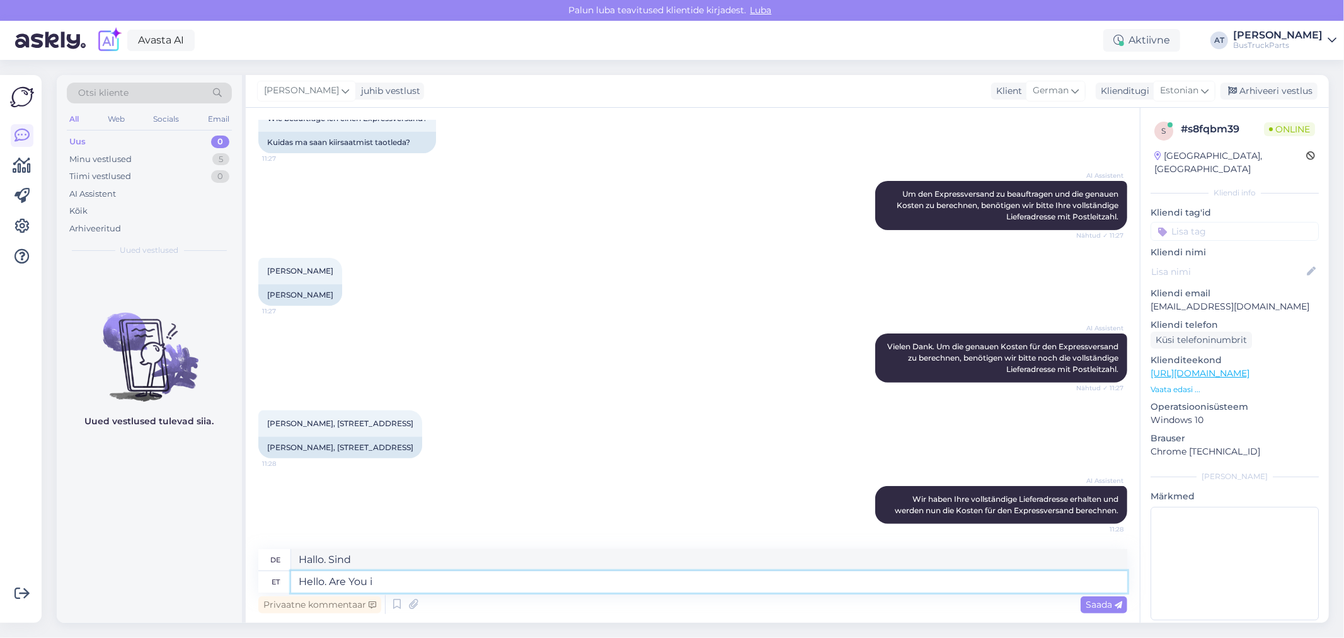
type textarea "Hallo. Bist du"
type textarea "Hello. Are You interested in"
type textarea "Hallo. Sind Sie interessiert?"
type textarea "Hello. Are You interested in"
type textarea "Hallo. Sind Sie interessiert an"
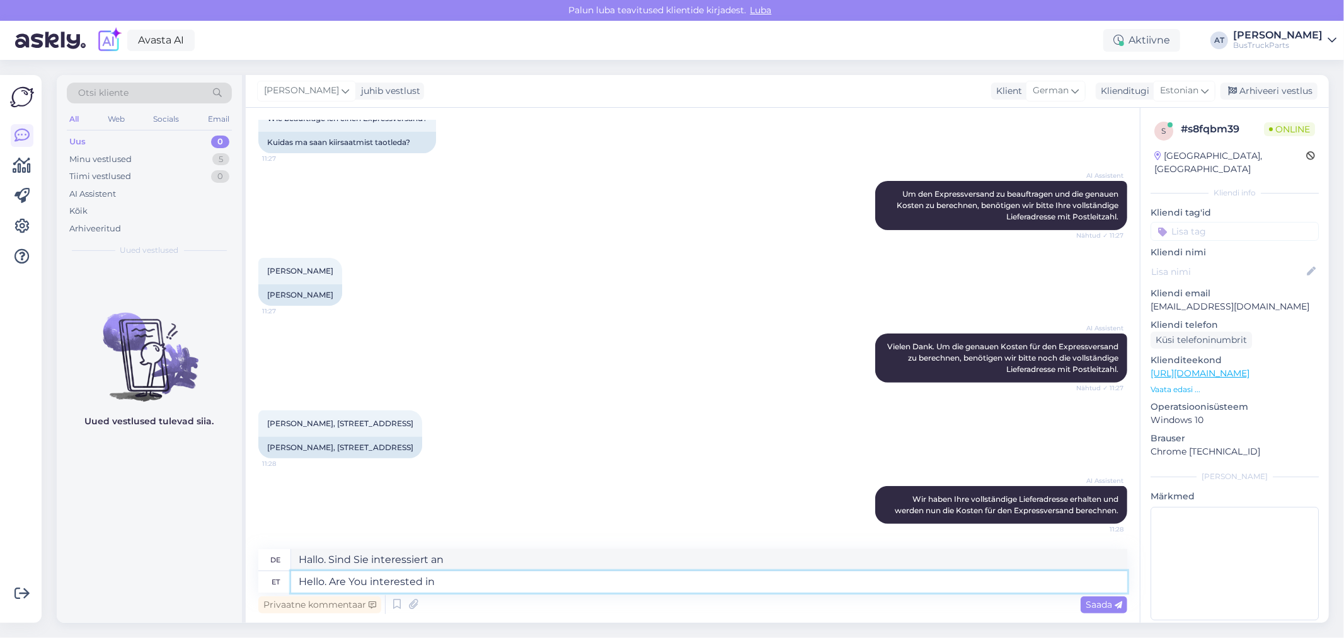
click at [527, 587] on textarea "Hello. Are You interested in" at bounding box center [709, 581] width 836 height 21
paste textarea "Audio Amplifier"
type textarea "Hello. Are You interested in Audio Amplifier"
type textarea "Hallo. Interessieren Sie sich für Audioverstärker"
click at [557, 583] on textarea "Hello. Are You interested in Audio Amplifier" at bounding box center [709, 581] width 836 height 21
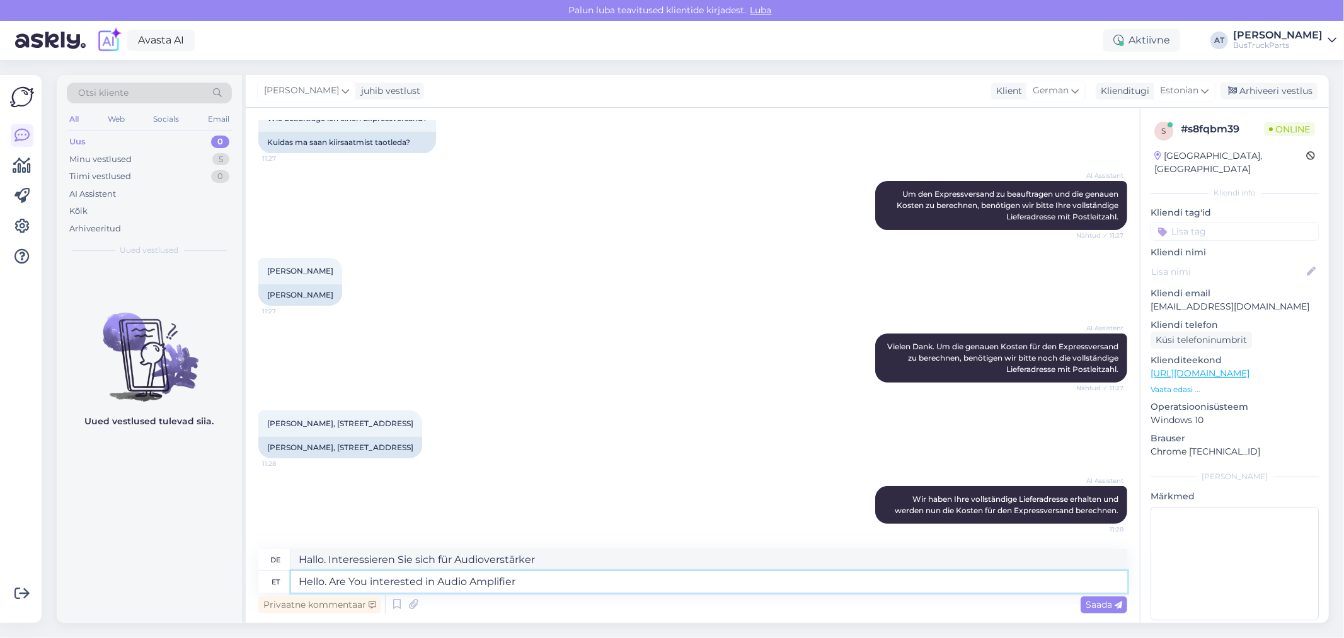
paste textarea "VOLVO"
type textarea "Hello. Are You interested in Audio Amplifier VOLVO"
type textarea "Hallo. Interessieren Sie sich für Audioverstärker VOLVO"
click at [599, 584] on textarea "Hello. Are You interested in Audio Amplifier VOLVO" at bounding box center [709, 581] width 836 height 21
paste textarea "21020503"
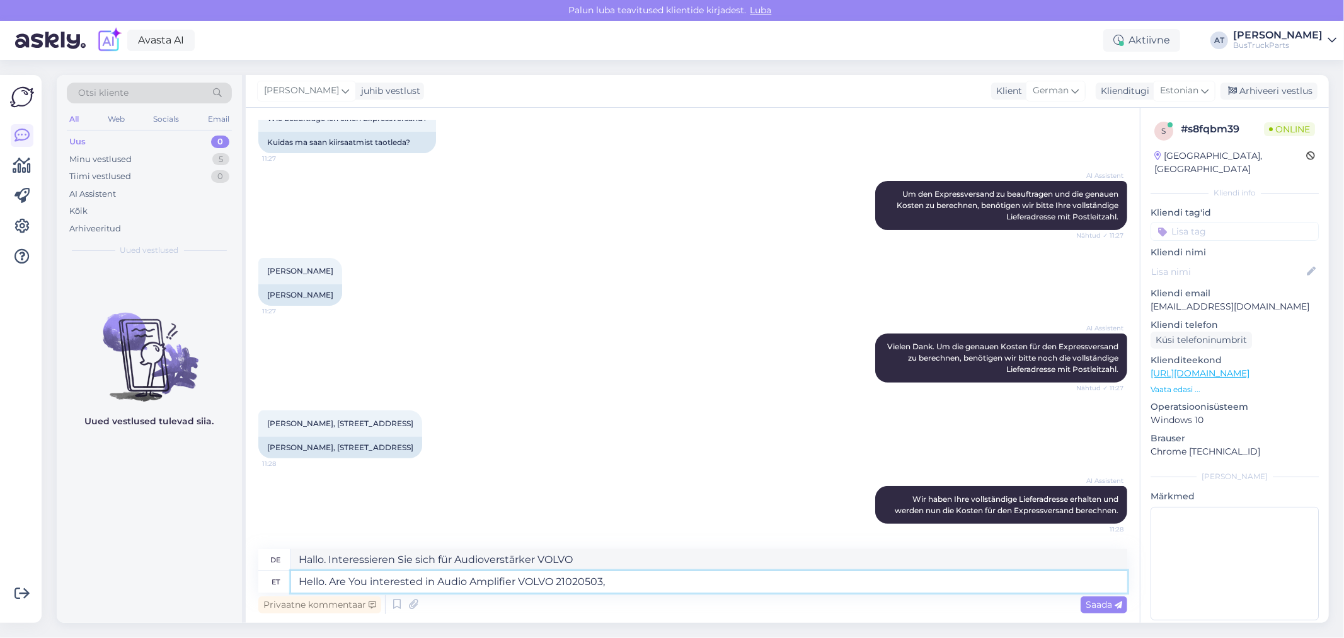
type textarea "Hello. Are You interested in Audio Amplifier VOLVO 21020503,"
type textarea "Hallo. Interessieren Sie sich für Audio-Verstärker VOLVO 21020503,"
type textarea "Hello. Are You interested in Audio Amplifier VOLVO 21020503, roght?"
type textarea "Hallo. Sie interessieren sich für den Audioverstärker VOLVO 21020503, richtig?"
click at [617, 582] on textarea "Hello. Are You interested in Audio Amplifier VOLVO 21020503, roght?" at bounding box center [709, 581] width 836 height 21
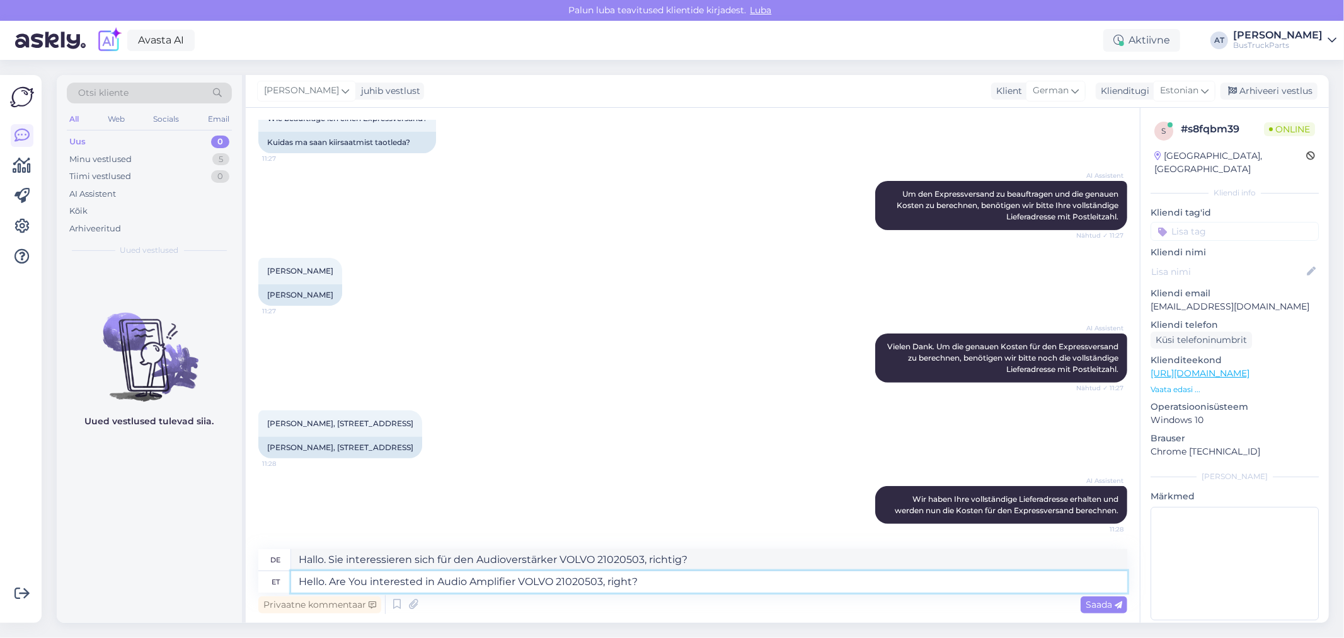
type textarea "Hello. Are You interested in Audio Amplifier VOLVO 21020503, right?"
click at [1076, 608] on div "Privaatne kommentaar Saada" at bounding box center [692, 604] width 869 height 24
click at [1092, 608] on span "Saada" at bounding box center [1104, 604] width 37 height 11
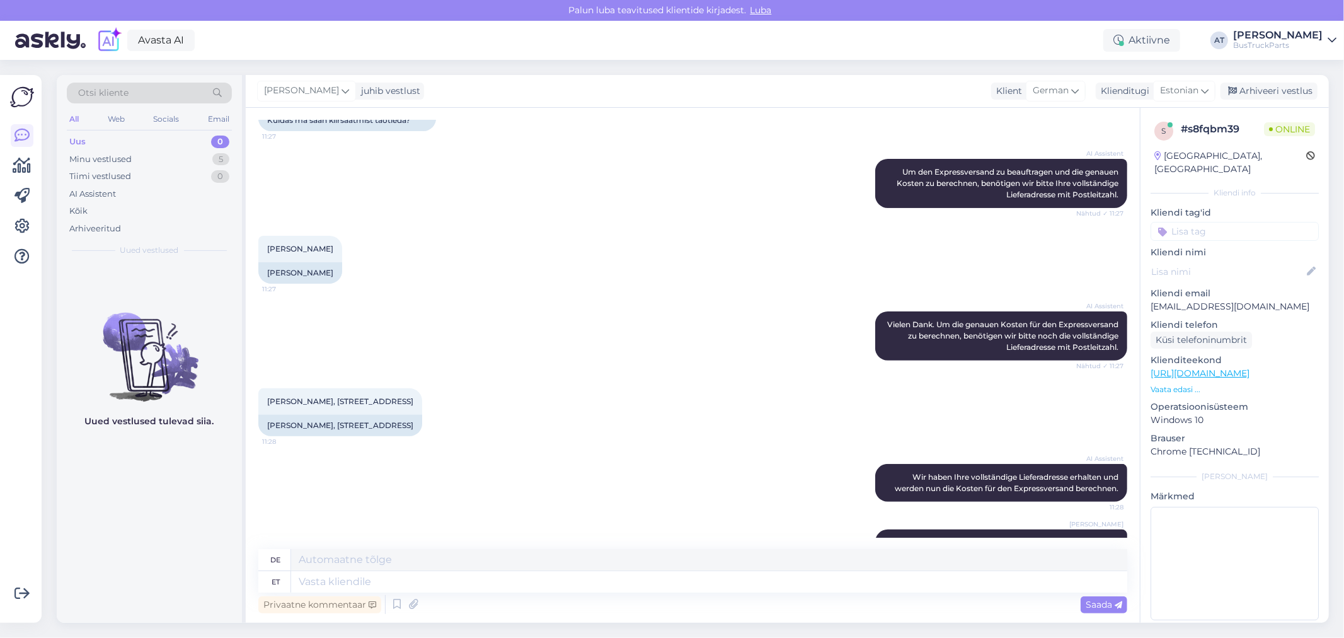
scroll to position [366, 0]
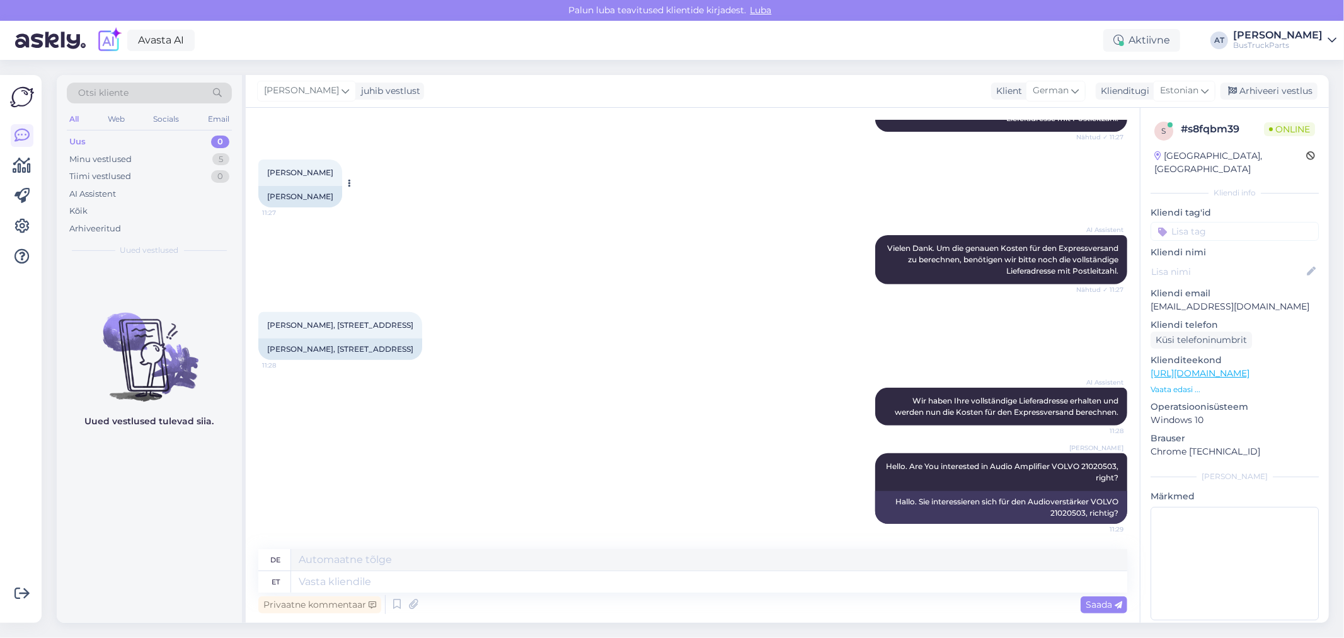
drag, startPoint x: 266, startPoint y: 172, endPoint x: 352, endPoint y: 175, distance: 85.7
click at [342, 186] on div "[PERSON_NAME]" at bounding box center [300, 196] width 84 height 21
copy div "[PERSON_NAME]"
click at [1188, 331] on div "Küsi telefoninumbrit" at bounding box center [1201, 339] width 101 height 17
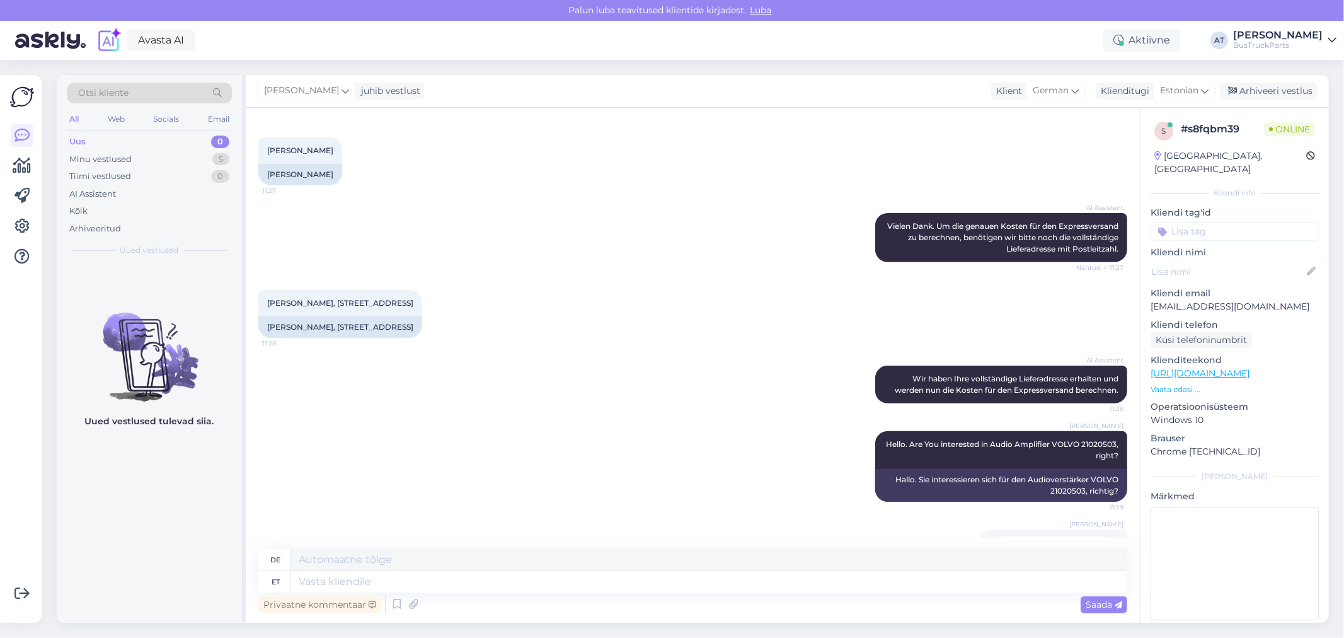
scroll to position [432, 0]
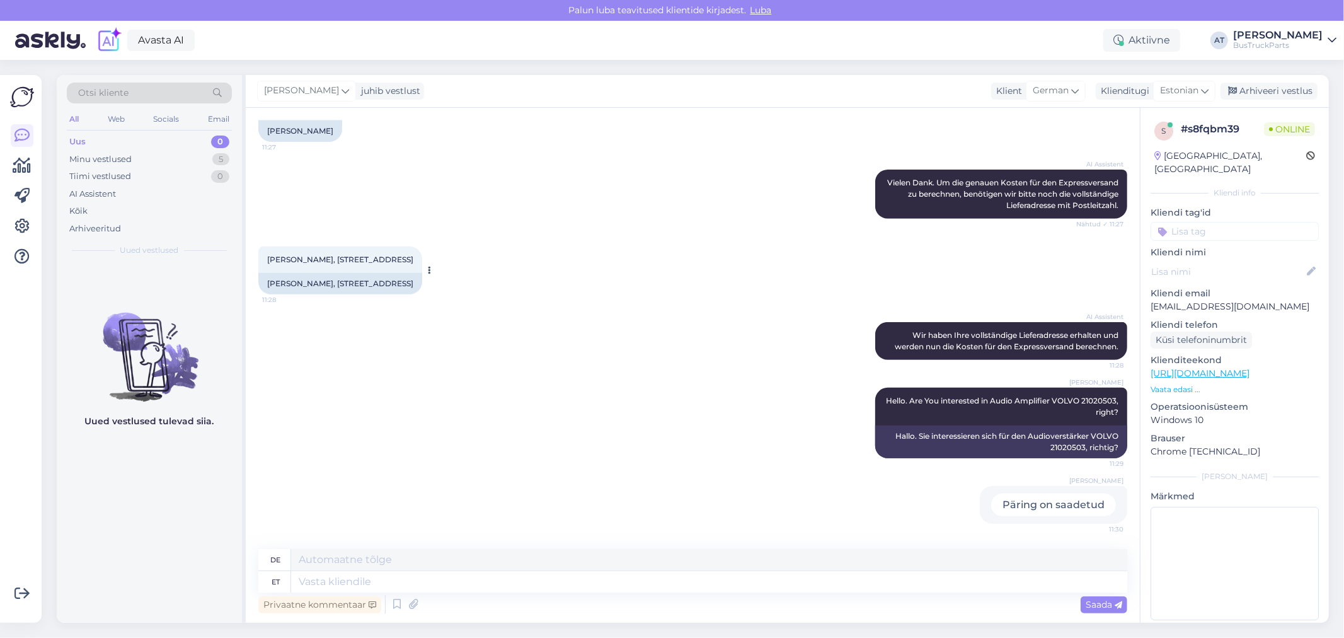
drag, startPoint x: 435, startPoint y: 273, endPoint x: 401, endPoint y: 275, distance: 34.7
click at [422, 273] on div "[PERSON_NAME], [STREET_ADDRESS]" at bounding box center [340, 283] width 164 height 21
drag, startPoint x: 352, startPoint y: 270, endPoint x: 421, endPoint y: 269, distance: 69.3
click at [421, 273] on div "[PERSON_NAME], [STREET_ADDRESS]" at bounding box center [340, 283] width 164 height 21
copy div "[STREET_ADDRESS]"
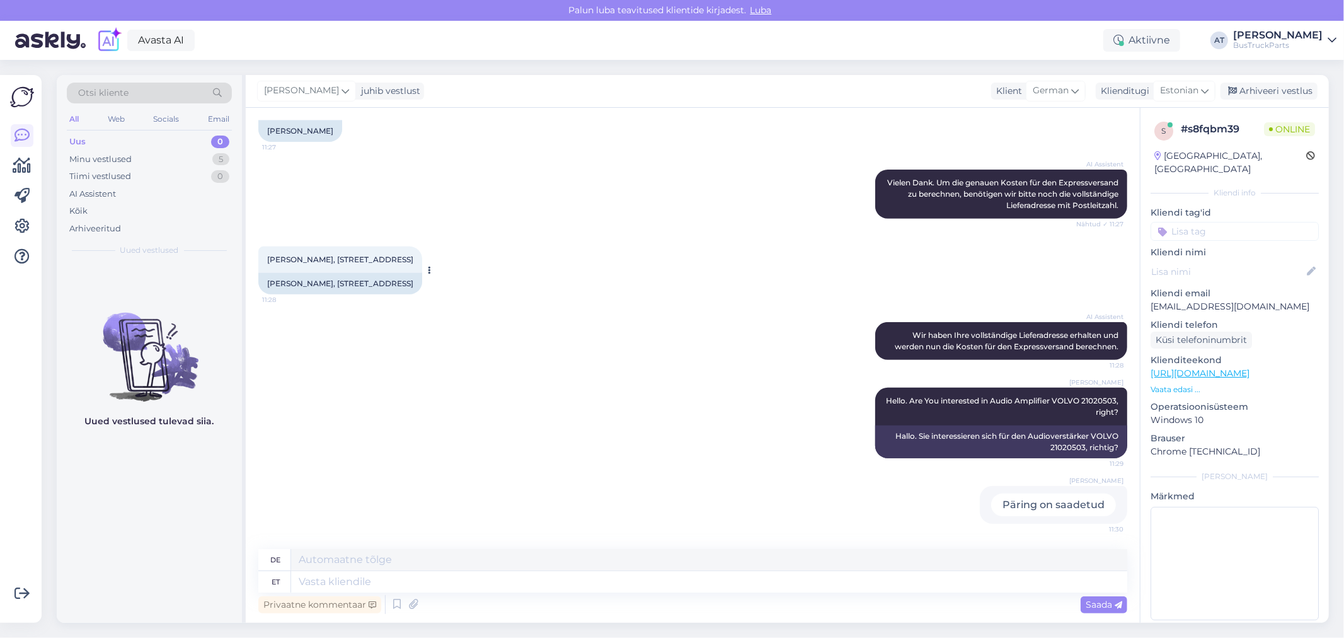
click at [422, 273] on div "[PERSON_NAME], [STREET_ADDRESS]" at bounding box center [340, 283] width 164 height 21
copy div "31683"
click at [310, 282] on div "[PERSON_NAME], [STREET_ADDRESS]" at bounding box center [340, 283] width 164 height 21
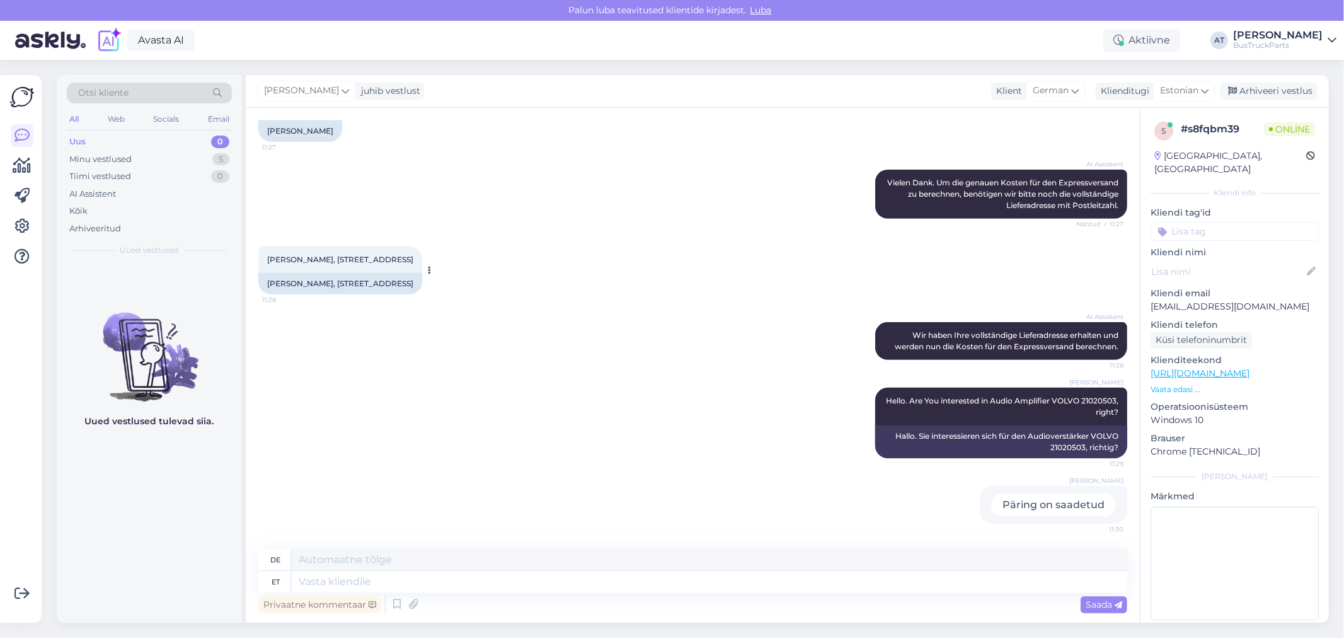
copy div "[GEOGRAPHIC_DATA]"
drag, startPoint x: 1263, startPoint y: 289, endPoint x: 1151, endPoint y: 294, distance: 112.9
click at [1151, 300] on p "[EMAIL_ADDRESS][DOMAIN_NAME]" at bounding box center [1235, 306] width 168 height 13
copy p "[EMAIL_ADDRESS][DOMAIN_NAME]"
click at [525, 439] on div "[PERSON_NAME] Hello. Are You interested in Audio Amplifier VOLVO 21020503, righ…" at bounding box center [692, 423] width 869 height 98
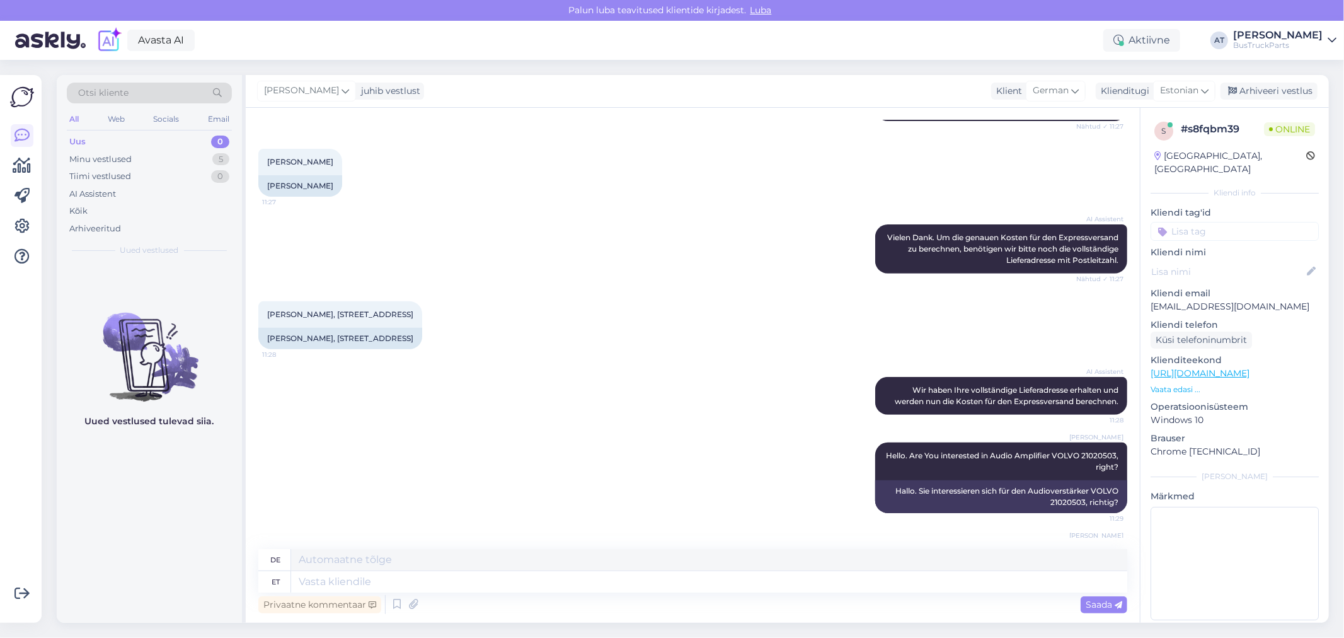
scroll to position [431, 0]
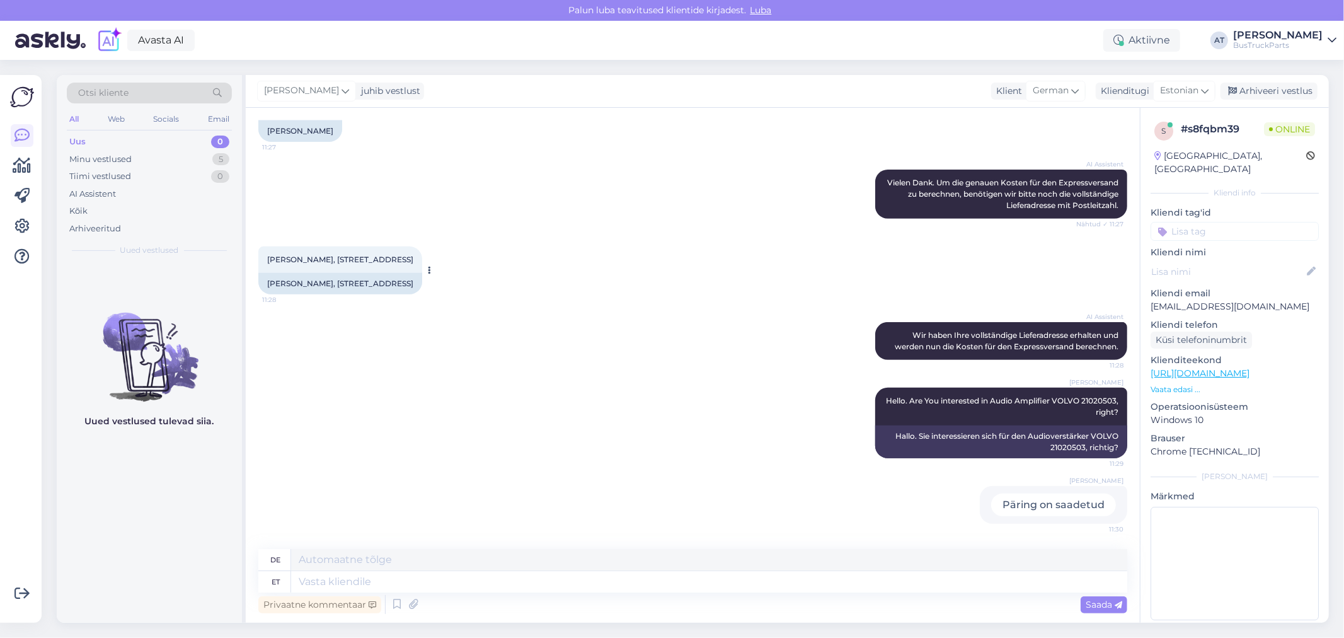
click at [406, 289] on div "[PERSON_NAME], [STREET_ADDRESS]" at bounding box center [340, 283] width 164 height 21
drag, startPoint x: 355, startPoint y: 270, endPoint x: 319, endPoint y: 279, distance: 37.1
click at [319, 279] on div "[PERSON_NAME], [STREET_ADDRESS]" at bounding box center [340, 283] width 164 height 21
copy div "[STREET_ADDRESS]"
click at [702, 385] on div "[PERSON_NAME] Hello. Are You interested in Audio Amplifier VOLVO 21020503, righ…" at bounding box center [692, 423] width 869 height 98
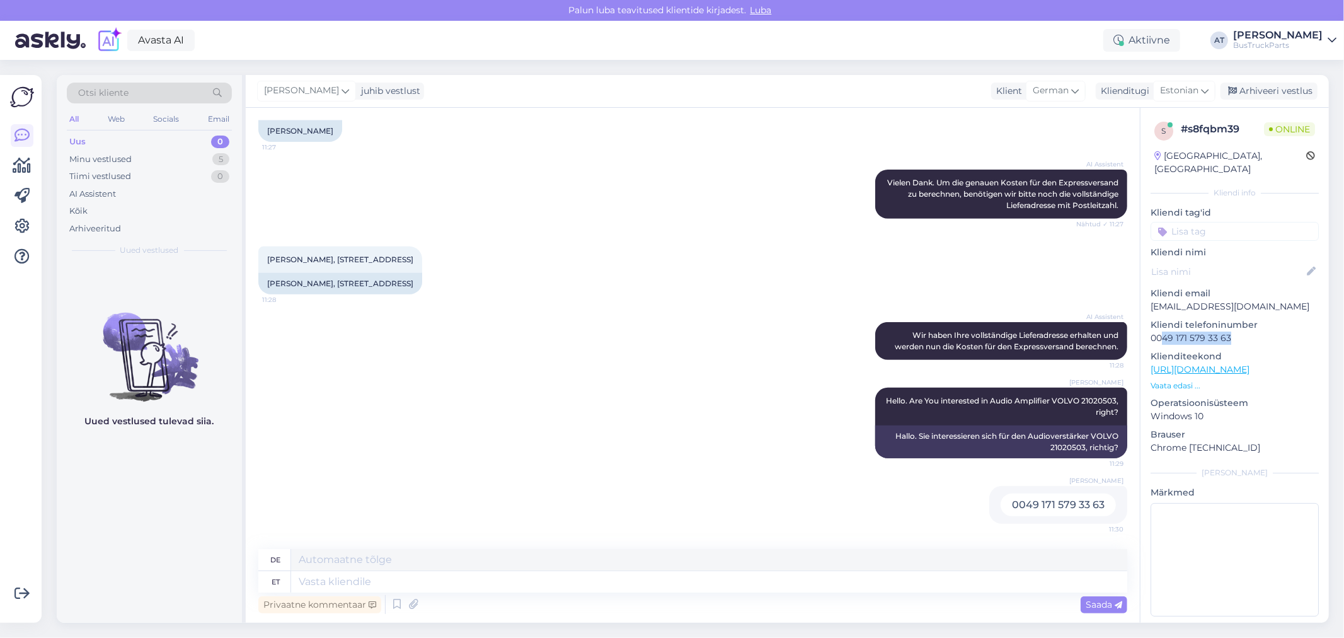
drag, startPoint x: 1241, startPoint y: 324, endPoint x: 1163, endPoint y: 326, distance: 78.1
click at [1163, 331] on p "0049 171 579 33 63" at bounding box center [1235, 337] width 168 height 13
copy p "49 171 579 33 63"
click at [401, 577] on textarea at bounding box center [709, 581] width 836 height 21
type textarea "I"
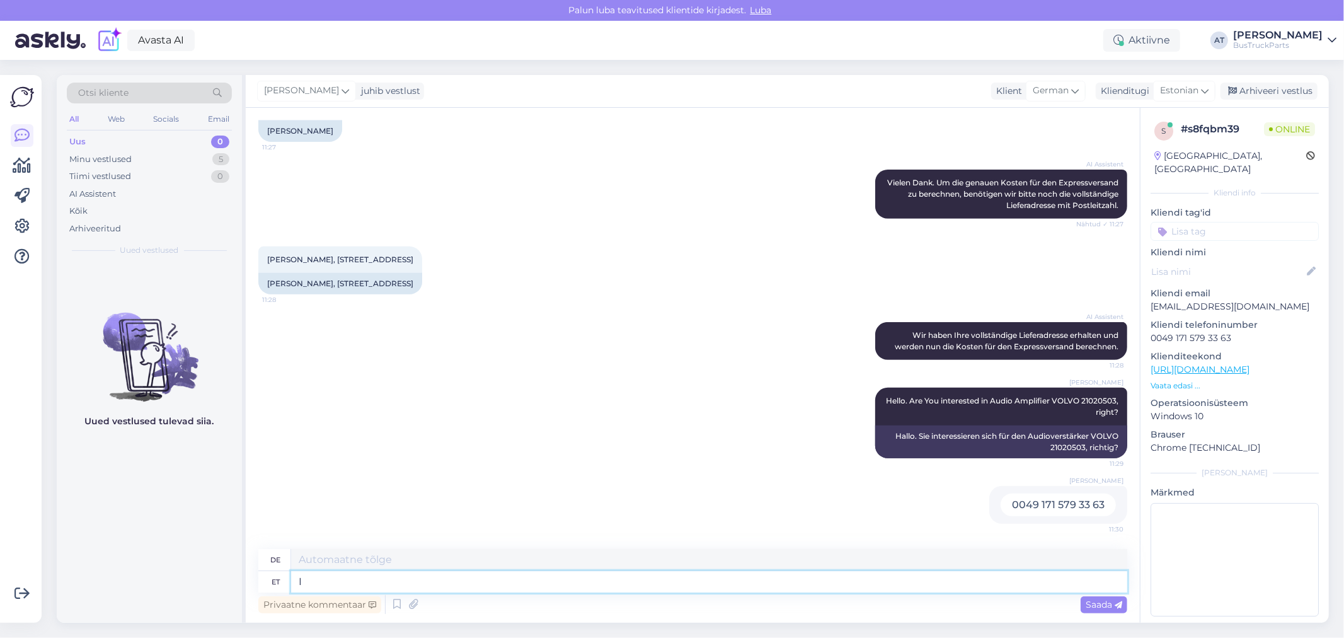
type textarea "ICH"
type textarea "If so"
type textarea "Wenn"
type textarea "If so, p"
type textarea "Wenn ja,"
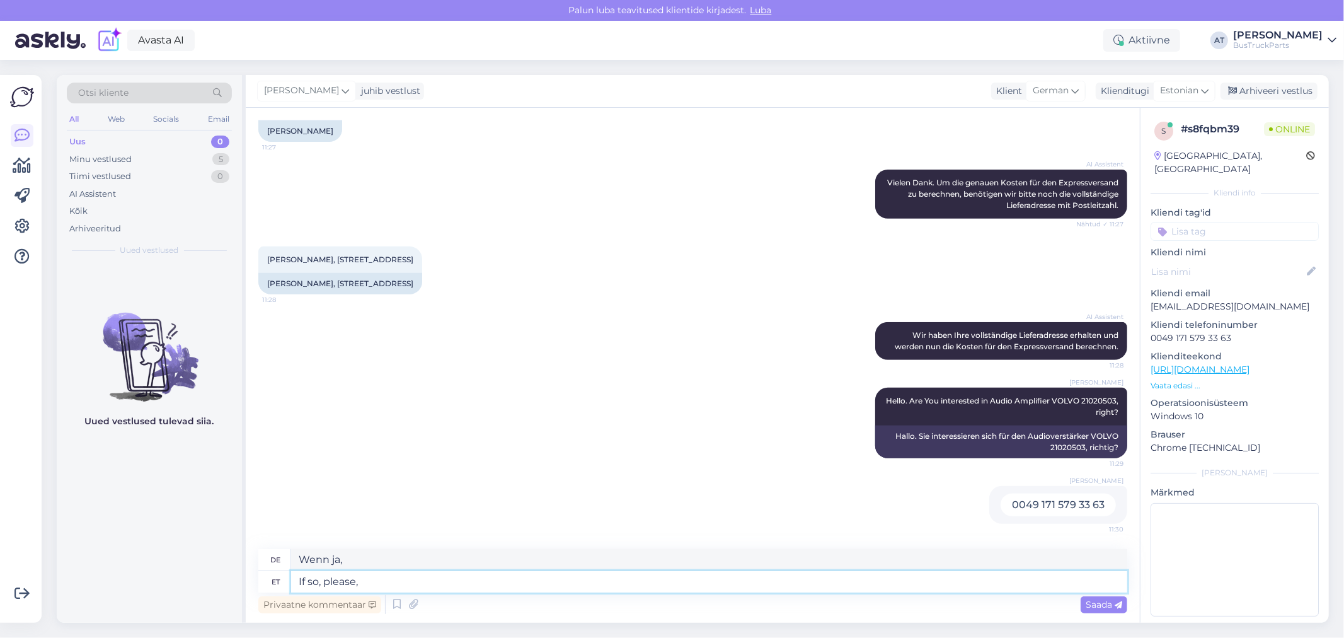
type textarea "If so, please,"
type textarea "Wenn ja, bitte"
type textarea "If so, please, se"
type textarea "Wenn ja, bitte,"
type textarea "If so, please, see t"
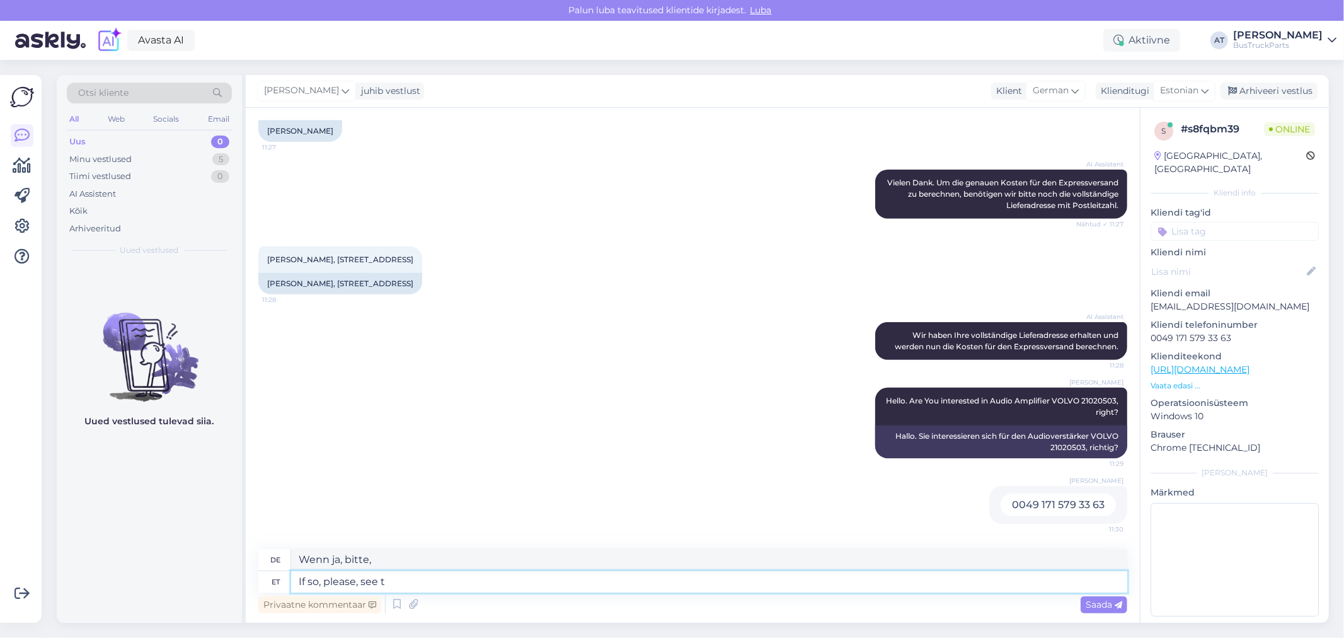
type textarea "Wenn ja, siehe"
type textarea "If so, please, see the o"
type textarea "Wenn ja, lesen Sie bitte die"
type textarea "If so, please, see the offer b"
type textarea "Wenn ja, sehen Sie sich bitte das Angebot an."
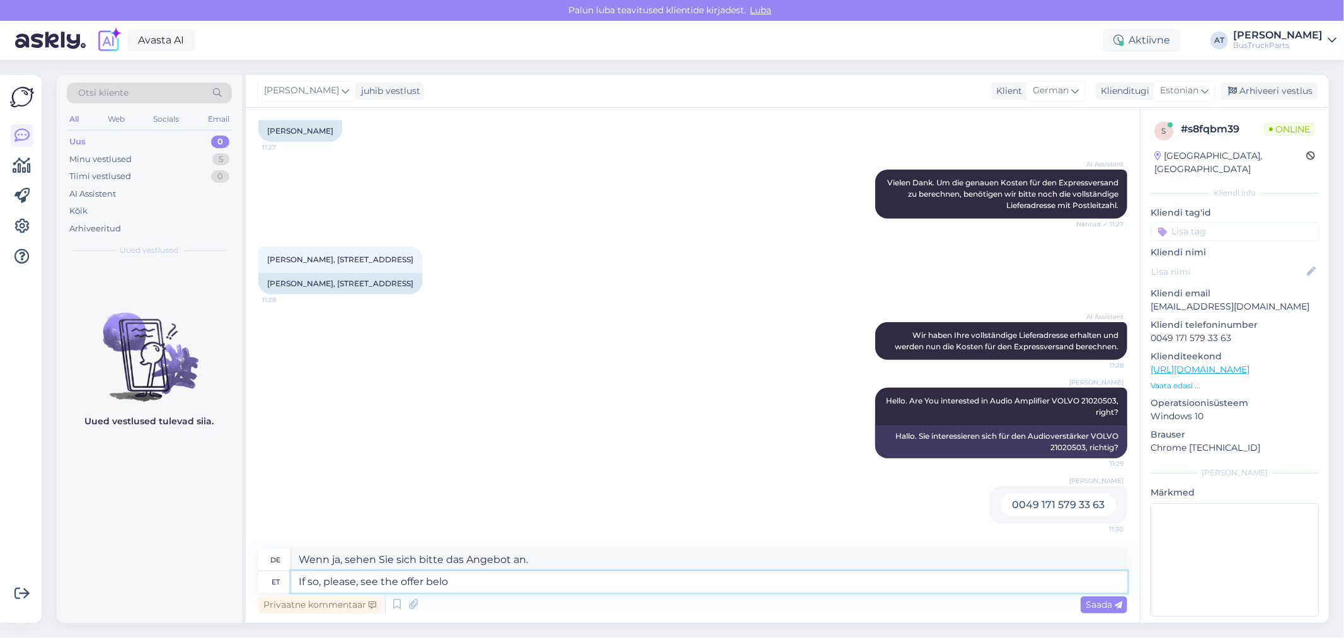
type textarea "If so, please, see the offer below"
type textarea "Wenn ja, sehen Sie sich bitte das Angebot unten an"
type textarea "If so, please, see the offer below"
drag, startPoint x: 1113, startPoint y: 602, endPoint x: 1101, endPoint y: 605, distance: 12.2
click at [1112, 603] on span "Saada" at bounding box center [1104, 604] width 37 height 11
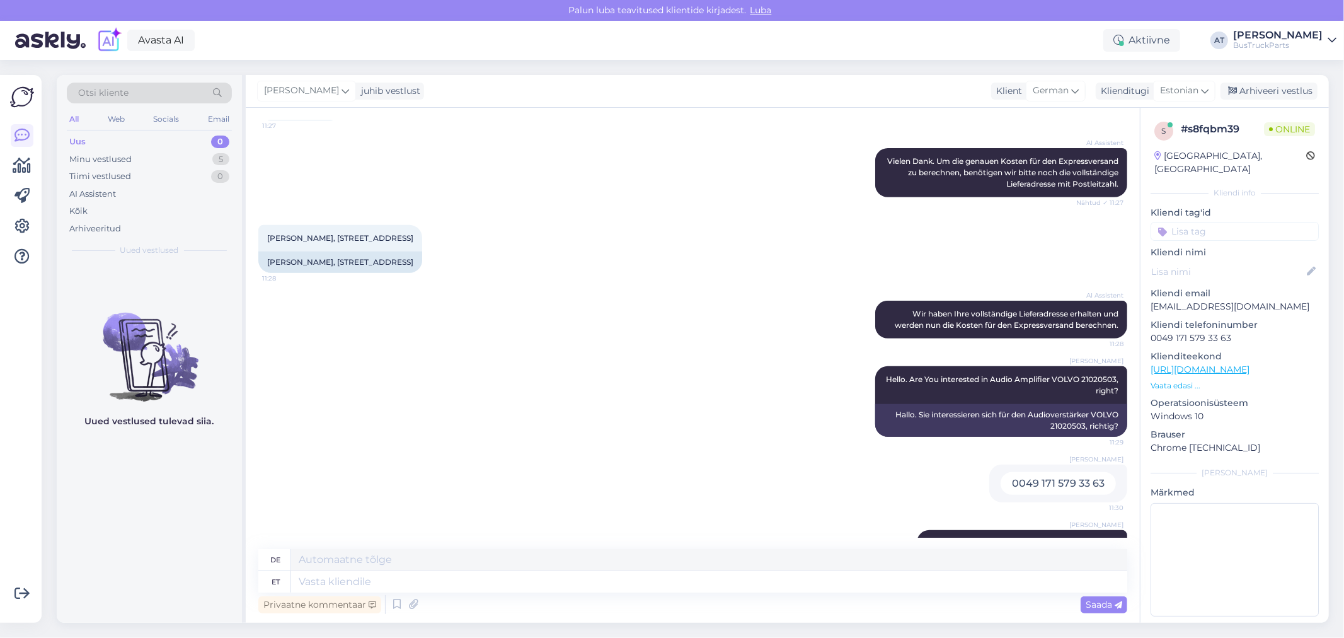
scroll to position [507, 0]
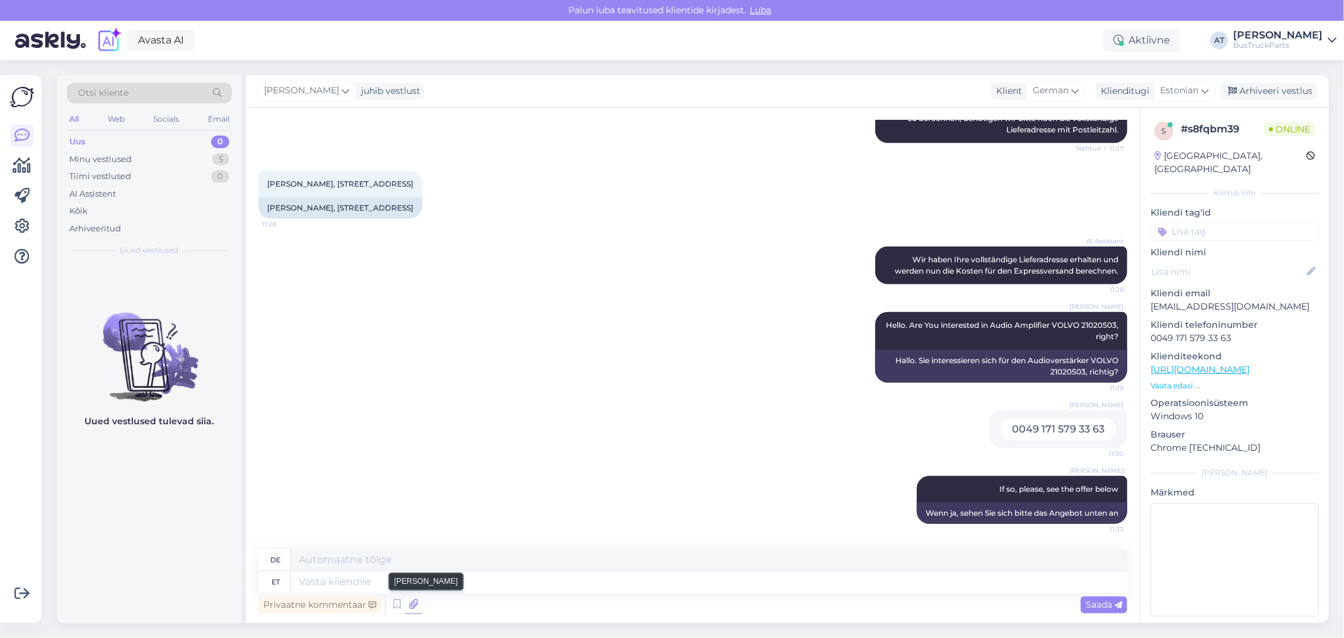
click at [405, 606] on icon at bounding box center [414, 604] width 18 height 19
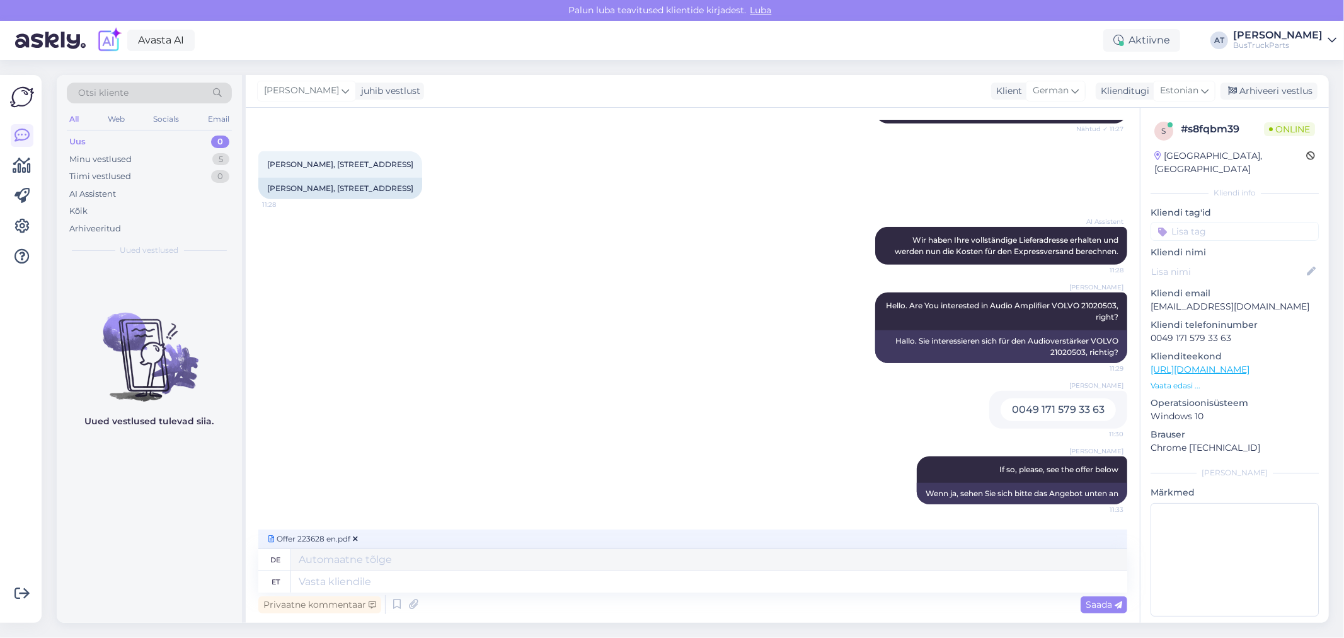
click at [1099, 608] on span "Saada" at bounding box center [1104, 604] width 37 height 11
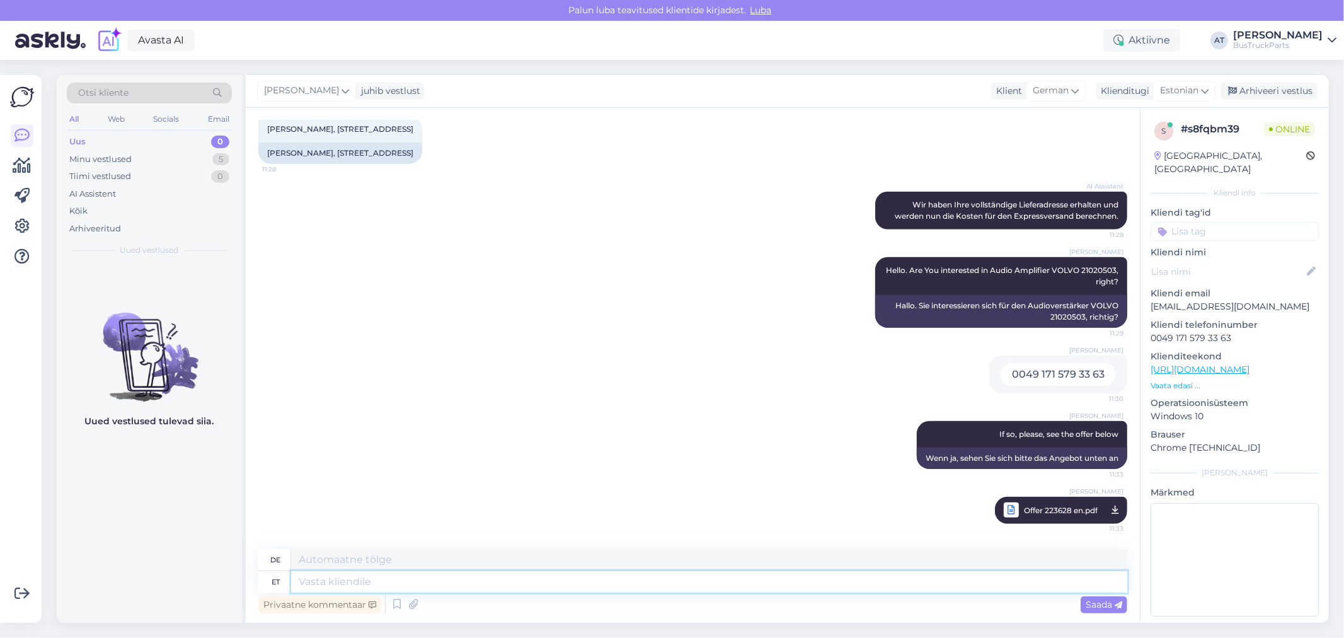
click at [895, 577] on textarea at bounding box center [709, 581] width 836 height 21
type textarea "With F"
type textarea "Mit"
type textarea "With FedEx E"
type textarea "Mit FedEx"
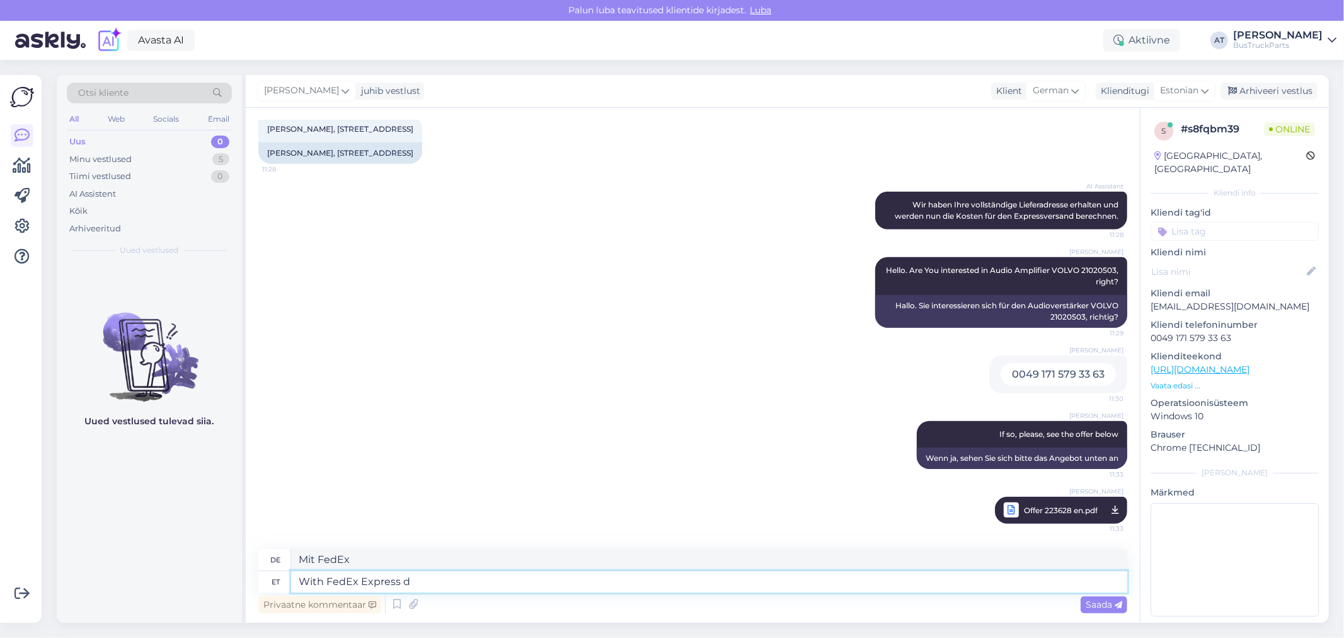
type textarea "With FedEx Express de"
type textarea "Mit FedEx Express"
type textarea "With FedEx Express delivery"
type textarea "Mit FedEx Express-Lieferung"
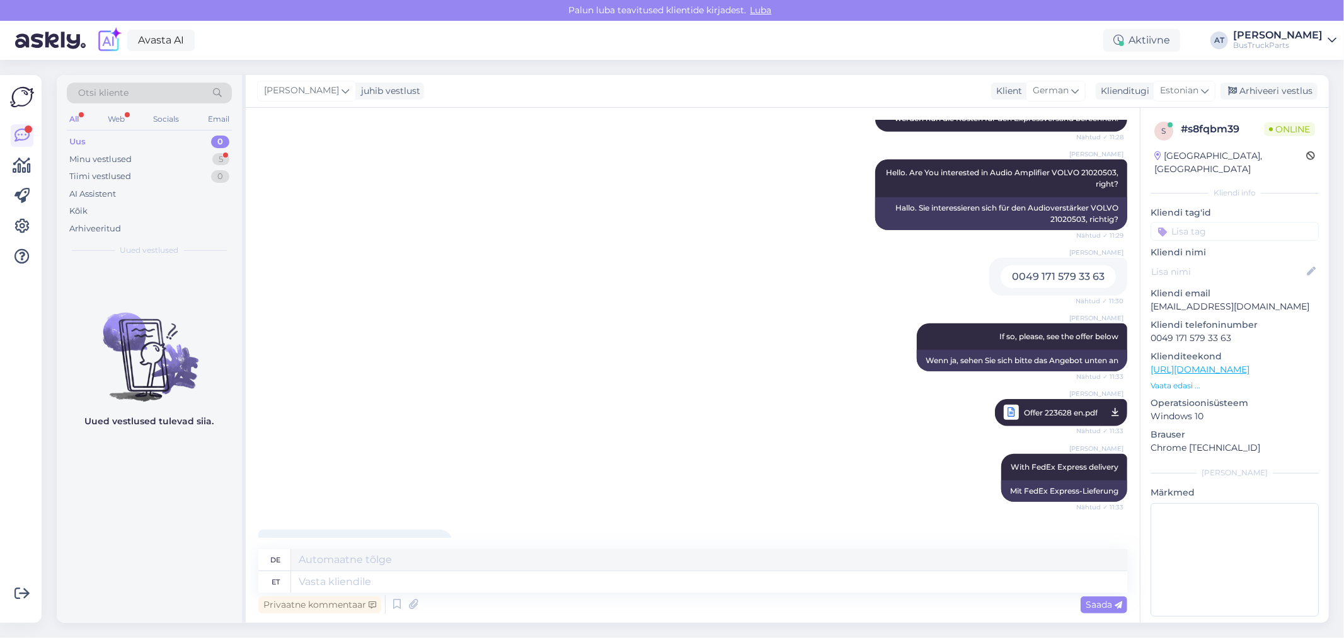
scroll to position [713, 0]
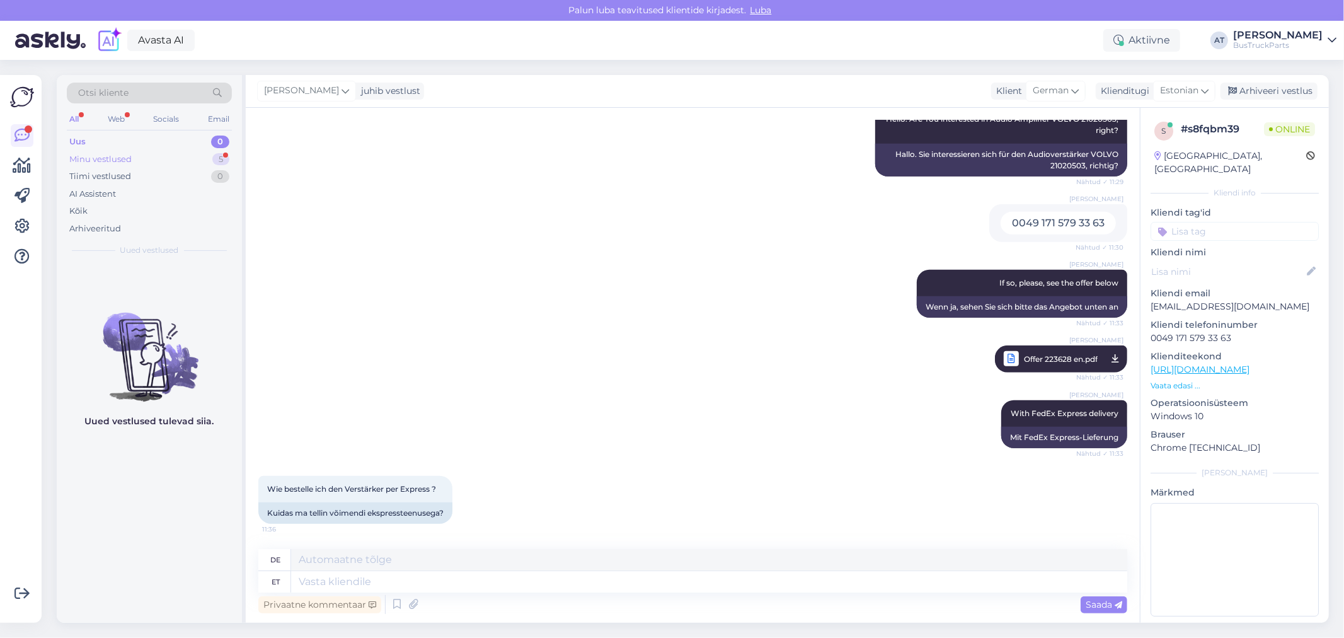
click at [139, 163] on div "Minu vestlused 5" at bounding box center [149, 160] width 165 height 18
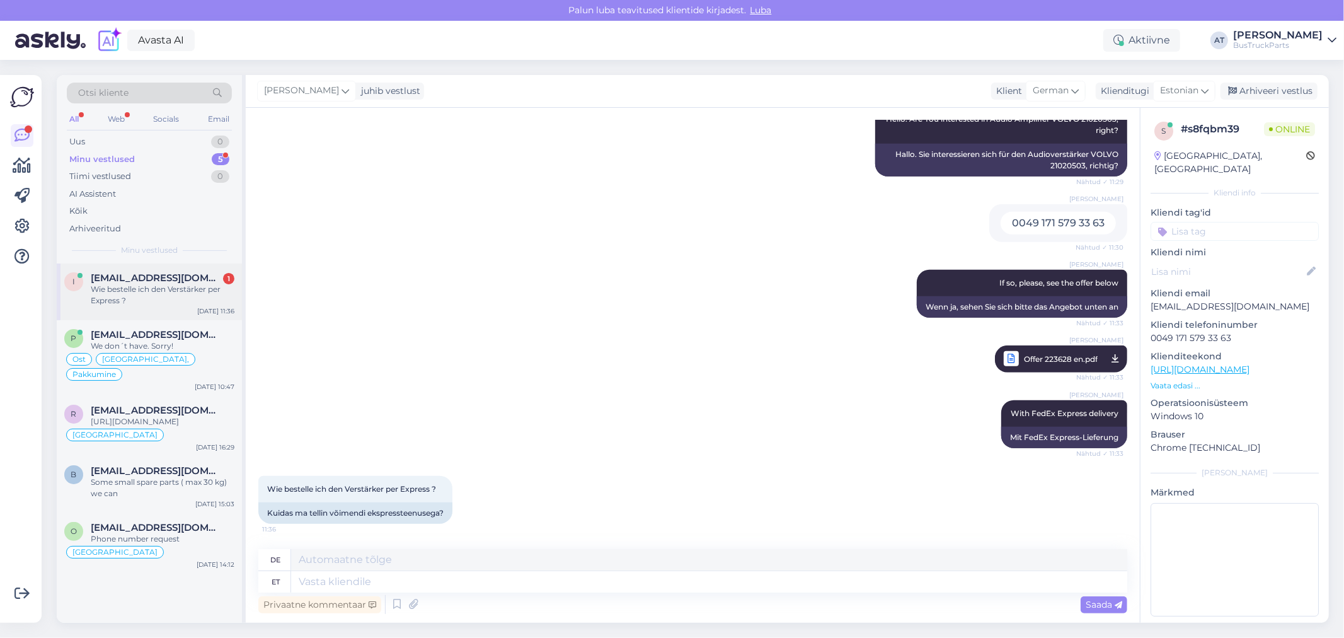
click at [145, 266] on div "i [EMAIL_ADDRESS][DOMAIN_NAME] 1 Wie bestelle ich den Verstärker per Express ? …" at bounding box center [149, 291] width 185 height 57
click at [403, 515] on div "Kuidas ma tellin võimendi ekspressteenusega?" at bounding box center [355, 512] width 194 height 21
click at [406, 515] on div "Kuidas ma tellin võimendi ekspressteenusega?" at bounding box center [355, 512] width 194 height 21
click at [396, 578] on textarea at bounding box center [709, 581] width 836 height 21
type textarea "Ma"
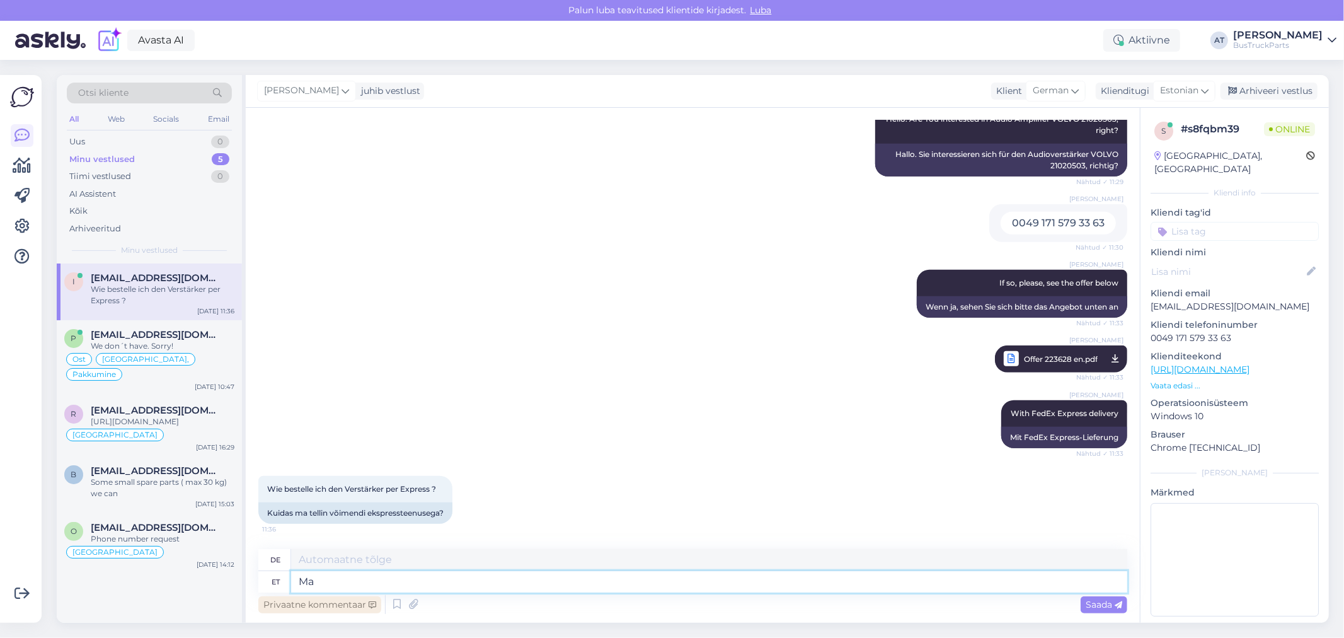
type textarea "ICH"
type textarea "M"
type textarea "I just s"
type textarea "Ich habe gerade"
type textarea "I just sent"
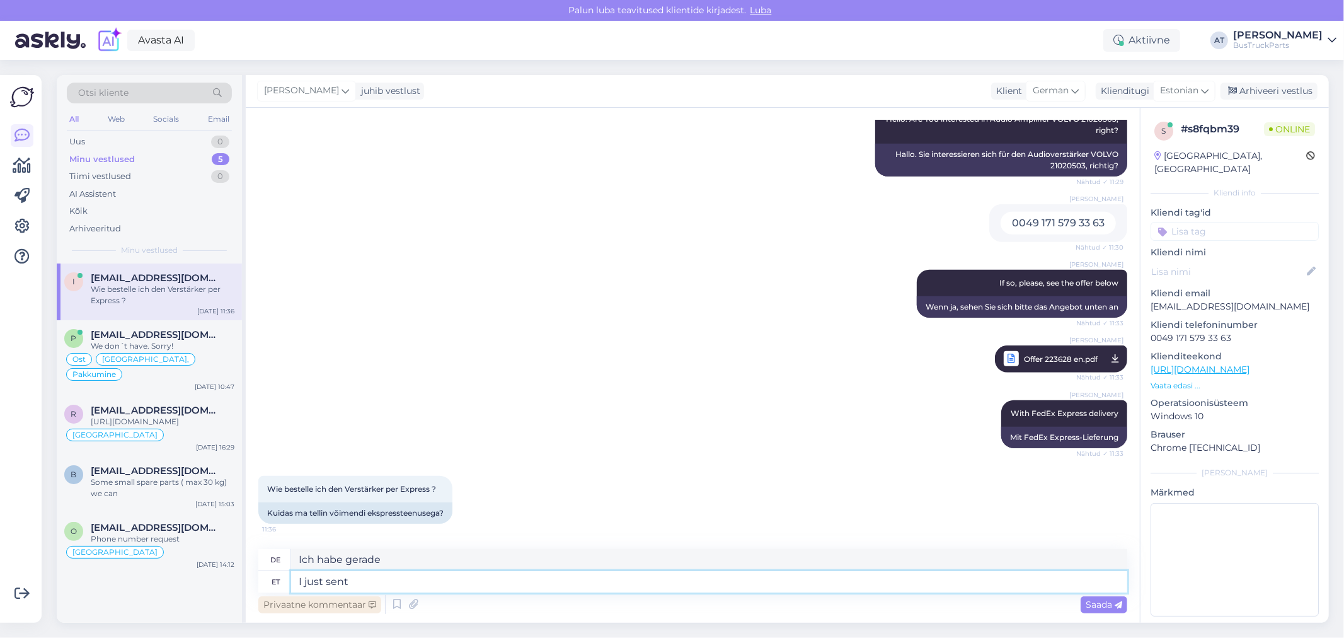
type textarea "Ich habe gerade gesendet"
type textarea "I just sent You a"
type textarea "Ich habe dir gerade"
type textarea "I just sent You"
type textarea "Ich habe dir gerade"
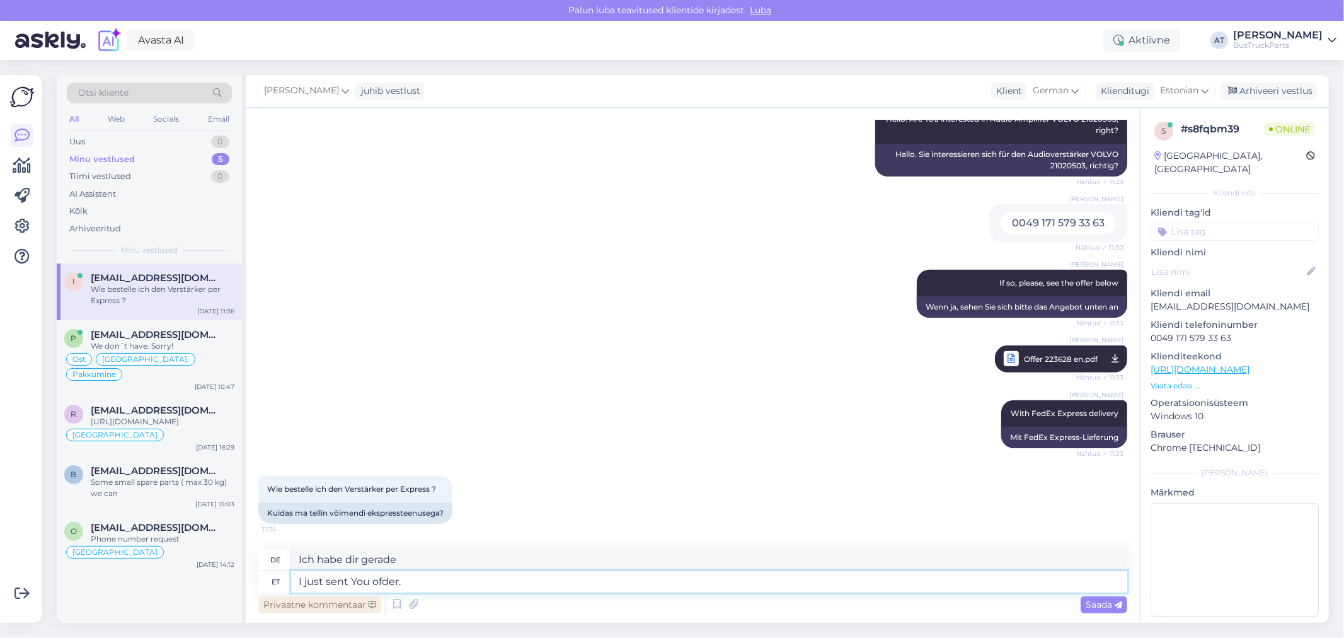
type textarea "I just sent You ofder."
type textarea "Ich habe Ihnen gerade ein Angebot geschickt."
type textarea "I just sent You ofder. There is"
type textarea "Ich habe Ihnen gerade ein Angebot geschickt. Es gibt"
type textarea "I just sent You ofder. There is shippin"
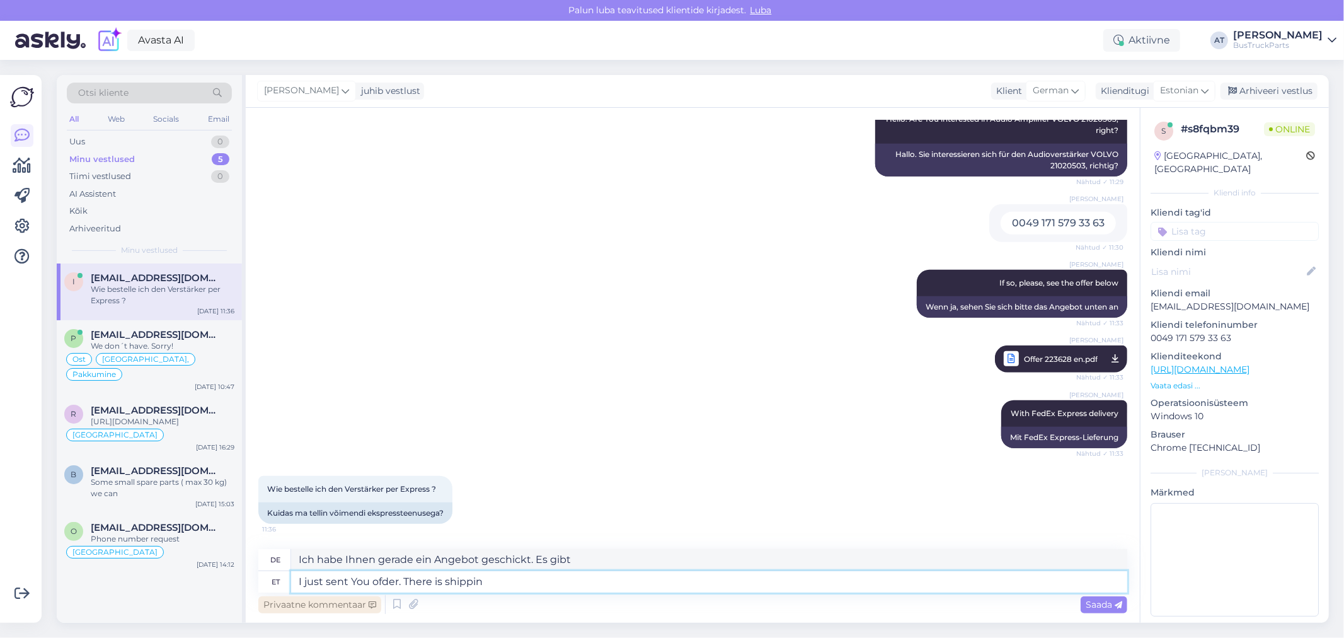
type textarea "Ich habe Ihnen gerade ein Angebot geschickt. Es gibt Versand"
type textarea "I just sent You ofder. There is shippin FedEx e"
type textarea "Ich habe Ihnen gerade ein Angebot geschickt. Es gibt Versand per FedEx"
type textarea "I just sent You ofder. There is shippin FedEx expres"
type textarea "Ich habe Ihnen gerade ein Angebot geschickt. Es gibt Versand per FedEx Express"
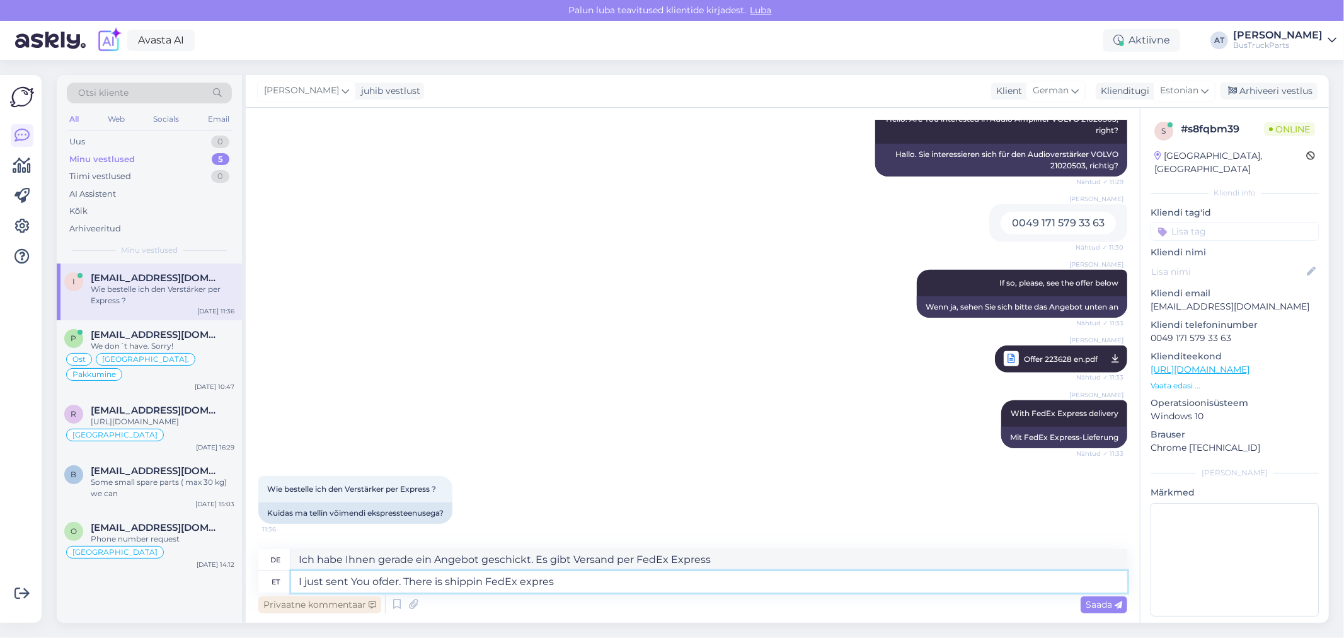
type textarea "I just sent You ofder. There is shippin FedEx express"
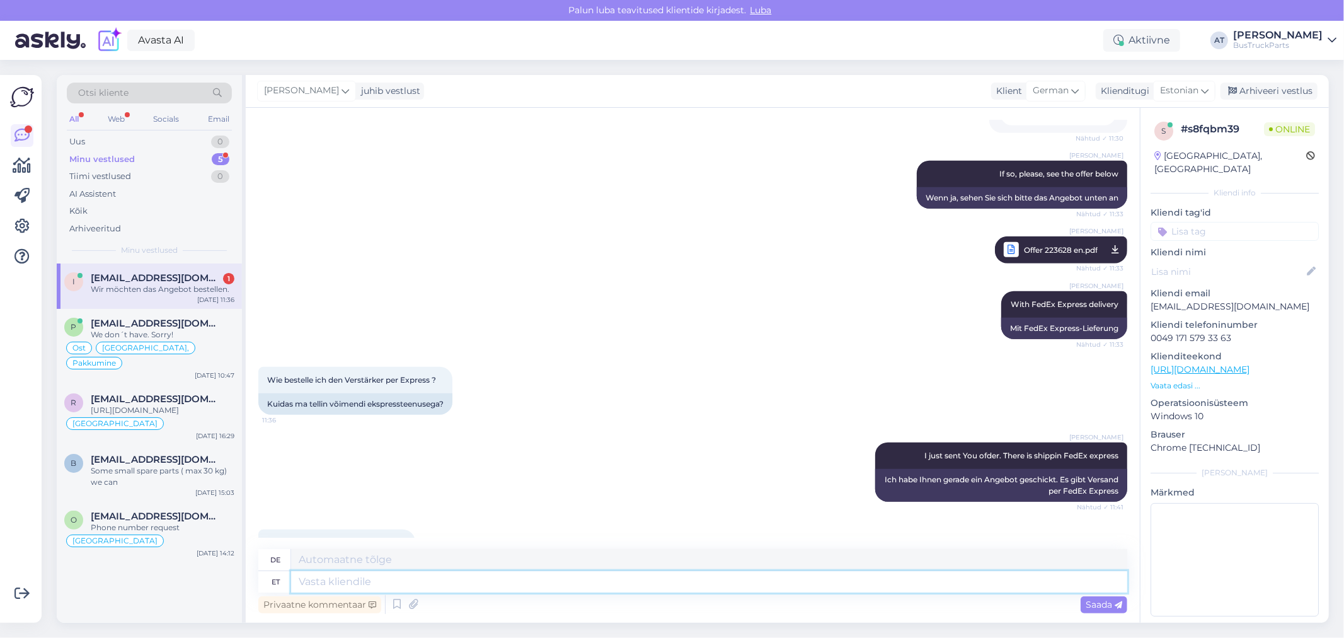
scroll to position [876, 0]
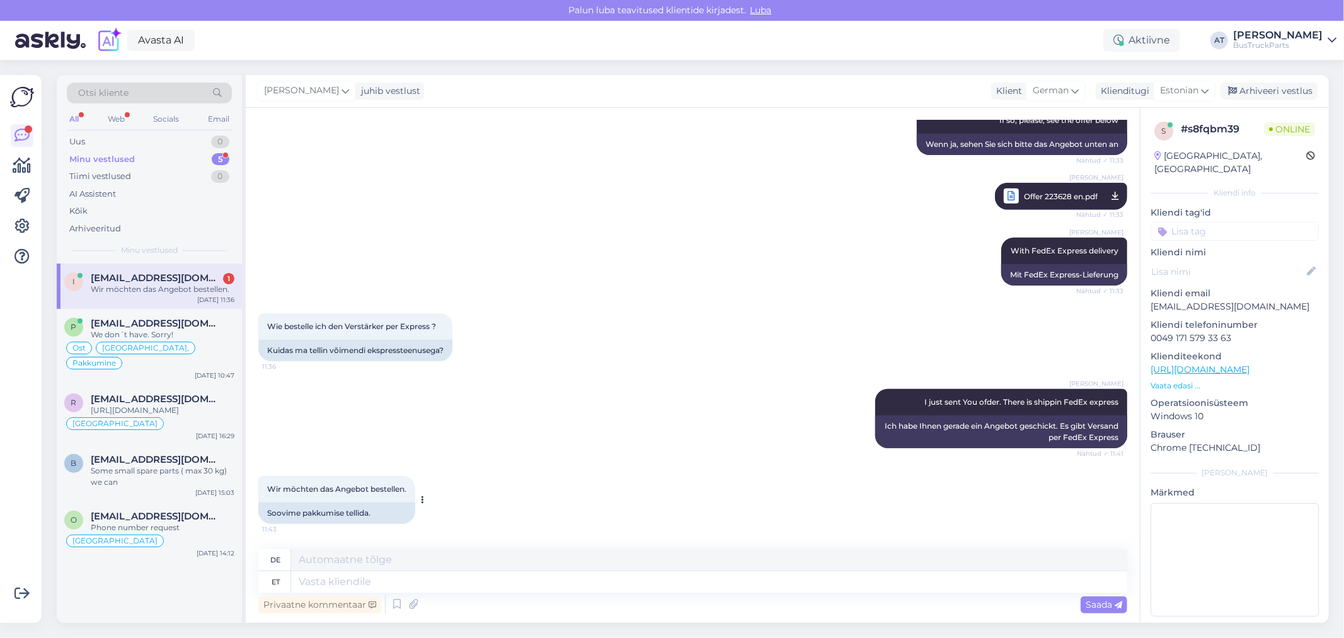
click at [377, 514] on div "Soovime pakkumise tellida." at bounding box center [336, 512] width 157 height 21
click at [360, 514] on div "Soovime pakkumise tellida." at bounding box center [336, 512] width 157 height 21
click at [495, 580] on textarea at bounding box center [709, 581] width 836 height 21
click at [483, 582] on textarea at bounding box center [709, 581] width 836 height 21
paste textarea "[URL][DOMAIN_NAME]"
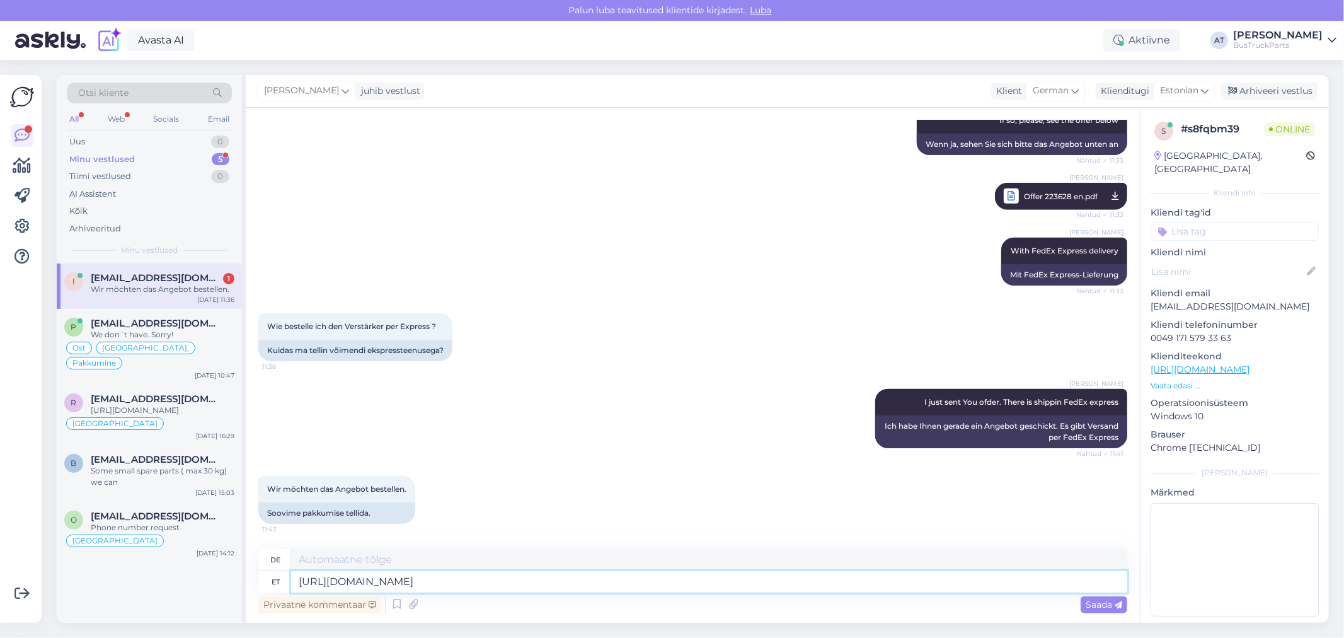
type textarea "[URL][DOMAIN_NAME]"
click at [297, 583] on textarea "[URL][DOMAIN_NAME]" at bounding box center [709, 581] width 836 height 21
paste textarea "For instant payment you can use this link"
type textarea "For instant payment you can use this link [URL][DOMAIN_NAME]"
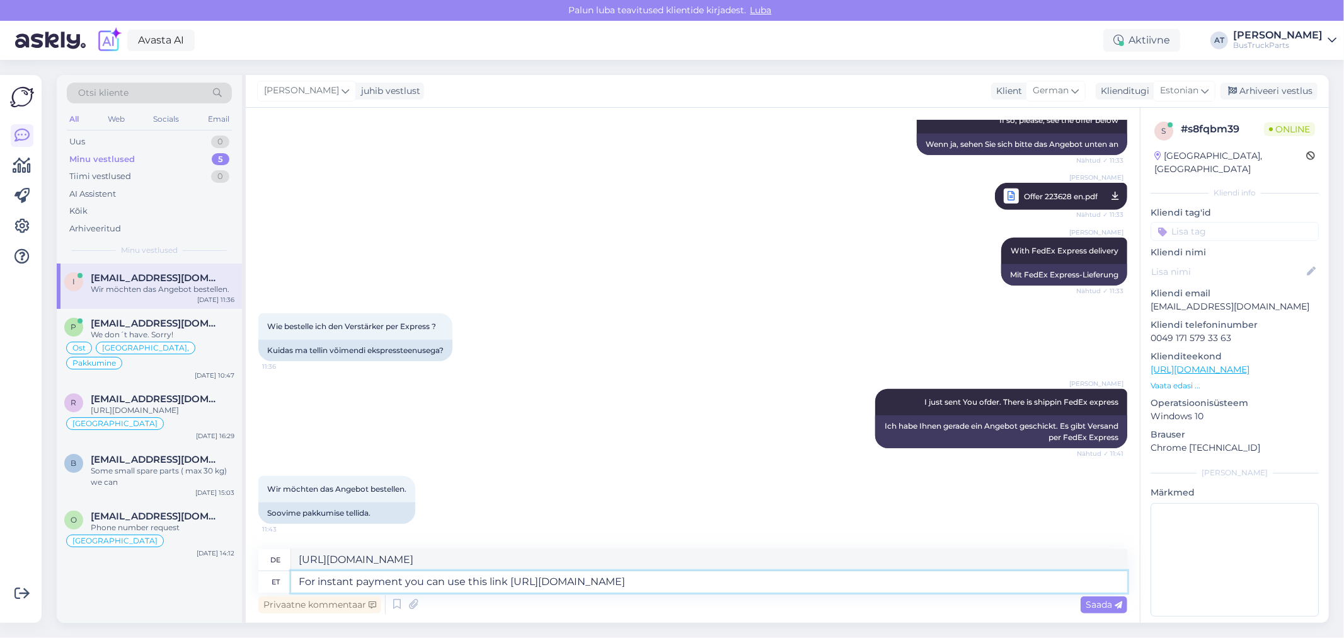
type textarea "Für eine sofortige Zahlung können Sie diesen Link verwenden [URL][DOMAIN_NAME]"
type textarea "For instant payment you can use this link [URL][DOMAIN_NAME]"
click at [1110, 604] on span "Saada" at bounding box center [1104, 604] width 37 height 11
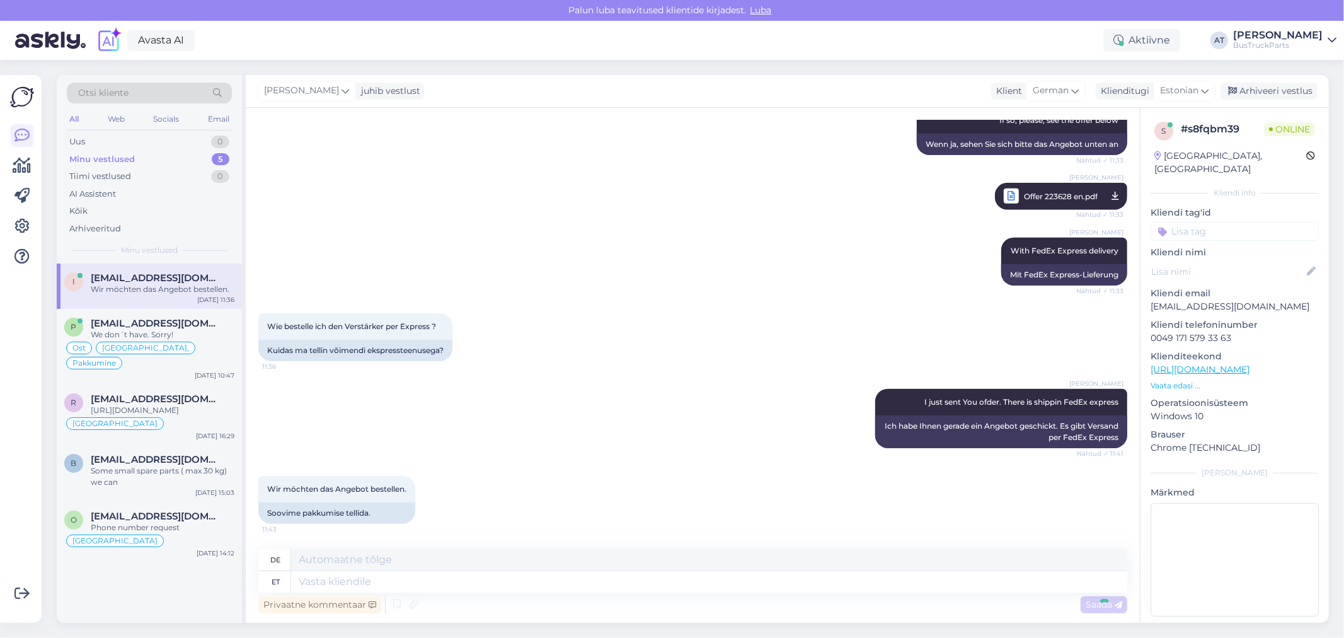
scroll to position [985, 0]
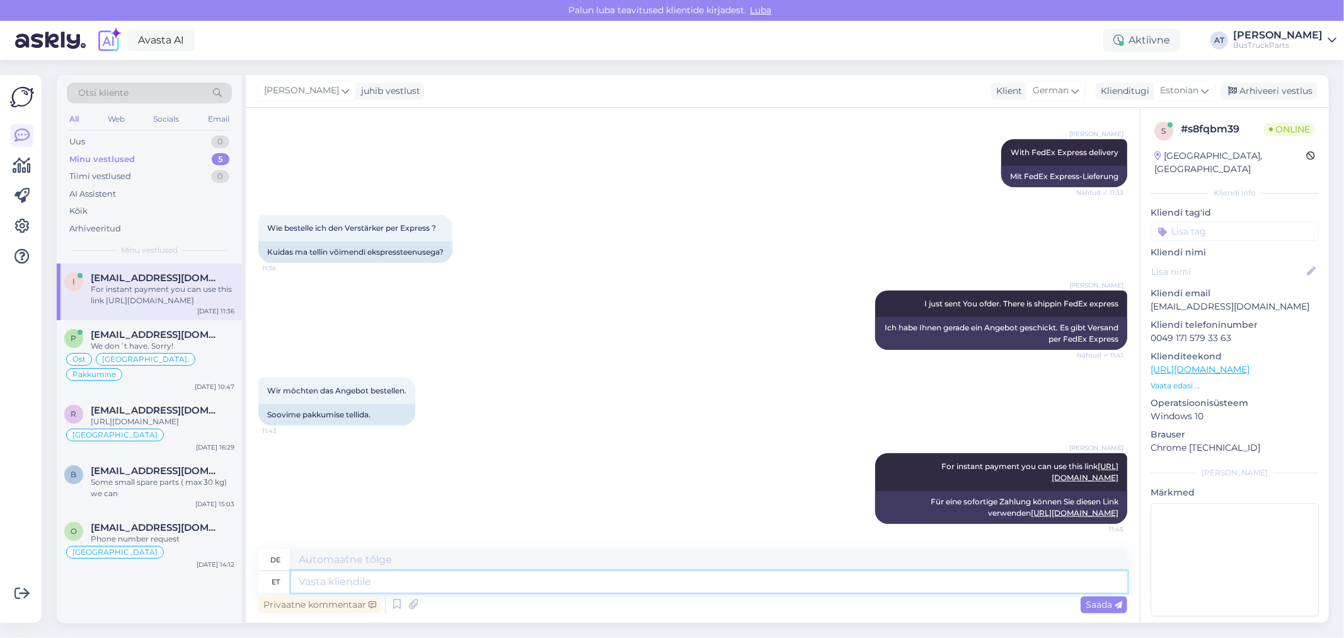
click at [700, 583] on textarea at bounding box center [709, 581] width 836 height 21
paste textarea "If you want to make a regular bank transfer, our bank details are in the offer …"
type textarea "If you want to make a regular bank transfer, our bank details are in the offer …"
type textarea "Wenn Sie eine normale Banküberweisung tätigen möchten, finden Sie unsere Bankda…"
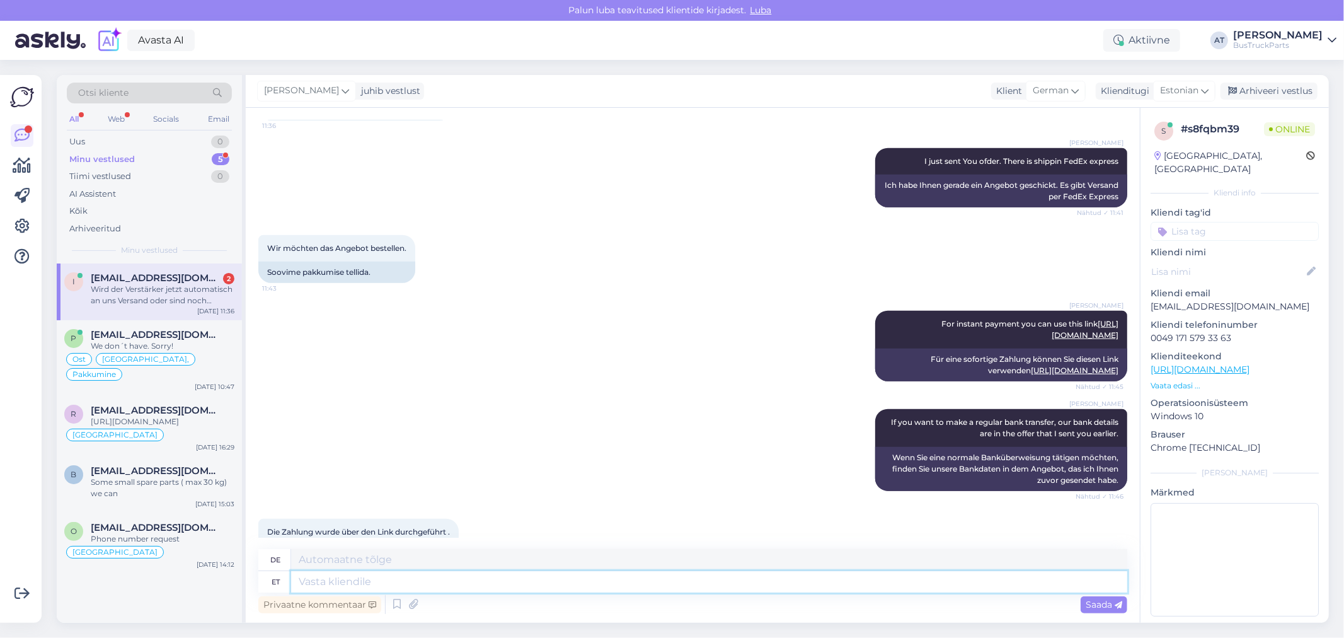
scroll to position [1268, 0]
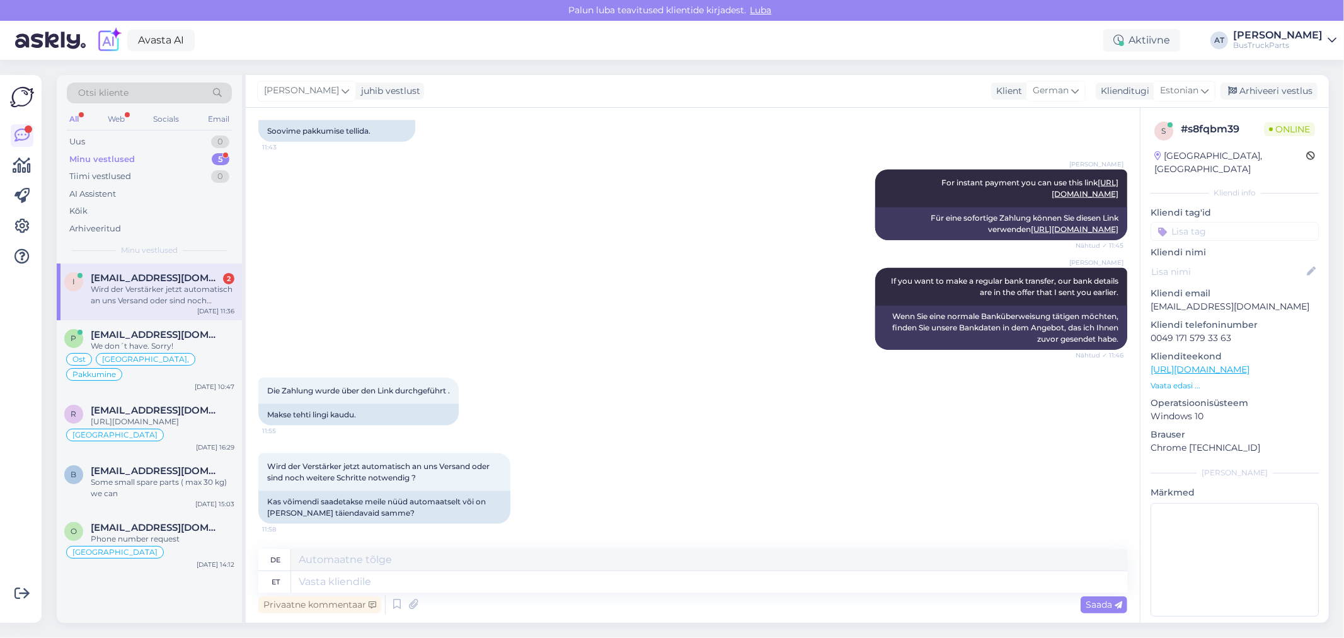
click at [362, 427] on div "Die Zahlung wurde über den Link durchgeführt . 11:55 Makse tehti lingi kaudu." at bounding box center [692, 402] width 869 height 76
click at [361, 413] on div "Makse tehti lingi kaudu." at bounding box center [358, 414] width 200 height 21
click at [416, 577] on textarea at bounding box center [709, 581] width 836 height 21
click at [419, 507] on div "Kas võimendi saadetakse meile nüüd automaatselt või on [PERSON_NAME] täiendavai…" at bounding box center [384, 507] width 252 height 33
click at [423, 568] on textarea at bounding box center [709, 559] width 836 height 21
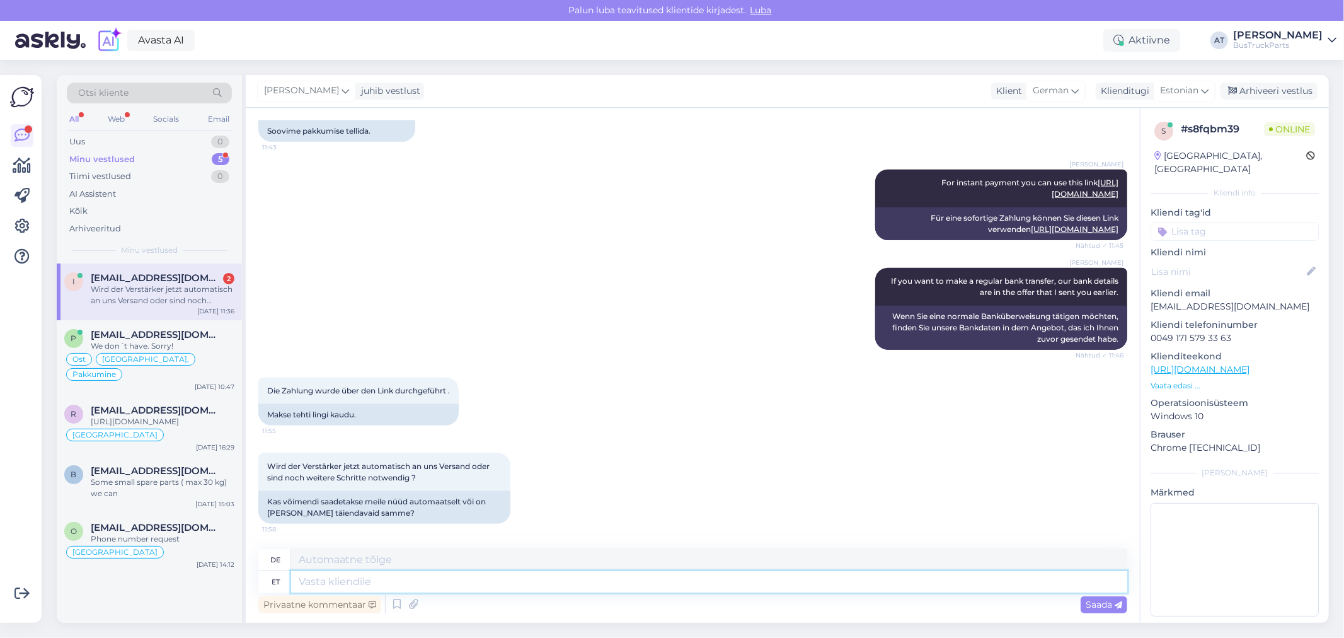
click at [427, 580] on textarea at bounding box center [709, 581] width 836 height 21
type textarea "Ei"
type textarea "NEIN"
type textarea "Ei pea"
type textarea "Keine Notwendigkeit"
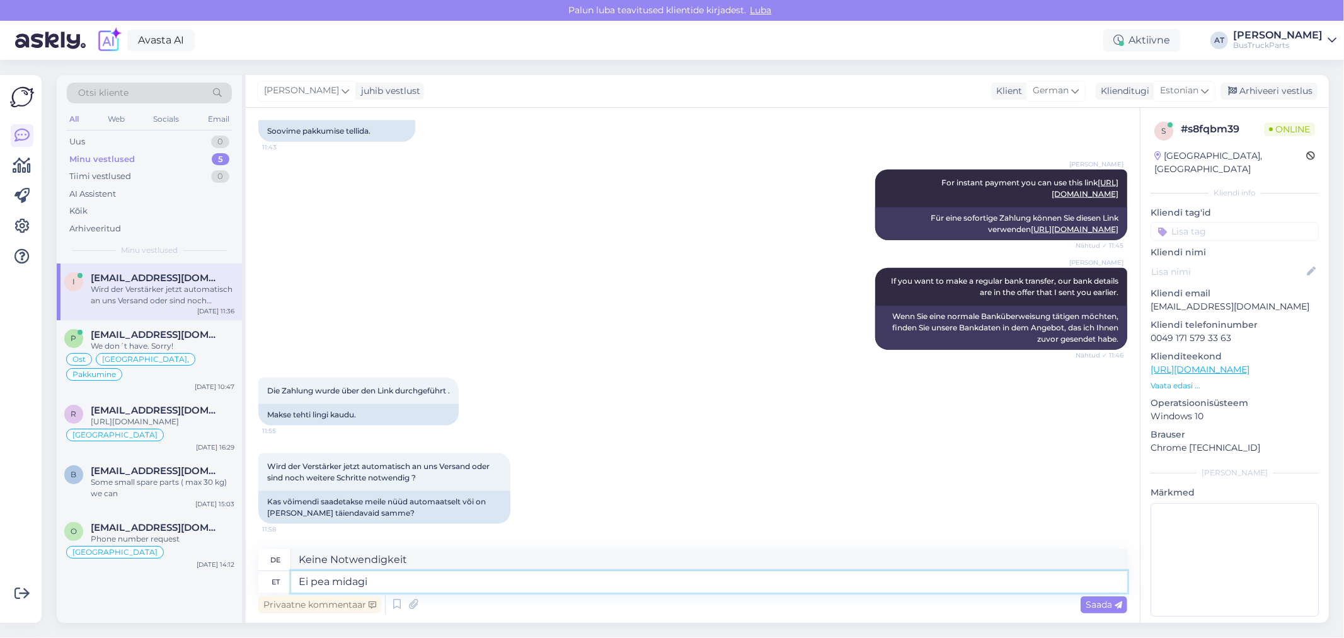
type textarea "Ei pea midagi"
type textarea "Kein Bedarf für irgendetwas"
type textarea "Ei pea midagi tegema :"
type textarea "Sie müssen nichts tun."
type textarea "Ei pea midagi tegema :)"
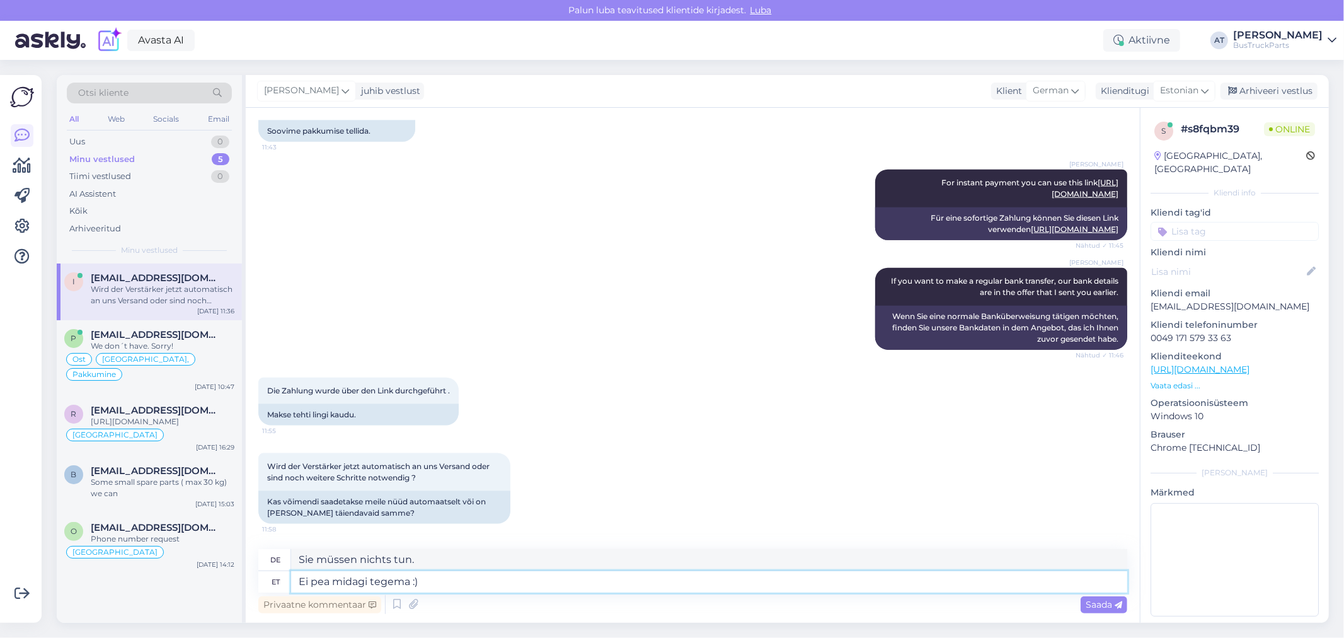
type textarea "Sie müssen nichts tun :)"
type textarea "Ei pea midagi tegema :) Ma sa"
type textarea "Sie müssen nichts tun :) Ich"
type textarea "Ei pea midagi tegema :) Ma saadan T"
type textarea "Sie müssen nichts tun :) Ich schicke"
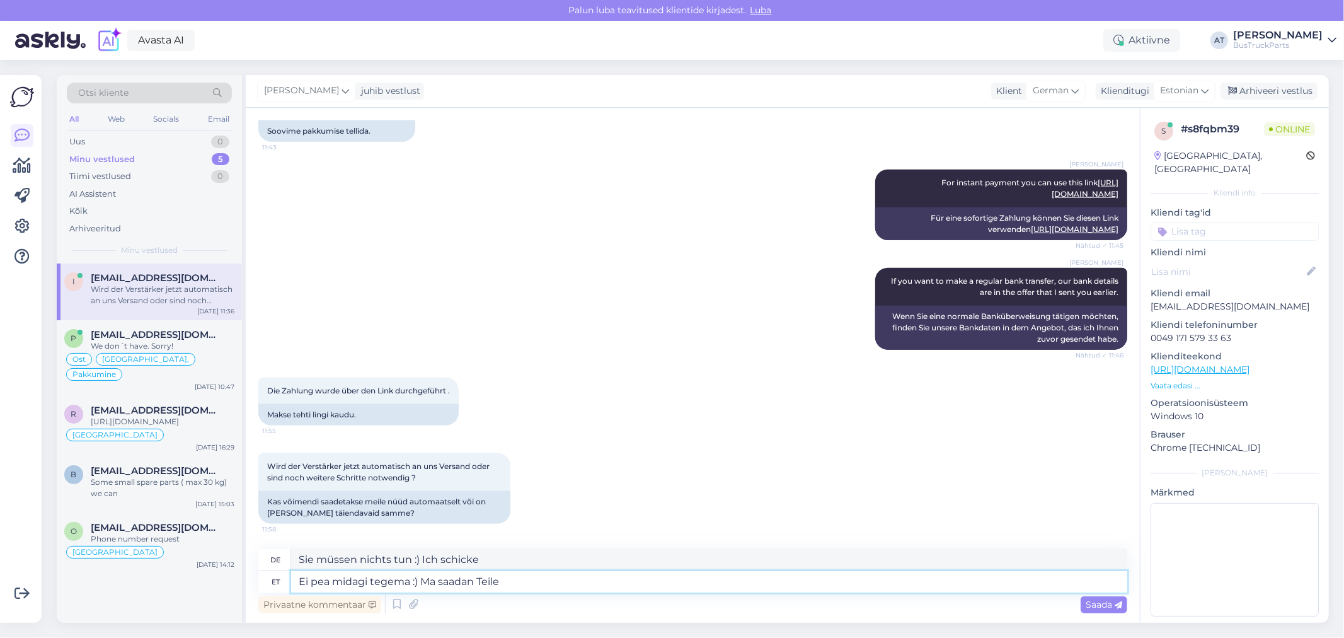
type textarea "Ei pea midagi tegema :) Ma saadan Teile j"
type textarea "Du brauchst nichts zu tun :) Ich schicke es dir"
type textarea "Ei pea midagi tegema :) Ma saadan Teile jälgimis n"
type textarea "Sie müssen nichts weiter tun :) Ich schicke Ihnen eine Sendungsnummer"
type textarea "Ei pea midagi tegema :) Ma saadan Teile jälgimis numbri va"
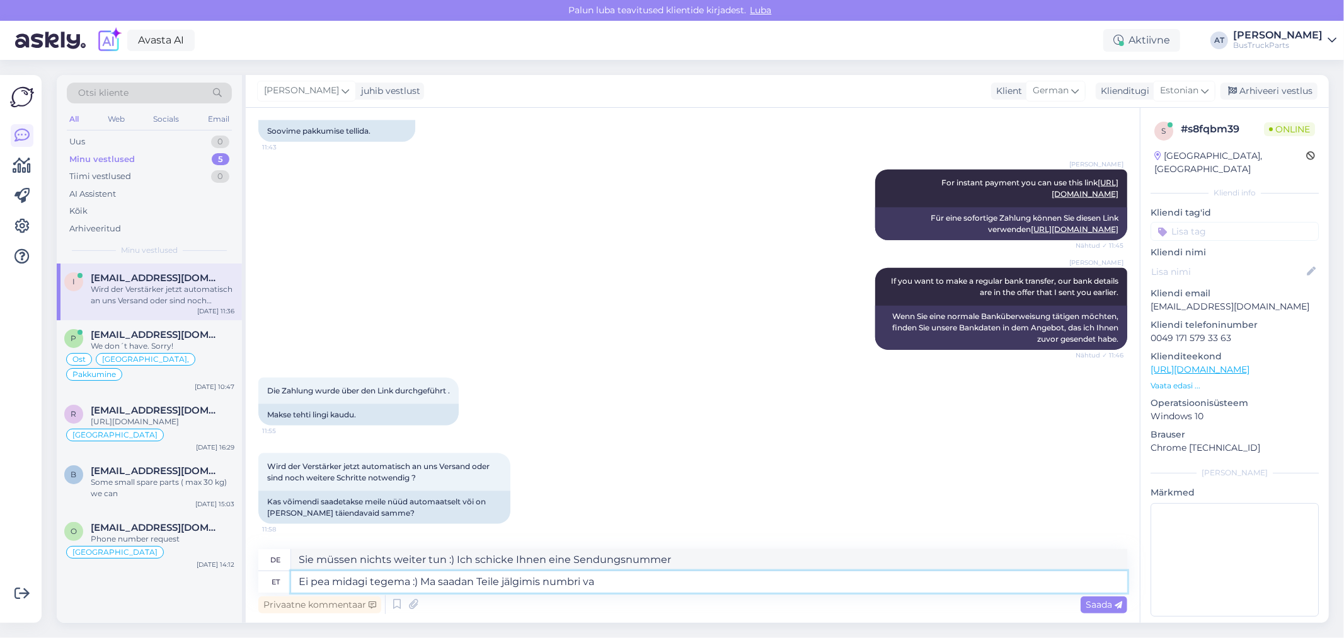
type textarea "Sie müssen nichts weiter tun :) Ich schicke Ihnen die Sendungsnummer"
type textarea "Ei pea midagi tegema :) Ma saadan Teile jälgimis numbri var"
type textarea "Sie müssen nichts tun :) Ich schicke Ihnen die Sendungsnummer."
type textarea "Ei pea midagi tegema :) Ma saadan Teile jälgimis numbri varsti"
type textarea "Sie müssen nichts tun :) Ich werde Ihnen in Kürze die Sendungsnummer senden."
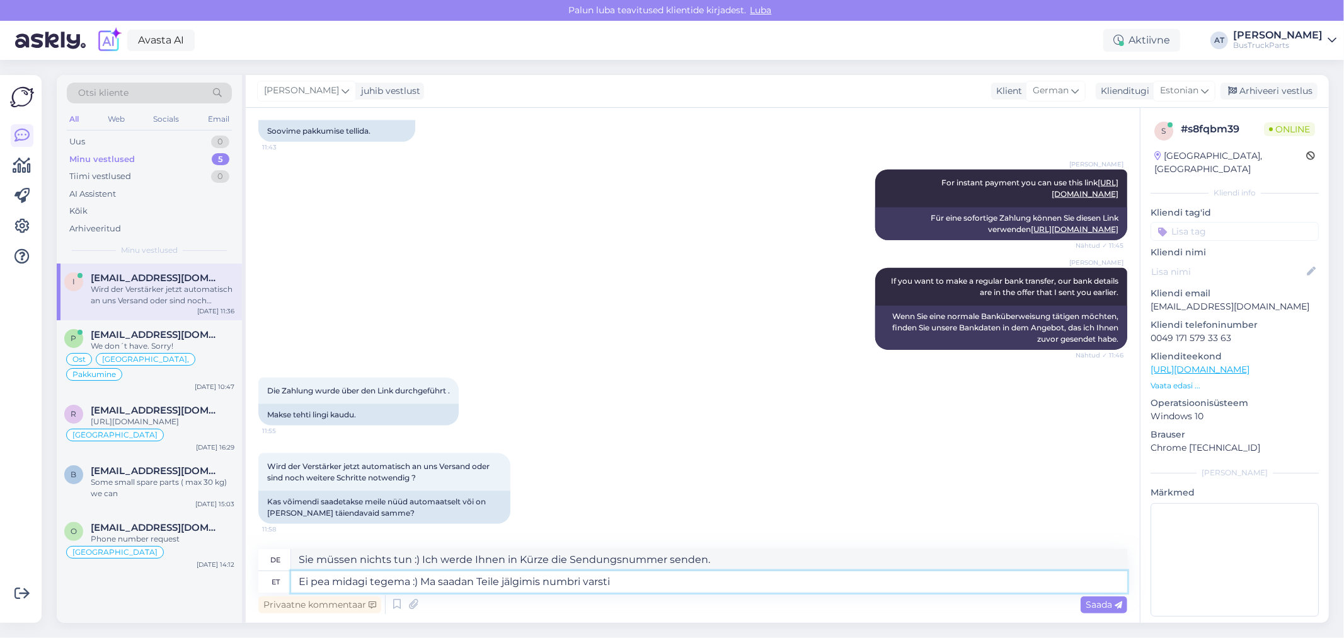
click at [599, 582] on textarea "Ei pea midagi tegema :) Ma saadan Teile jälgimis numbri varsti" at bounding box center [709, 581] width 836 height 21
type textarea "Ei pea midagi tegema :) Ma saadan Teile jälgimis numbri"
type textarea "Sie müssen nichts weiter tun :) Ich schicke Ihnen die Sendungsnummer"
click at [437, 581] on textarea "Ei pea midagi tegema :) Ma saadan Teile jälgimis numbri" at bounding box center [709, 581] width 836 height 21
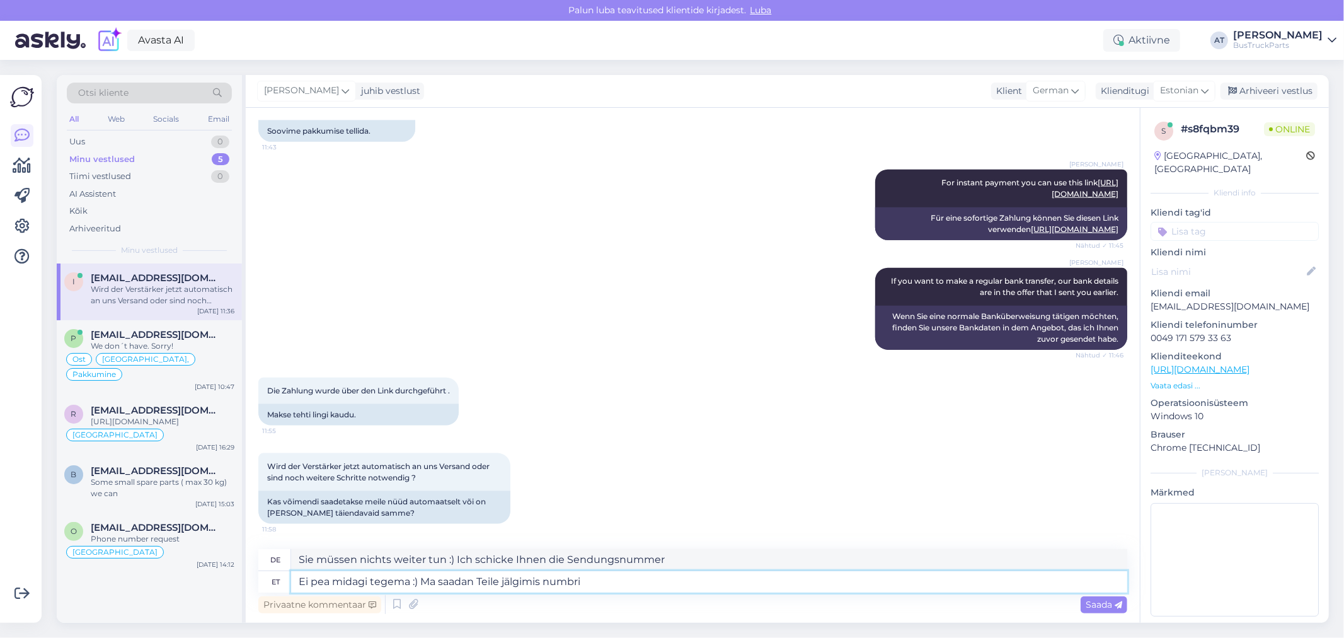
paste textarea "varsti"
type textarea "Ei pea midagi tegema :) Mavarsti saadan Teile jälgimis numbri"
type textarea "Sie müssen nichts tun :) Ich werde Ihnen in Kürze die Sendungsnummer senden."
click at [433, 578] on textarea "Ei pea midagi tegema :) Mavarsti saadan Teile jälgimis numbri" at bounding box center [709, 581] width 836 height 21
type textarea "Ei pea midagi tegema :) Ma varsti saadan Teile jälgimis numbri"
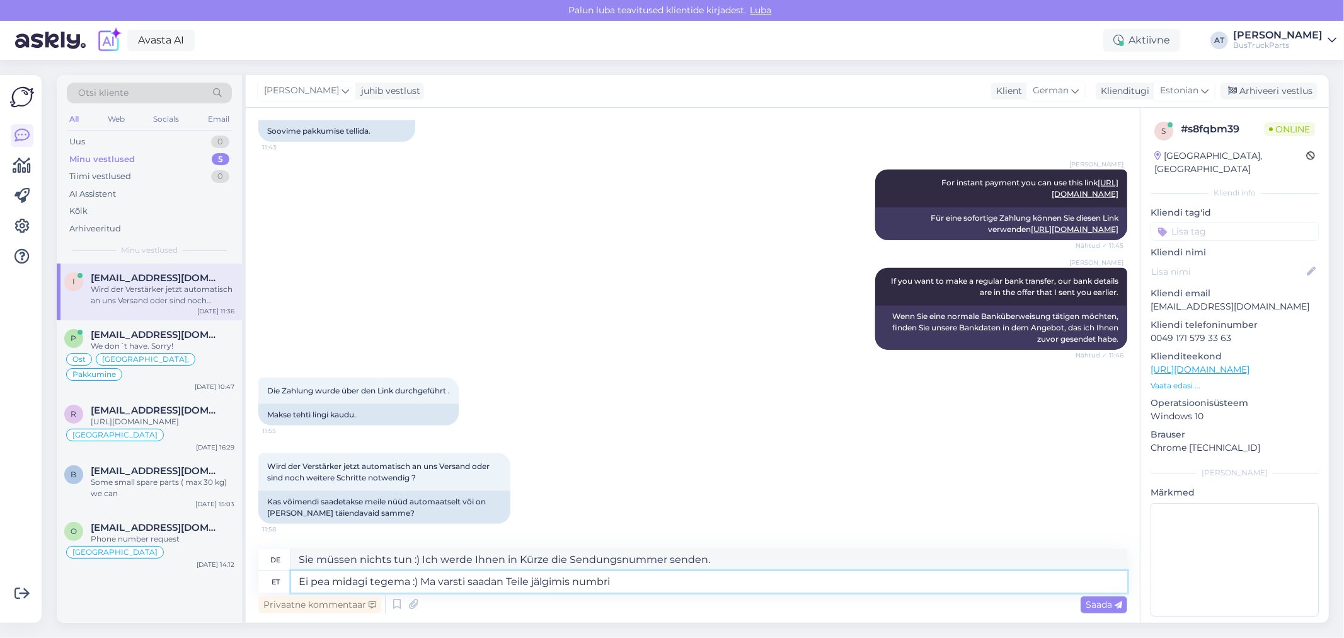
click at [688, 588] on textarea "Ei pea midagi tegema :) Ma varsti saadan Teile jälgimis numbri" at bounding box center [709, 581] width 836 height 21
type textarea "Sie müssen nichts tun :) Ich werde Ihnen in Kürze die Sendungsnummer senden."
type textarea "Ei pea midagi tegema :) Ma varsti saadan Teile jälgimis numbri ja ka"
type textarea "Sie müssen nichts weiter tun :) Ich werde Ihnen bald die Sendungsnummer schicke…"
type textarea "Ei pea midagi tegema :) Ma varsti saadan Teile jälgimis numbri ja kaubaarve."
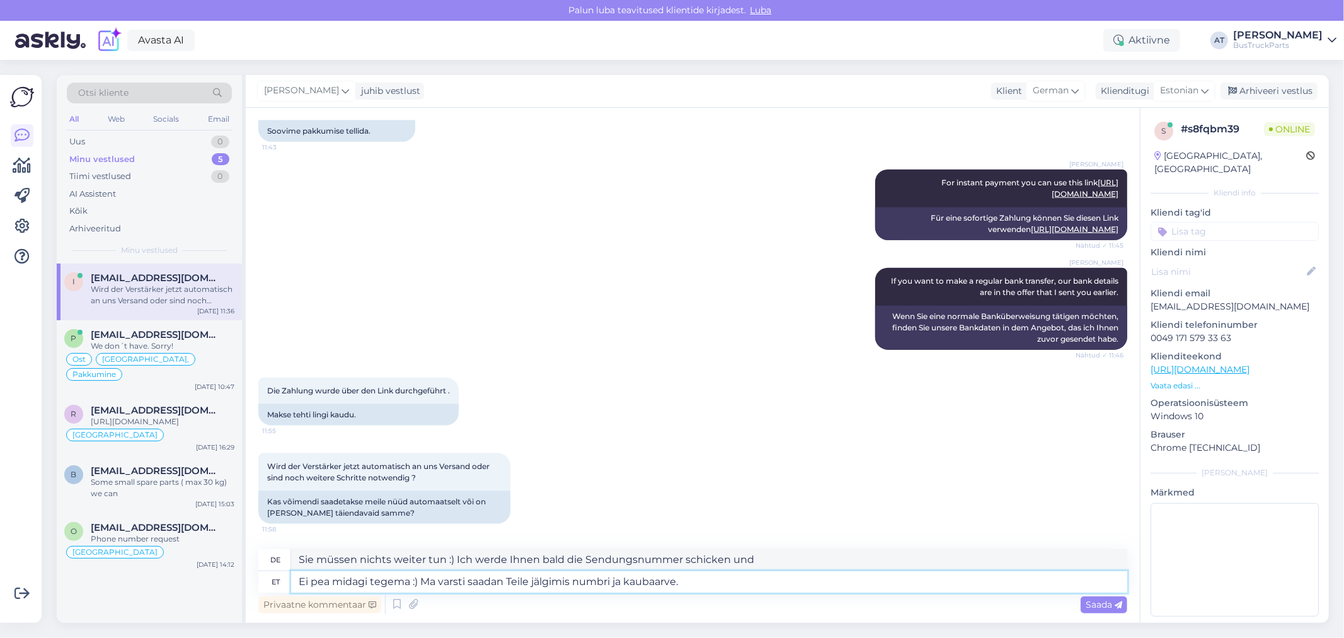
type textarea "Sie müssen nichts tun :) Ich werde Ihnen in Kürze eine Sendungsverfolgungsnumme…"
type textarea "Ei pea midagi tegema :) Ma varsti saadan Teile jälgimis numbri ja kaubaarve."
click at [1105, 606] on span "Saada" at bounding box center [1104, 604] width 37 height 11
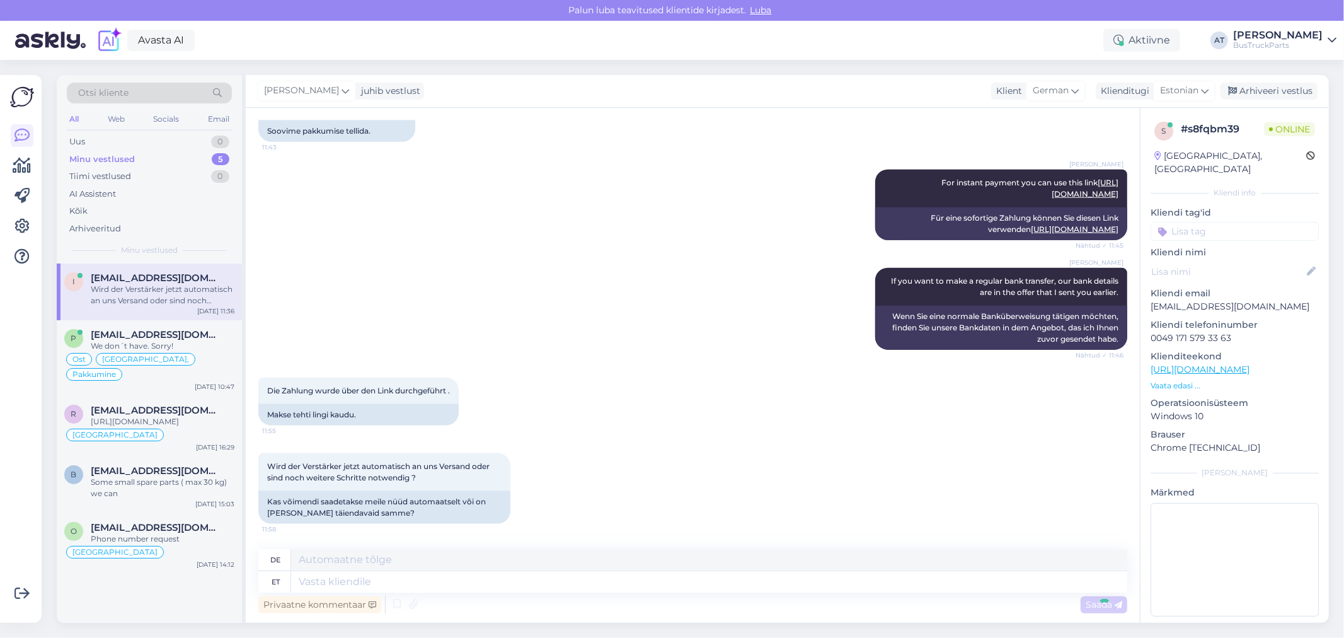
scroll to position [1366, 0]
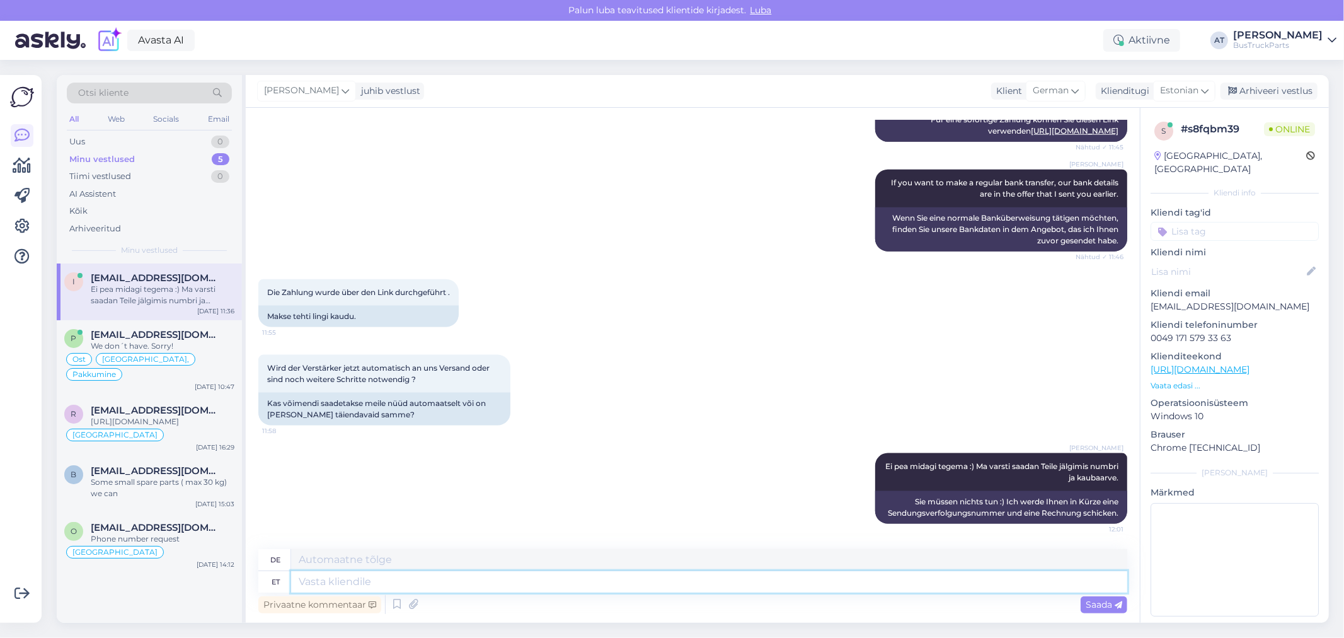
click at [652, 582] on textarea at bounding box center [709, 581] width 836 height 21
click at [1188, 155] on div "[GEOGRAPHIC_DATA], [GEOGRAPHIC_DATA]" at bounding box center [1230, 162] width 152 height 26
click at [1206, 222] on input at bounding box center [1235, 231] width 168 height 19
paste input "[GEOGRAPHIC_DATA]"
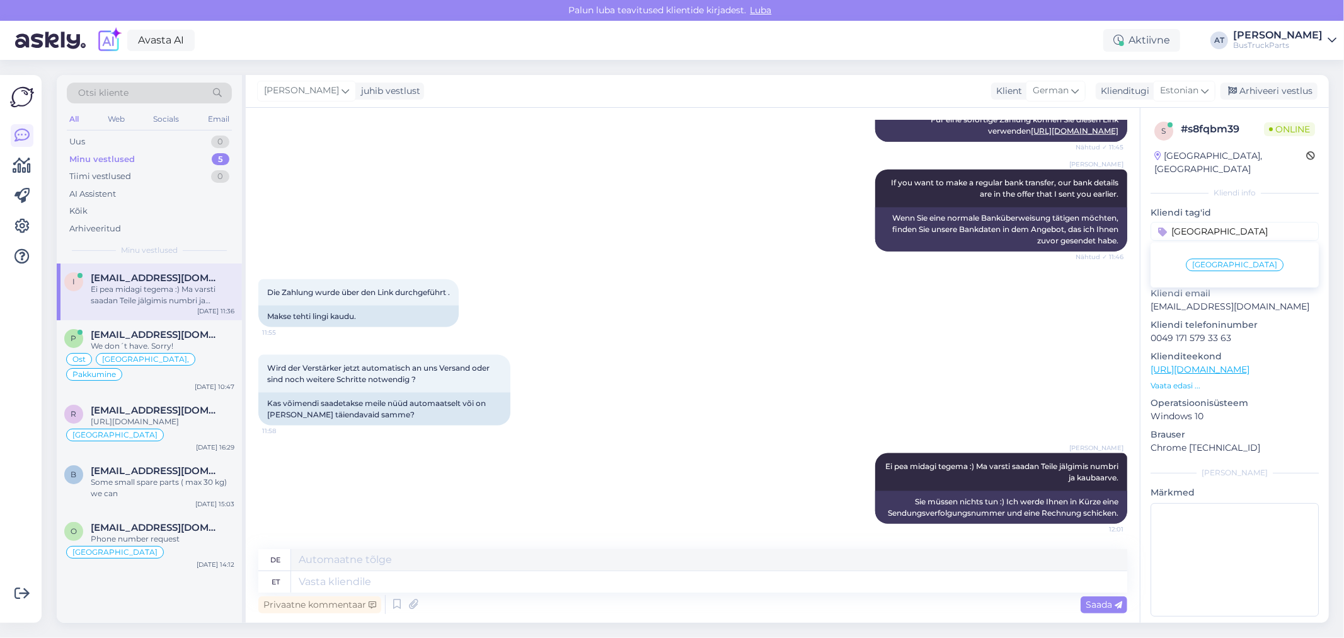
type input "[GEOGRAPHIC_DATA]"
click at [1224, 258] on div "[GEOGRAPHIC_DATA]" at bounding box center [1235, 264] width 98 height 13
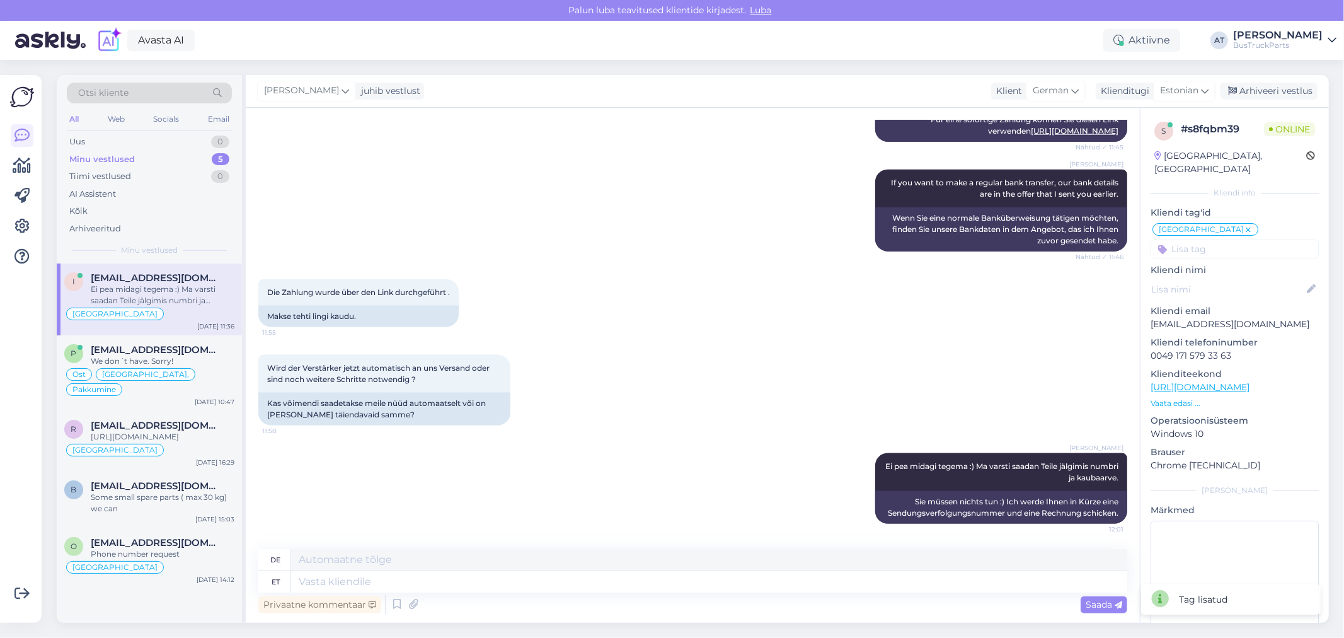
click at [1243, 224] on div "[GEOGRAPHIC_DATA] [GEOGRAPHIC_DATA] WhatsApp Wants new spare parts VOK E-shop t…" at bounding box center [1235, 240] width 168 height 37
click at [1240, 239] on input at bounding box center [1235, 248] width 168 height 19
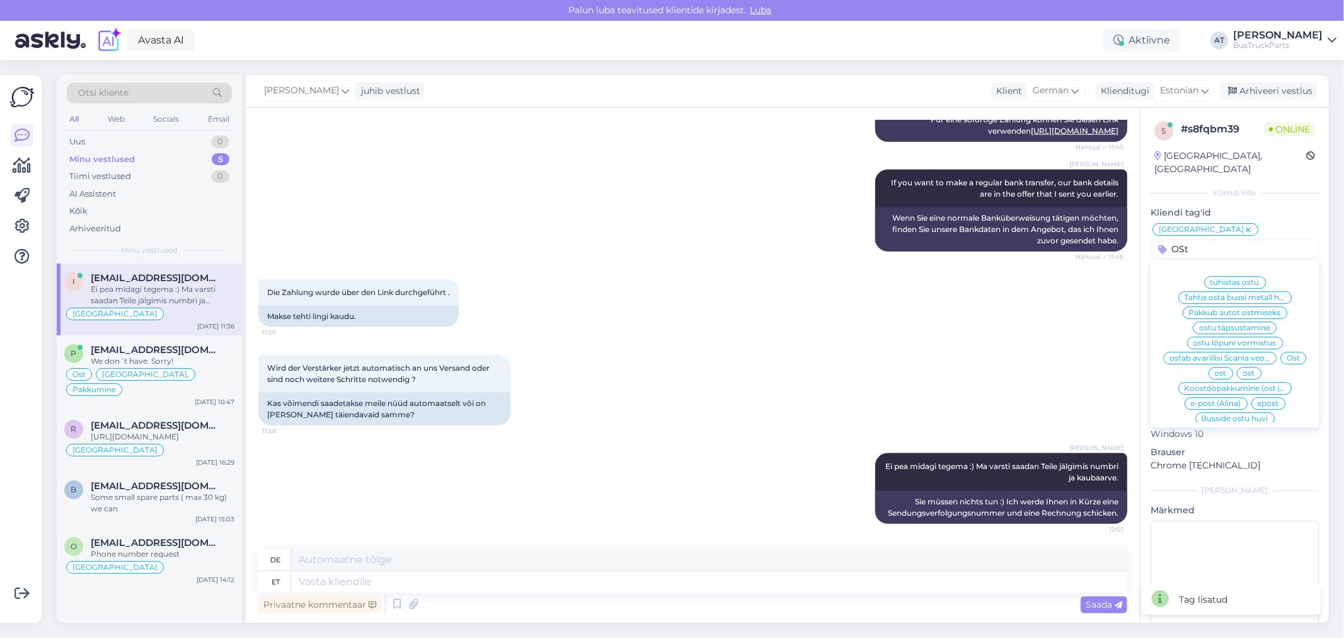
type input "OSt"
click at [1287, 359] on span "Ost" at bounding box center [1293, 358] width 13 height 8
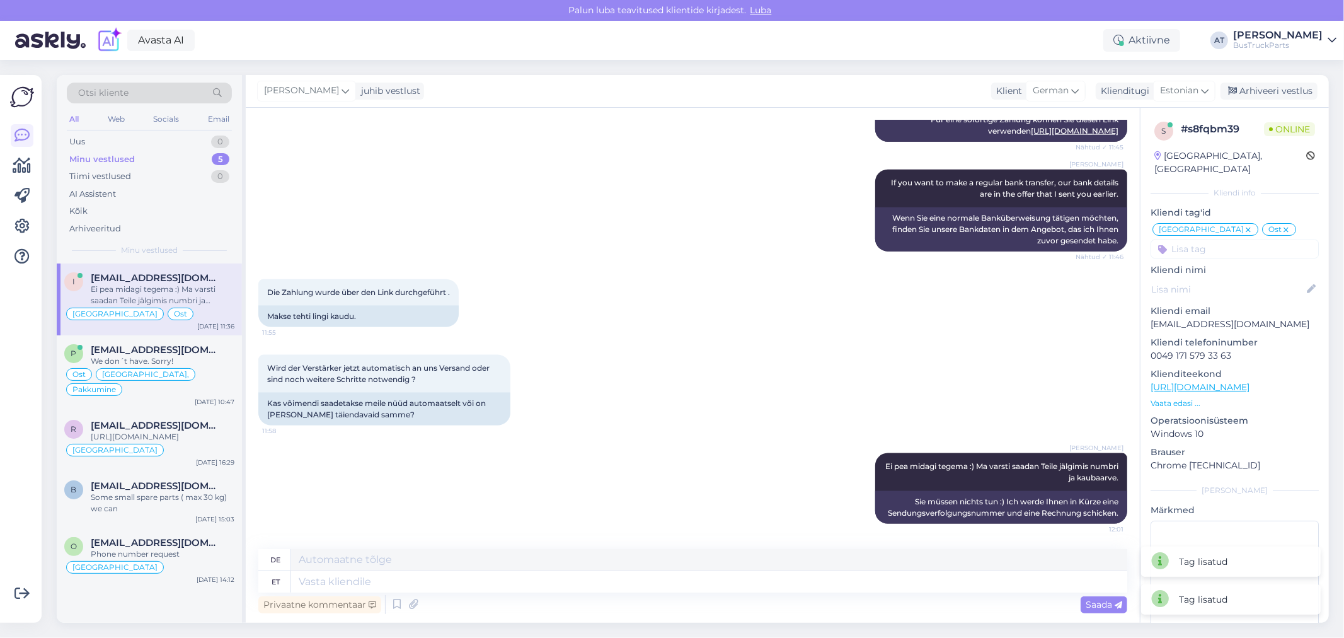
click at [1023, 347] on div "Wird der Verstärker jetzt automatisch an uns Versand oder sind noch weitere Sch…" at bounding box center [692, 390] width 869 height 98
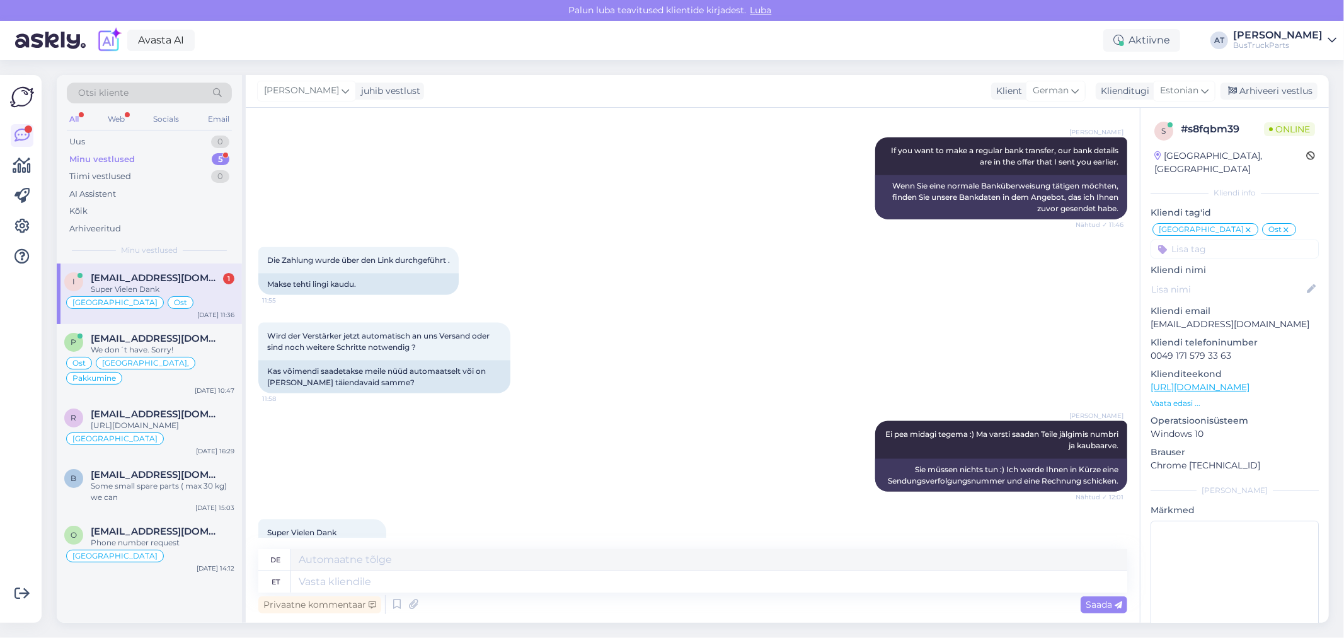
scroll to position [1442, 0]
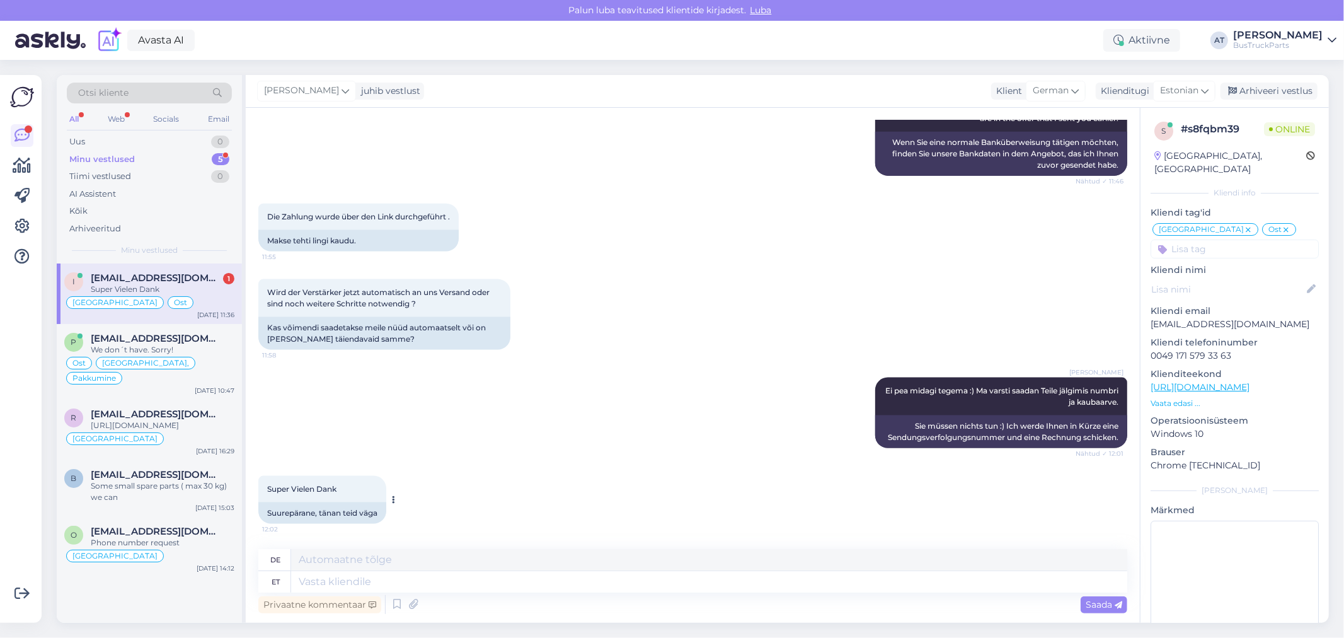
click at [318, 519] on div "Suurepärane, tänan teid väga" at bounding box center [322, 512] width 128 height 21
click at [350, 515] on div "Suurepärane, tänan teid väga" at bounding box center [322, 512] width 128 height 21
click at [389, 572] on textarea at bounding box center [709, 581] width 836 height 21
type textarea "You a"
type textarea "Du"
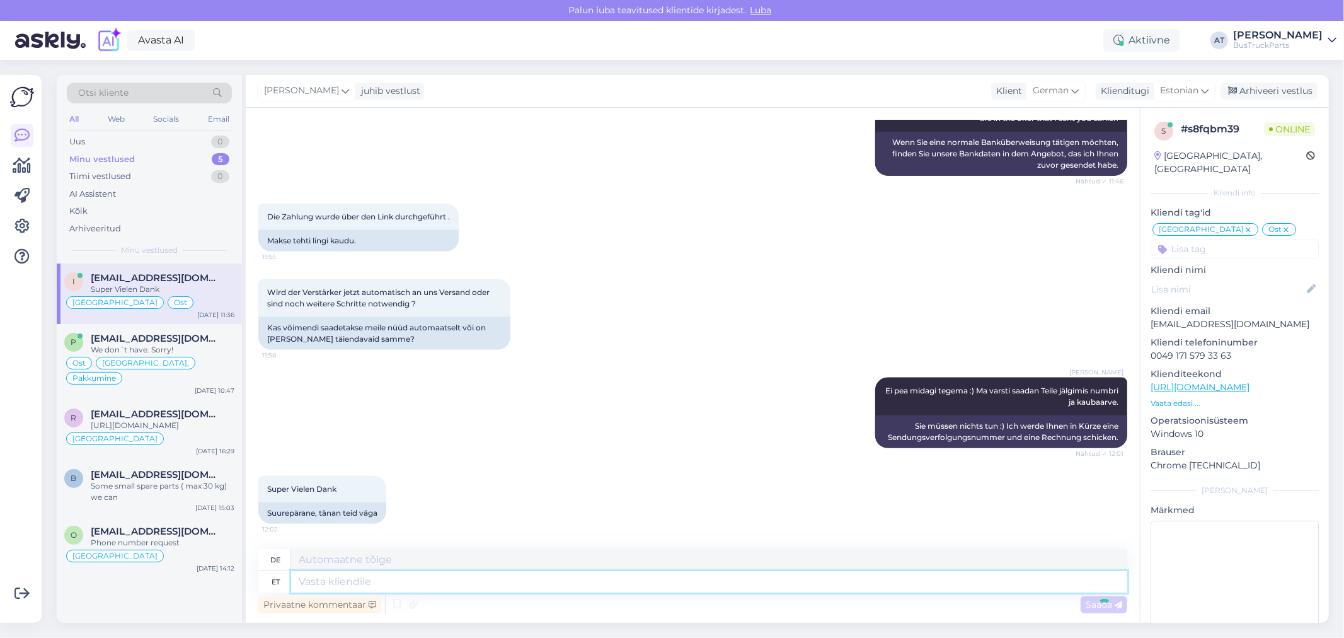
scroll to position [1517, 0]
